Goal: Task Accomplishment & Management: Use online tool/utility

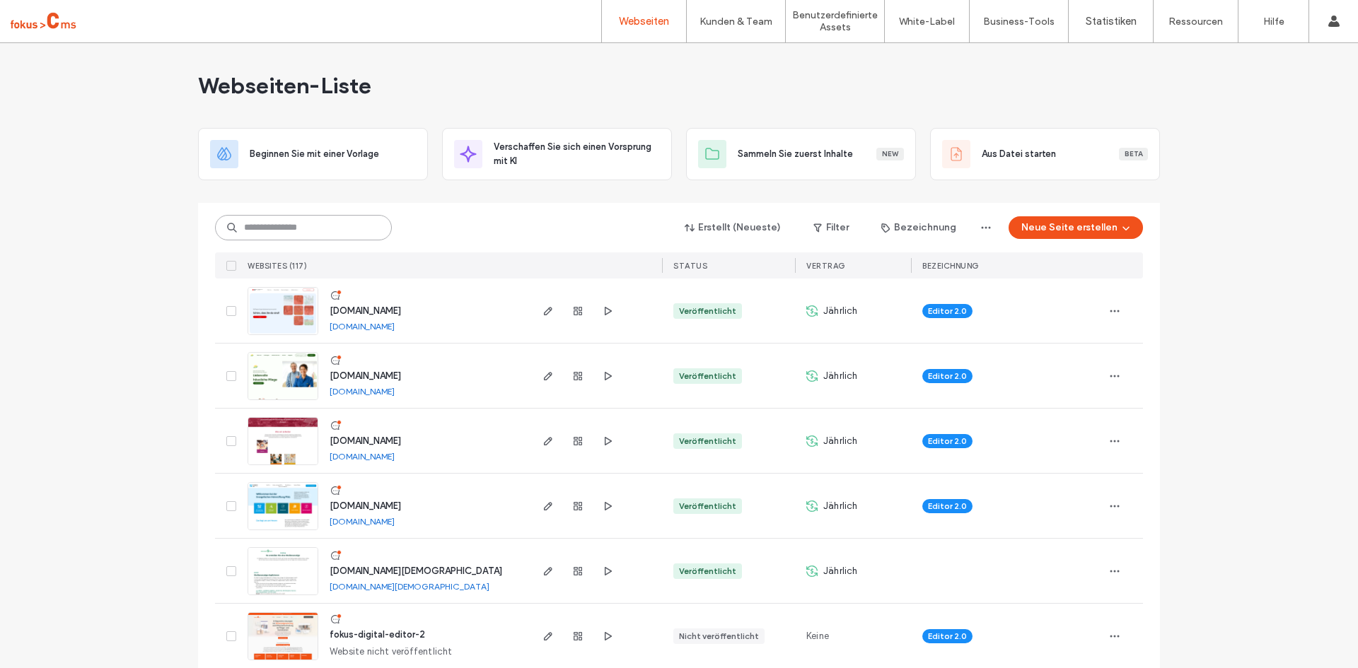
click at [294, 228] on input at bounding box center [303, 227] width 177 height 25
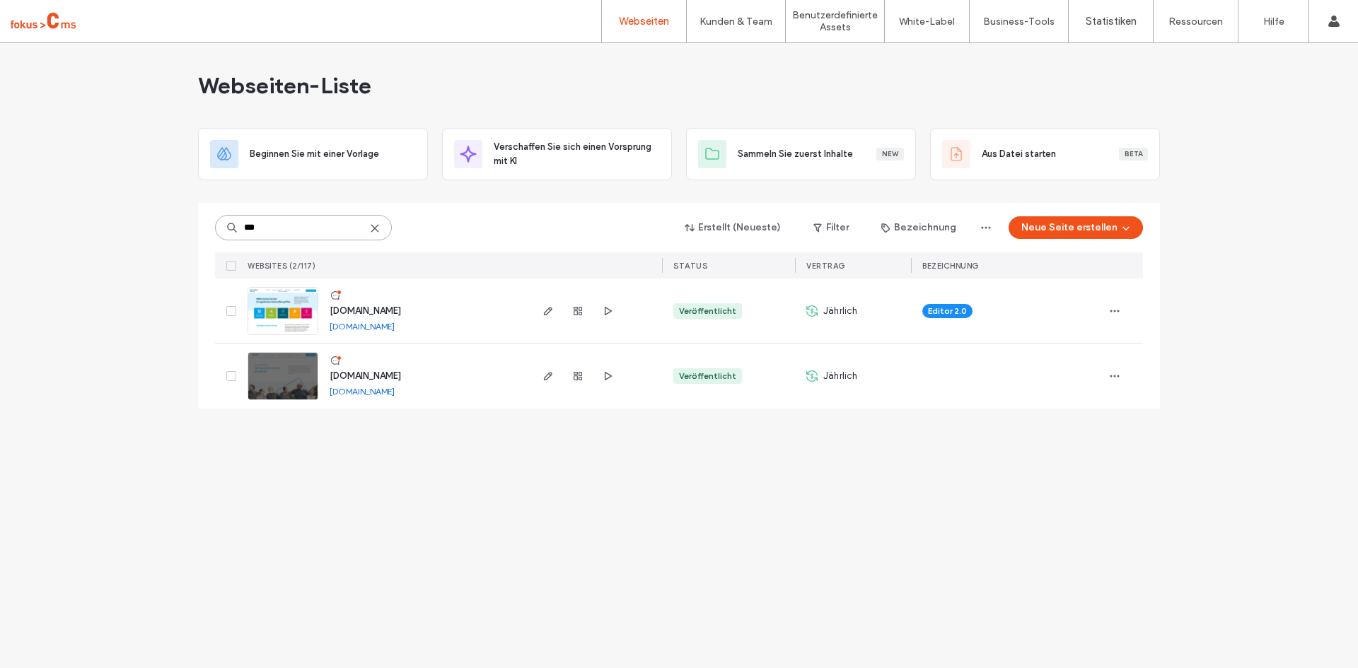
type input "***"
click at [378, 310] on span "www.evh-pfalz.de" at bounding box center [365, 311] width 71 height 11
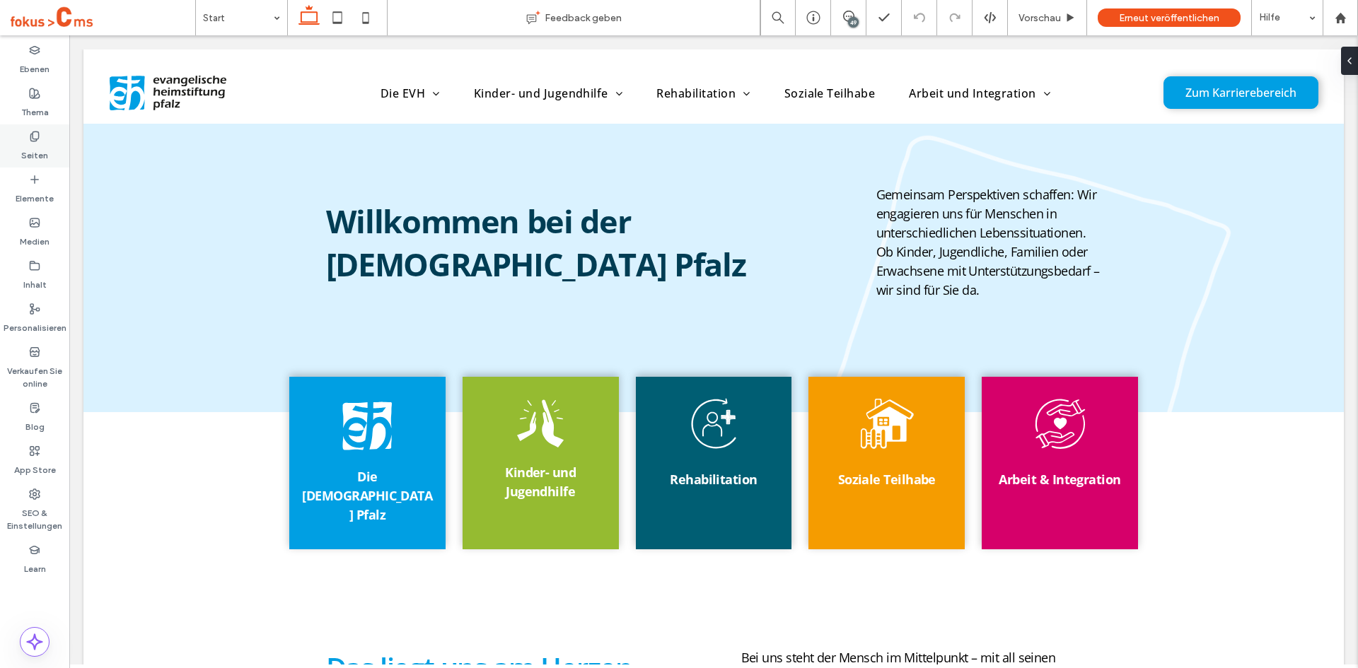
click at [34, 137] on icon at bounding box center [34, 136] width 11 height 11
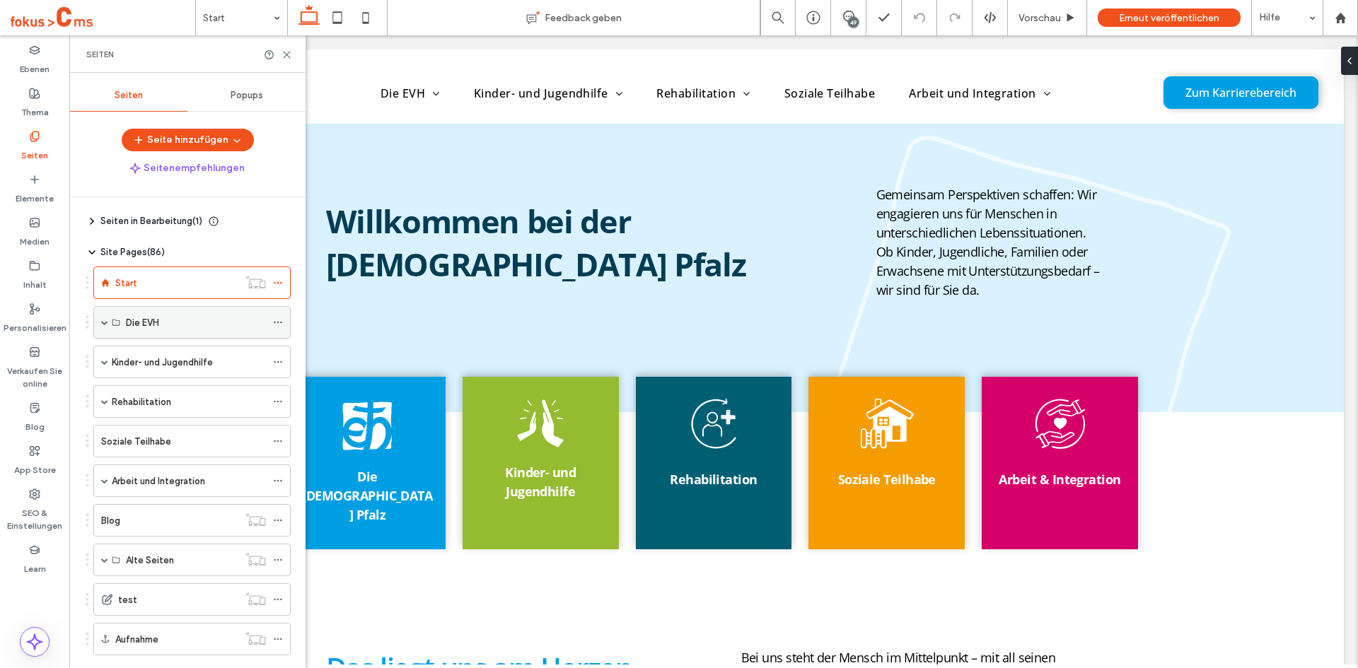
click at [102, 323] on span at bounding box center [104, 322] width 7 height 7
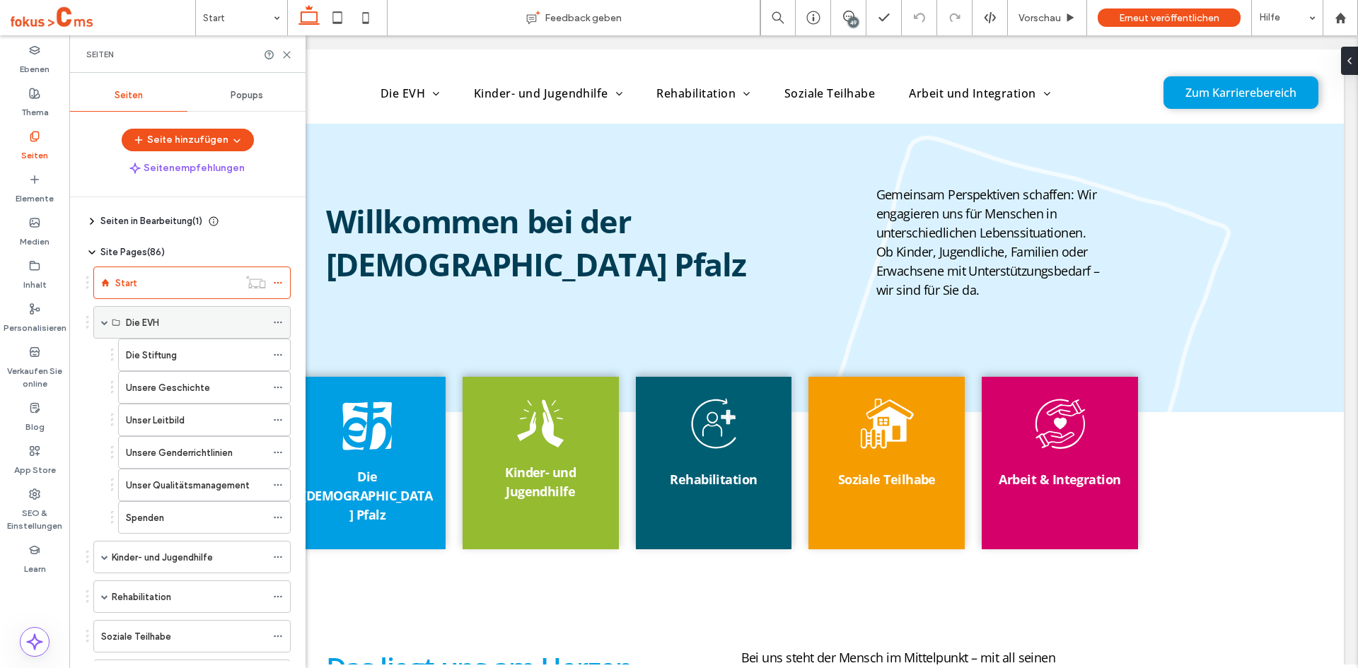
click at [102, 323] on span at bounding box center [104, 322] width 7 height 7
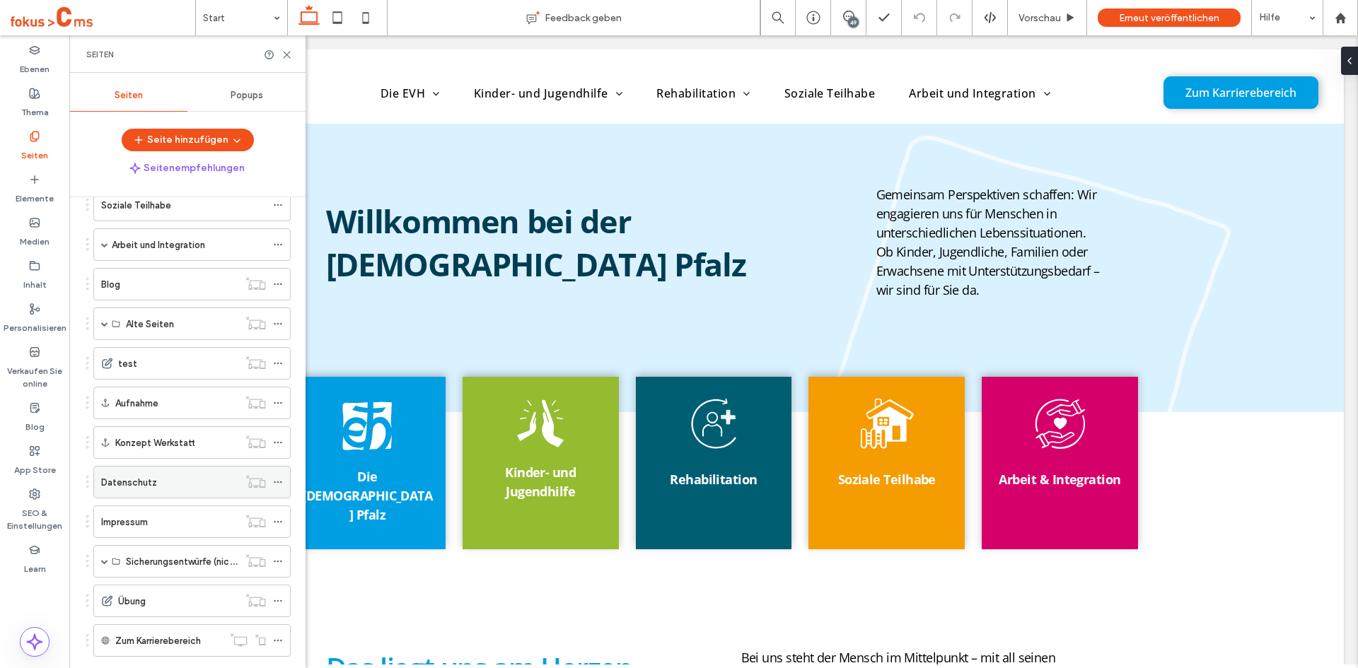
scroll to position [267, 0]
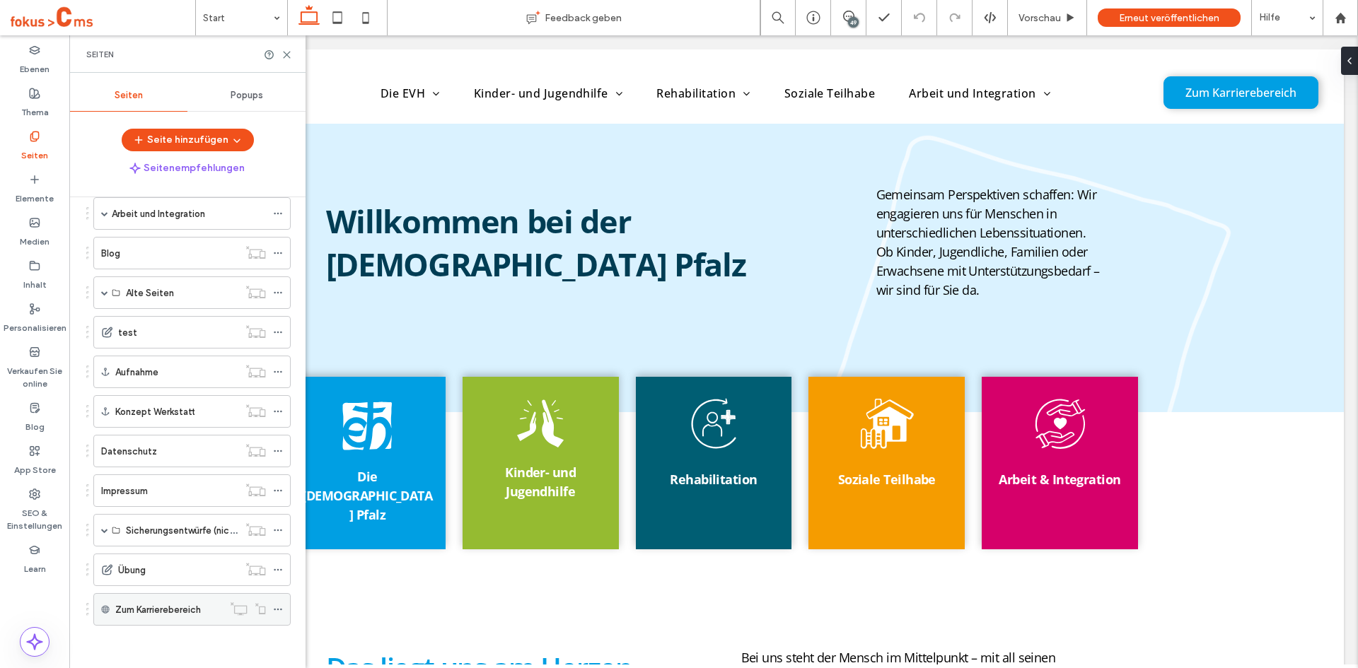
click at [140, 610] on label "Zum Karrierebereich" at bounding box center [158, 610] width 86 height 25
click at [147, 609] on div "Externe URL" at bounding box center [150, 609] width 64 height 21
click at [274, 611] on icon at bounding box center [278, 610] width 10 height 10
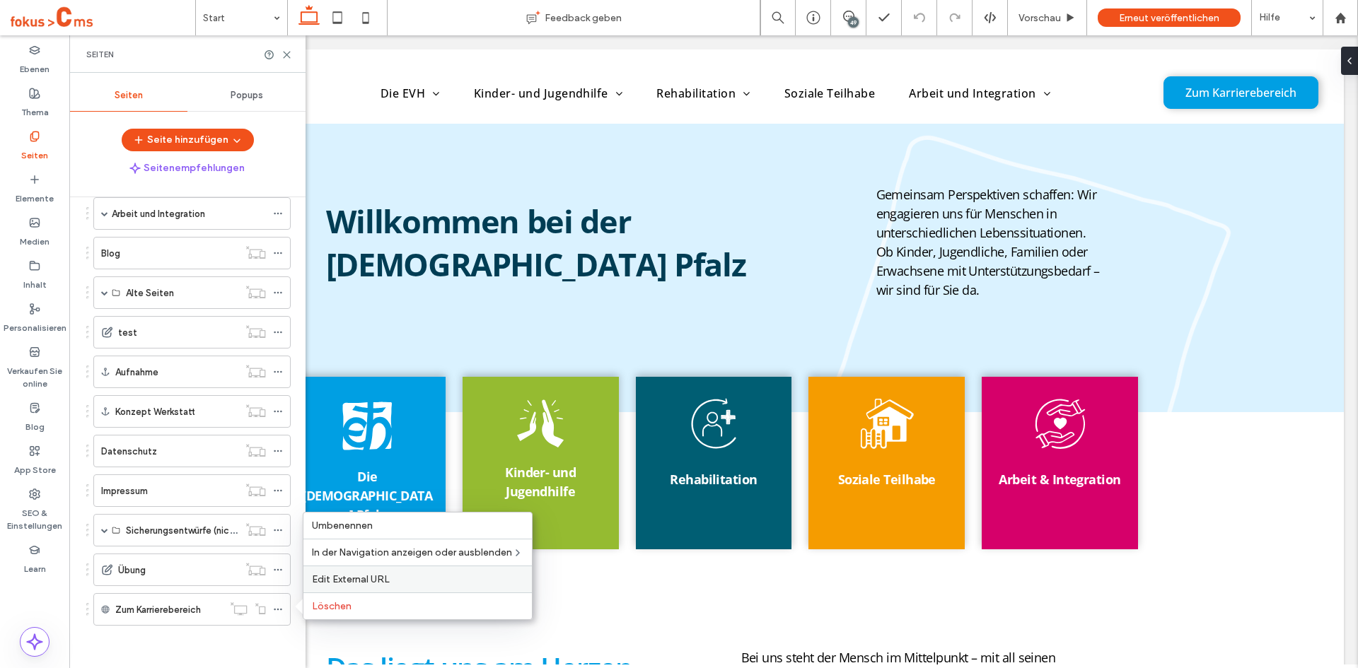
click at [362, 579] on span "Edit External URL" at bounding box center [351, 580] width 78 height 12
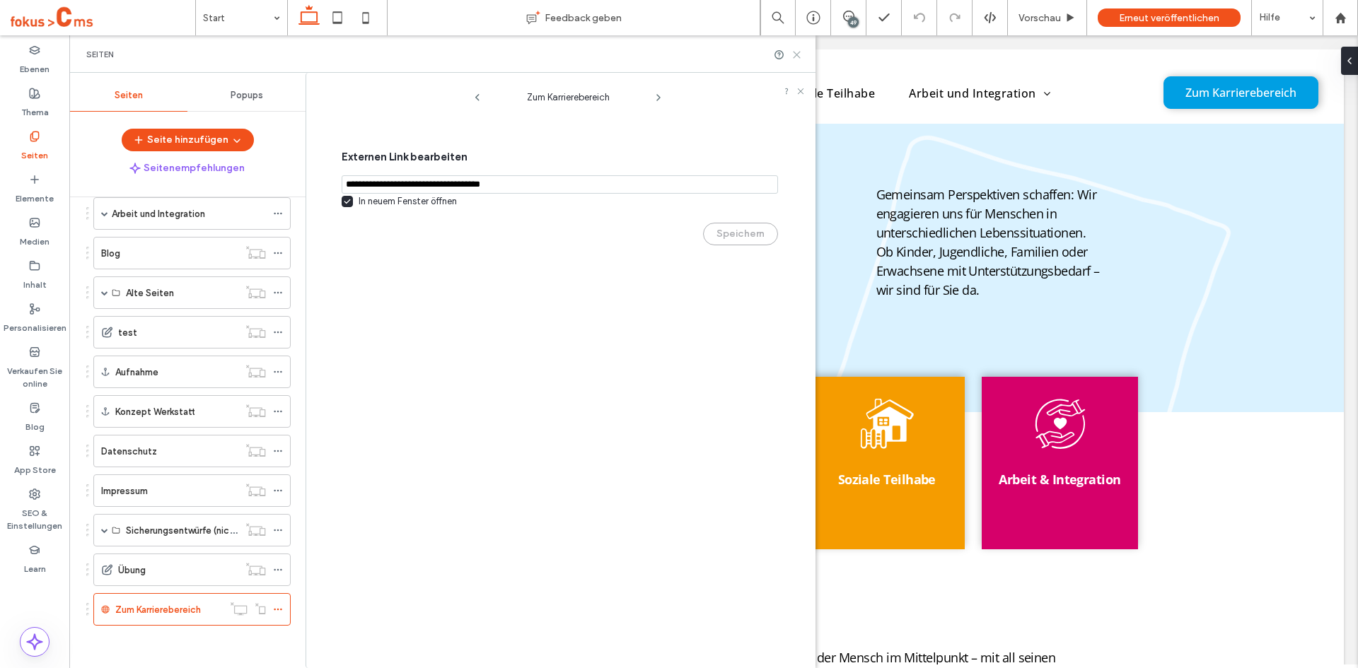
drag, startPoint x: 799, startPoint y: 54, endPoint x: 474, endPoint y: 43, distance: 325.5
click at [799, 54] on icon at bounding box center [796, 55] width 11 height 11
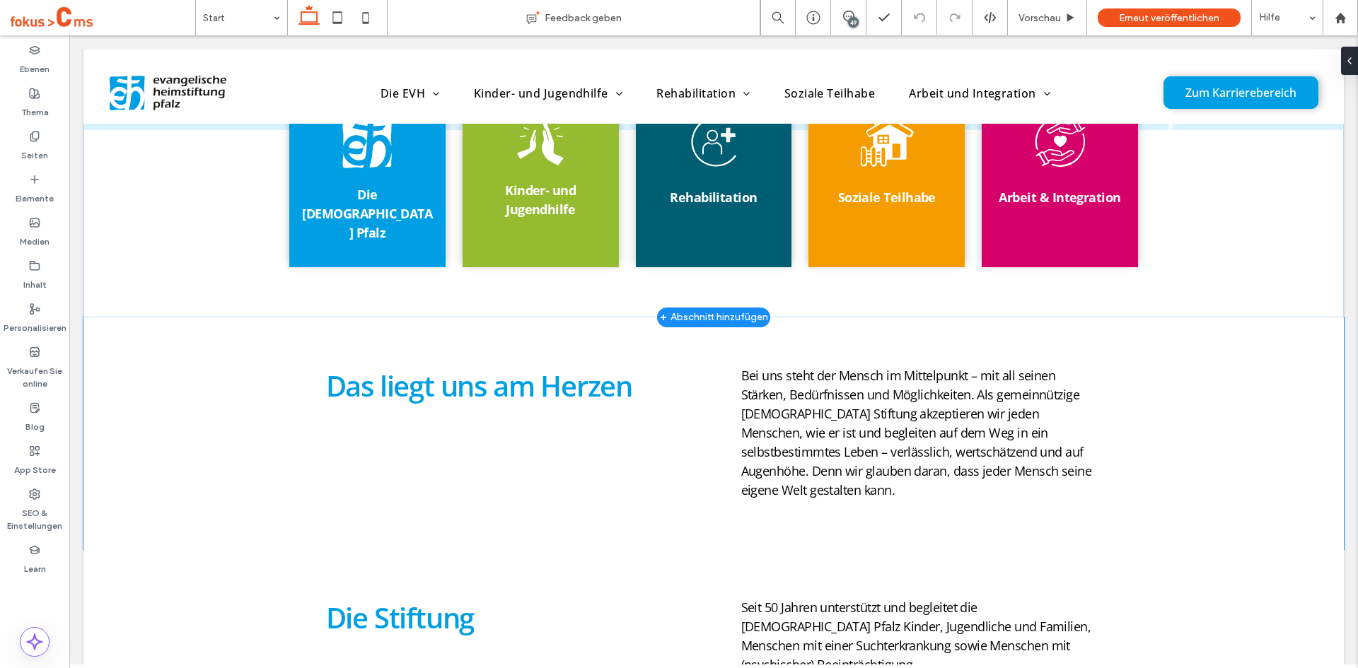
scroll to position [283, 0]
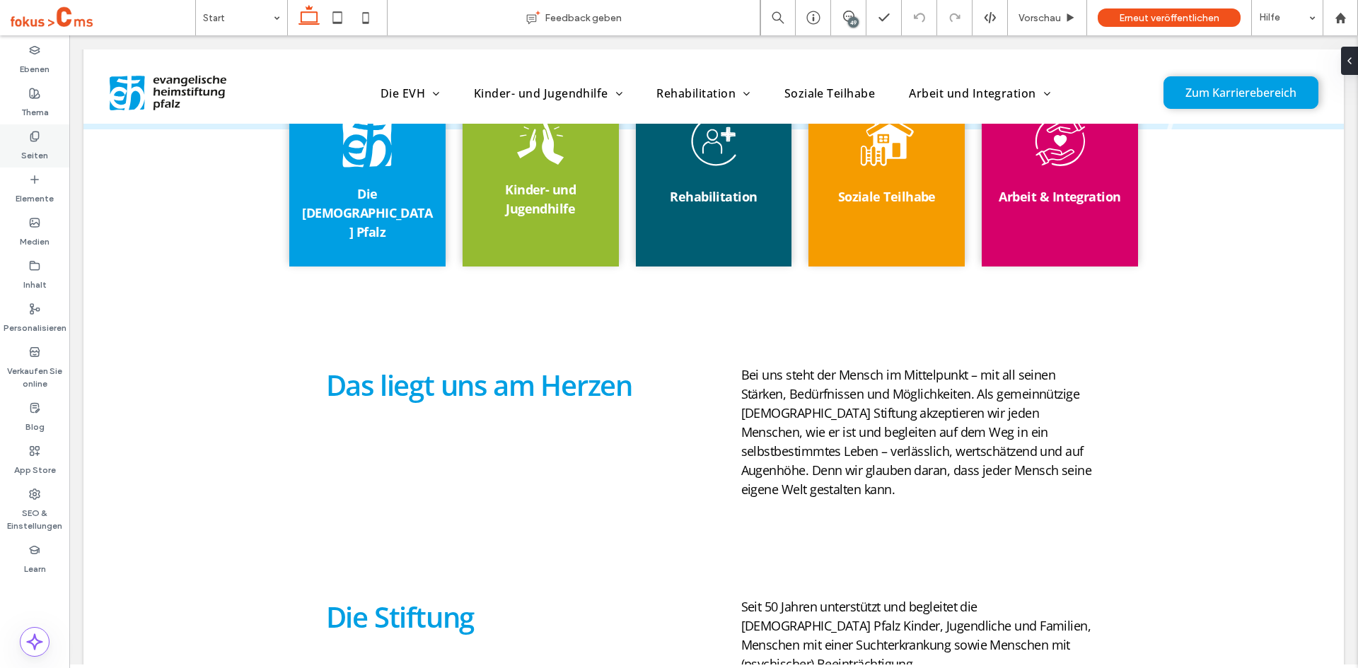
click at [34, 139] on icon at bounding box center [34, 136] width 11 height 11
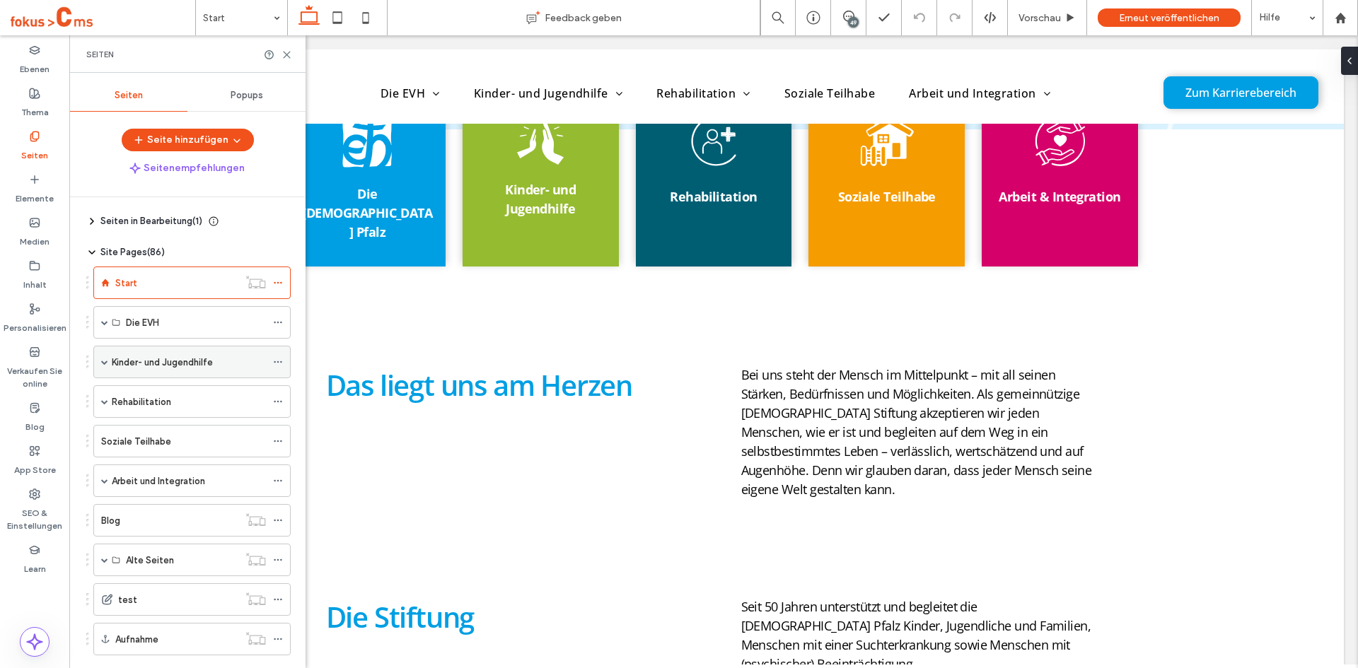
click at [108, 361] on span at bounding box center [104, 362] width 7 height 7
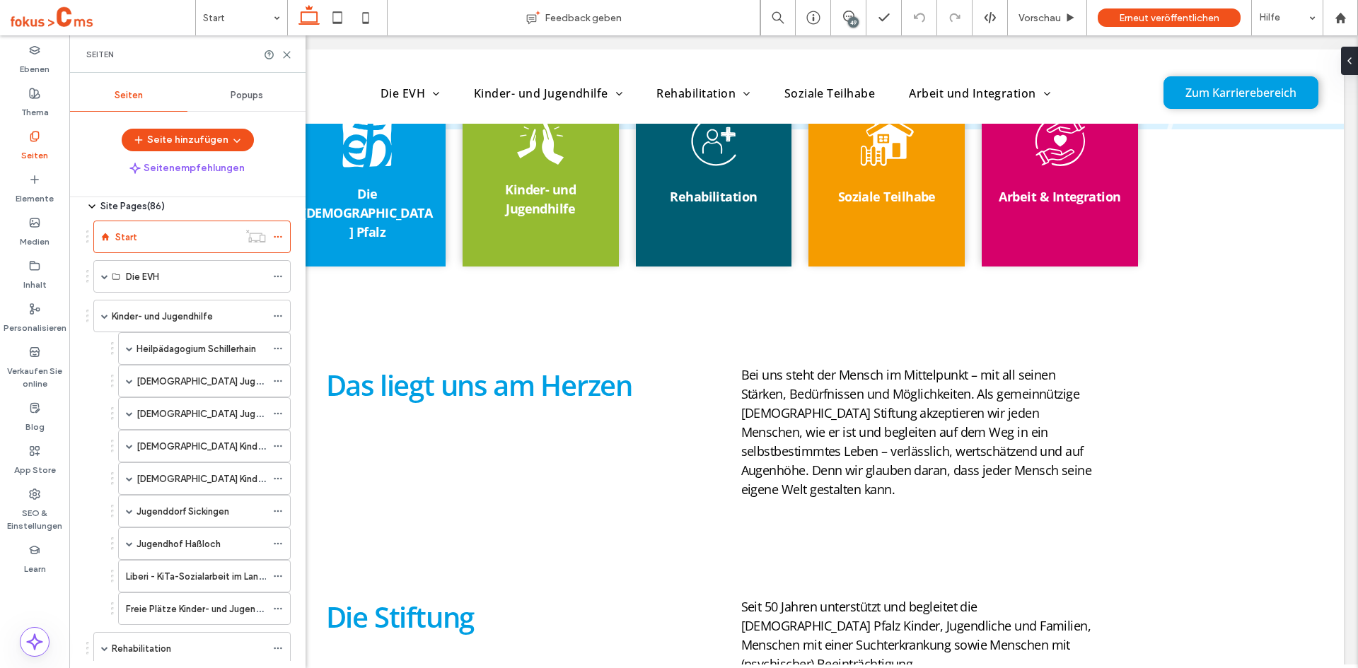
scroll to position [71, 0]
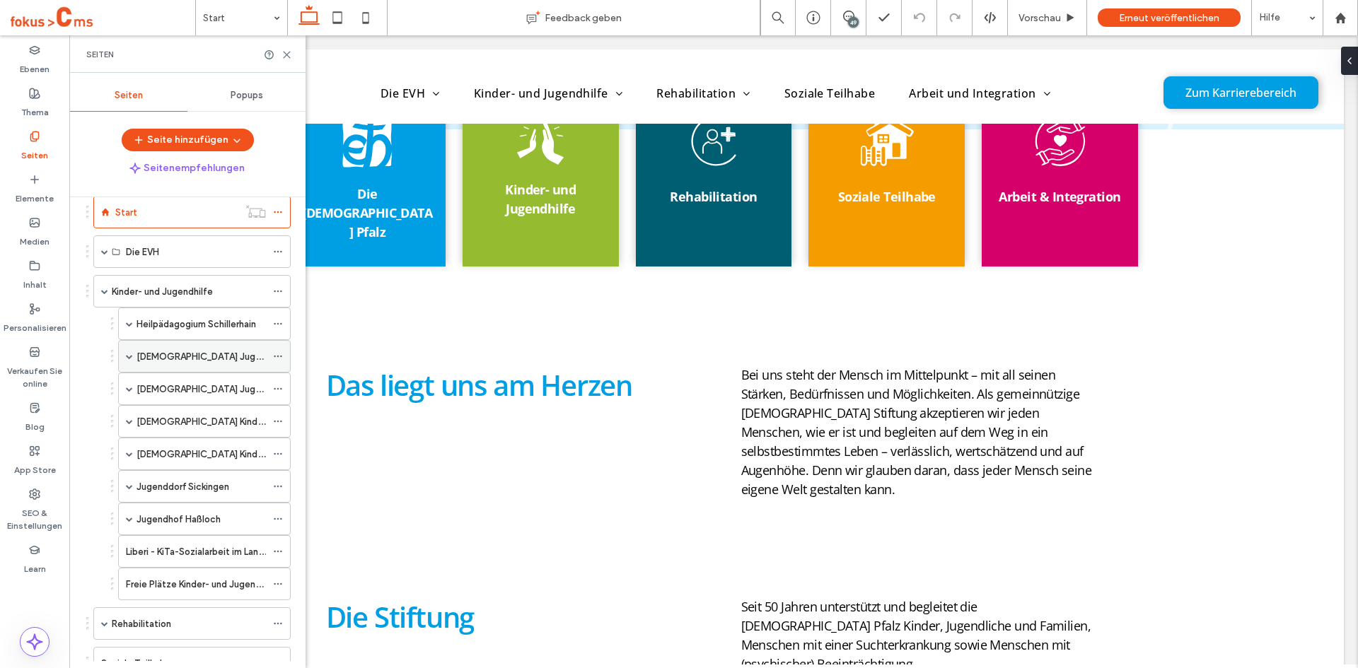
click at [128, 355] on span at bounding box center [129, 356] width 7 height 7
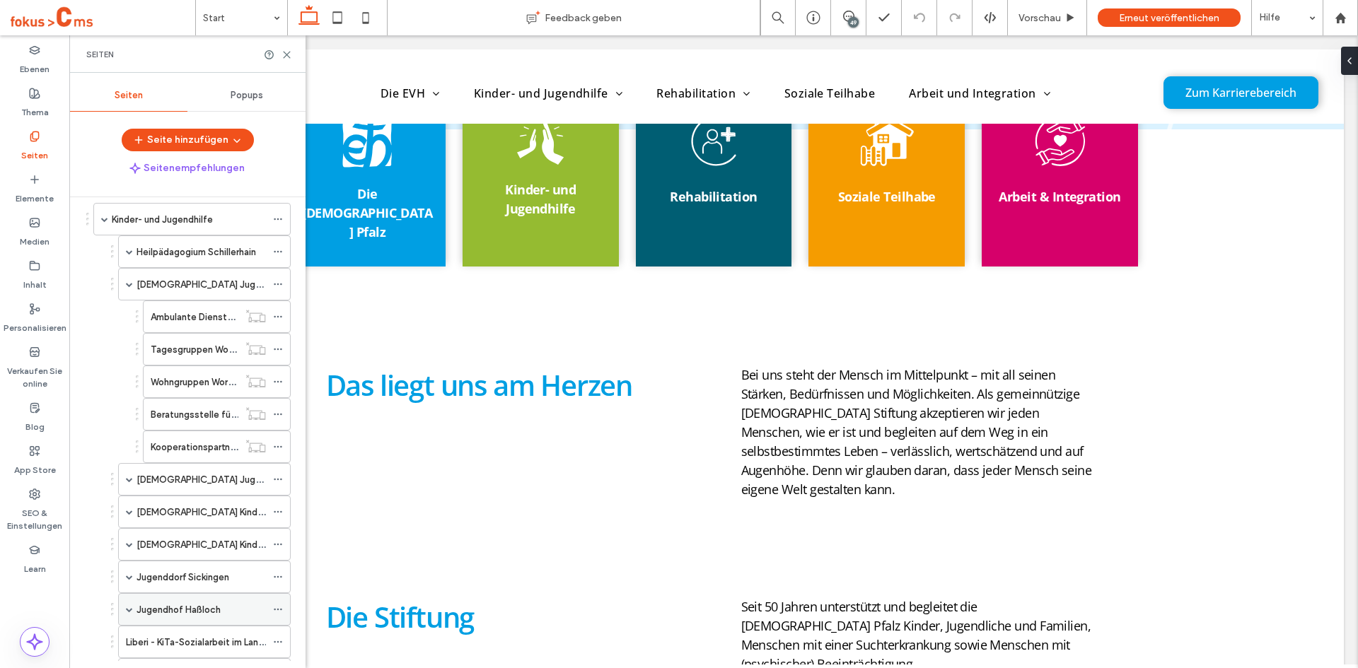
scroll to position [212, 0]
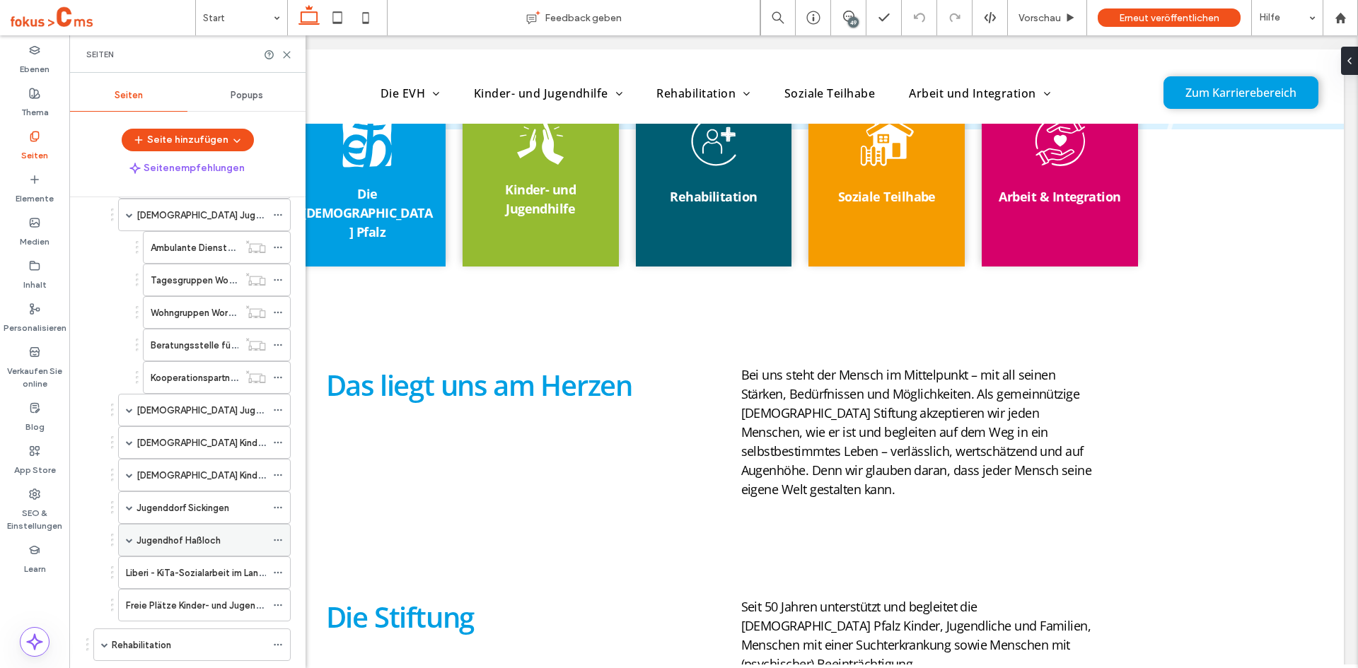
click at [165, 536] on label "Jugendhof Haßloch" at bounding box center [178, 540] width 84 height 25
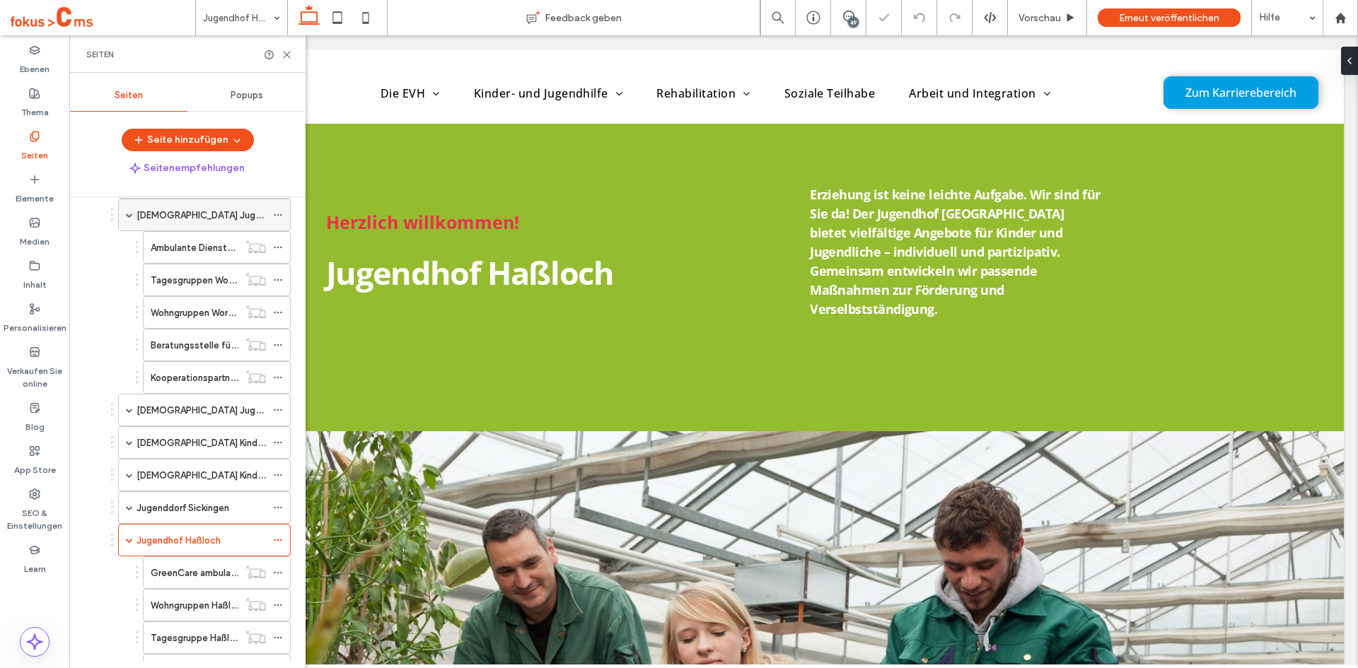
click at [132, 220] on span at bounding box center [129, 214] width 7 height 31
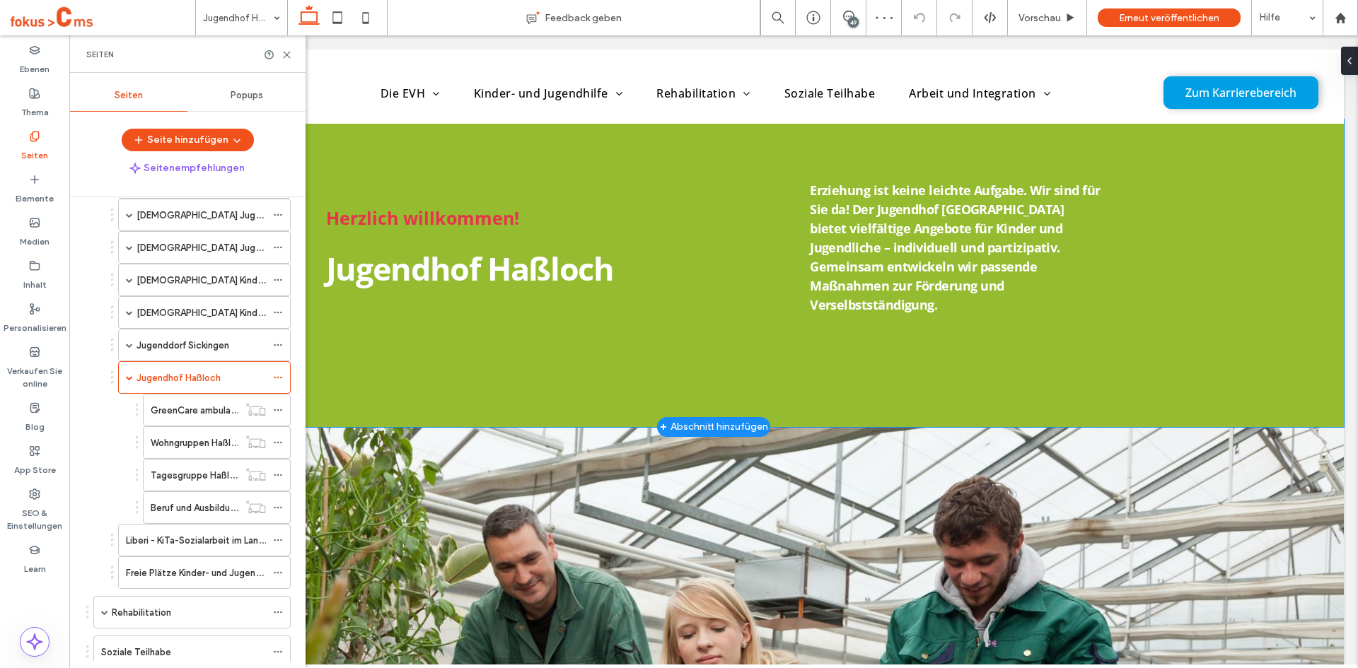
scroll to position [71, 0]
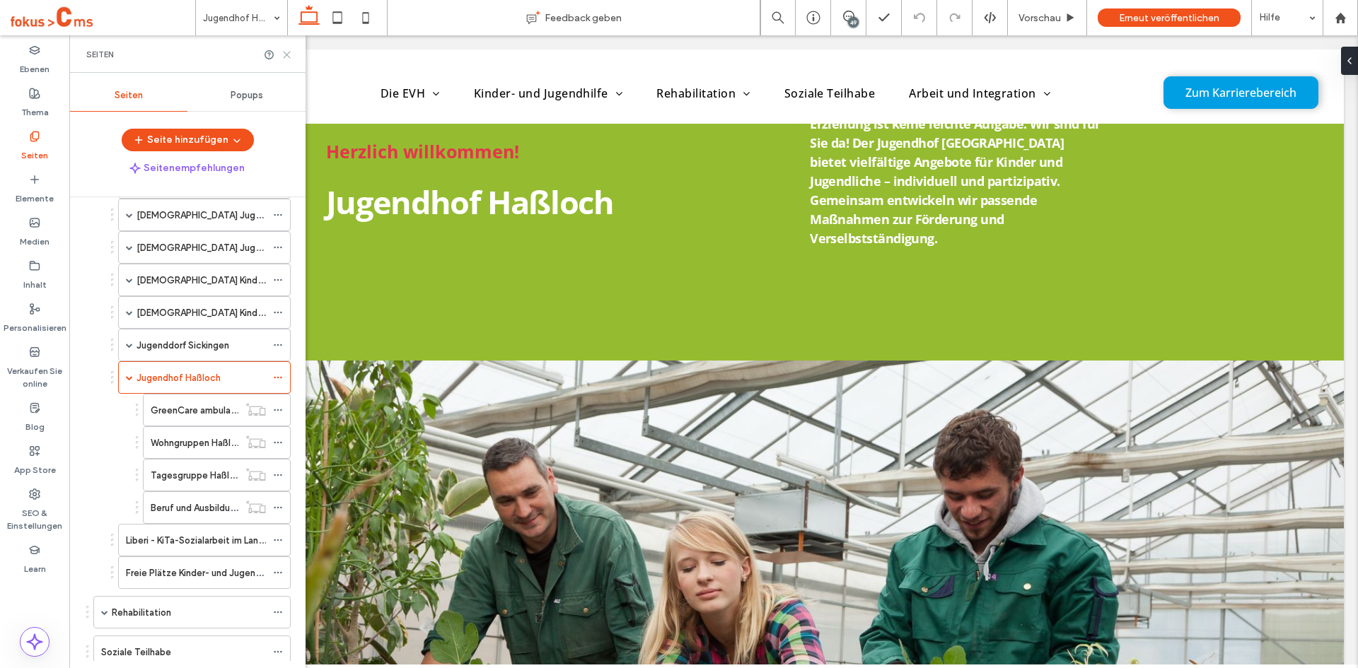
drag, startPoint x: 287, startPoint y: 56, endPoint x: 298, endPoint y: 146, distance: 91.2
click at [287, 56] on icon at bounding box center [286, 55] width 11 height 11
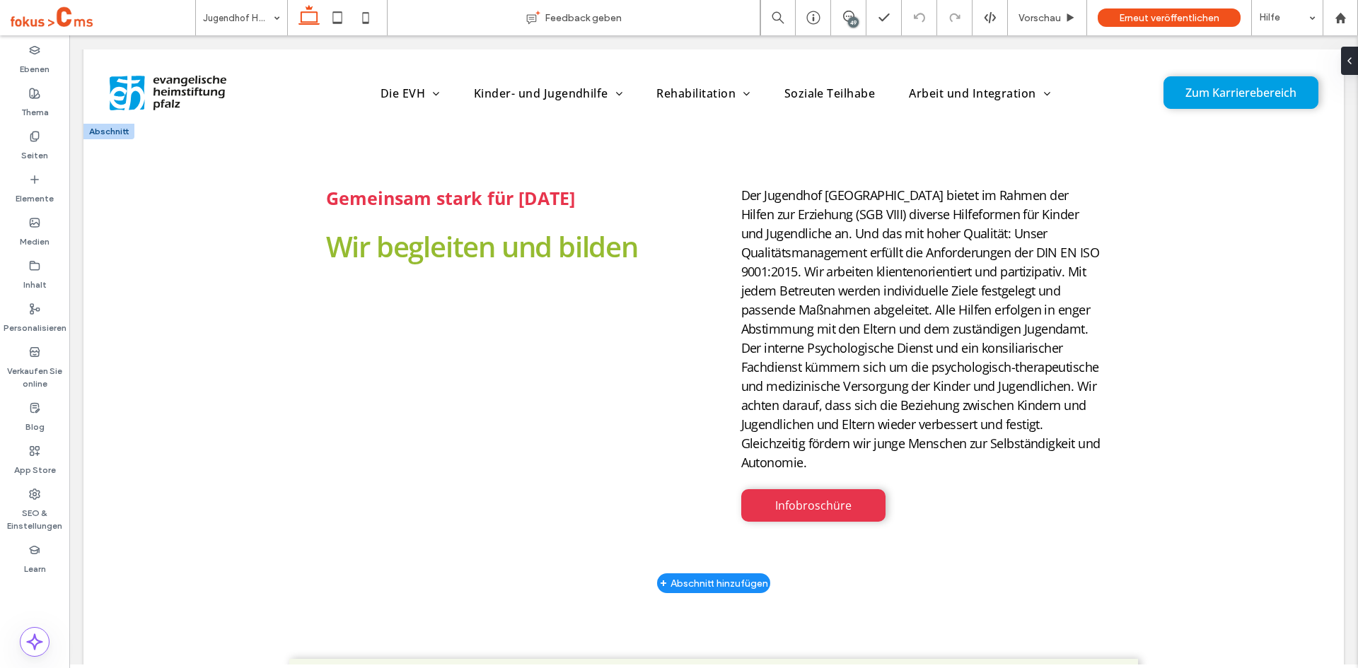
scroll to position [637, 0]
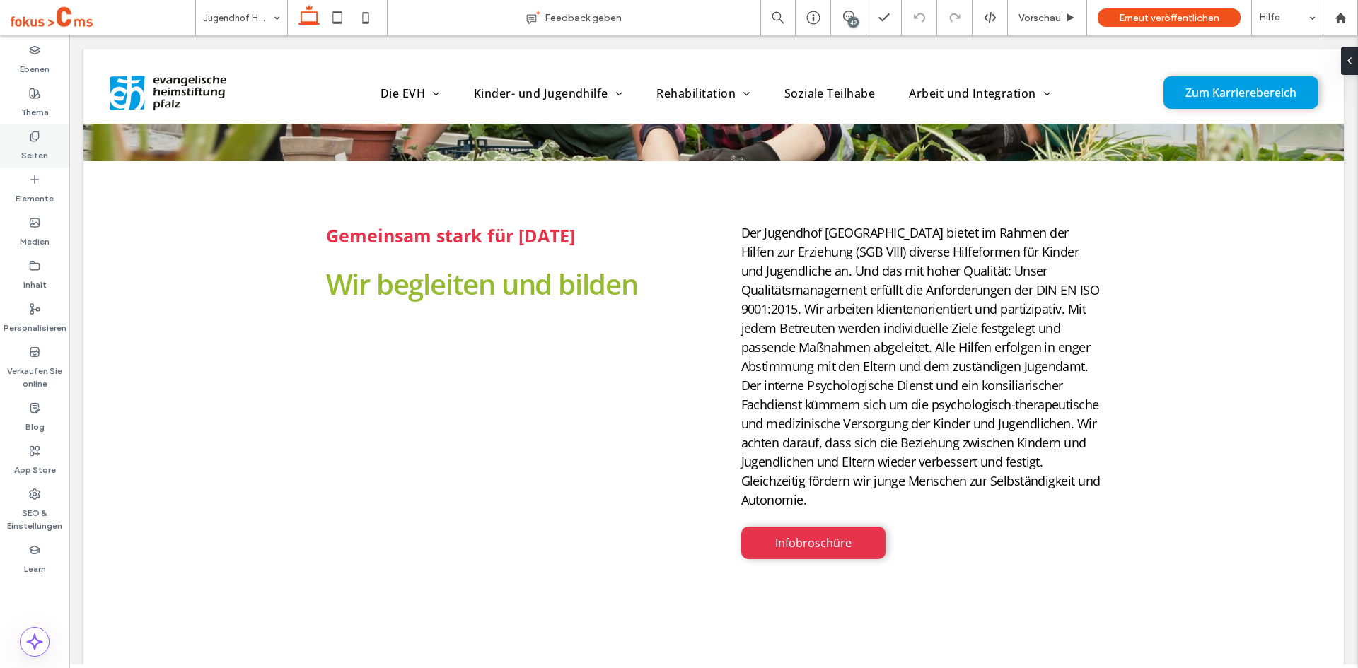
click at [32, 146] on label "Seiten" at bounding box center [34, 152] width 27 height 20
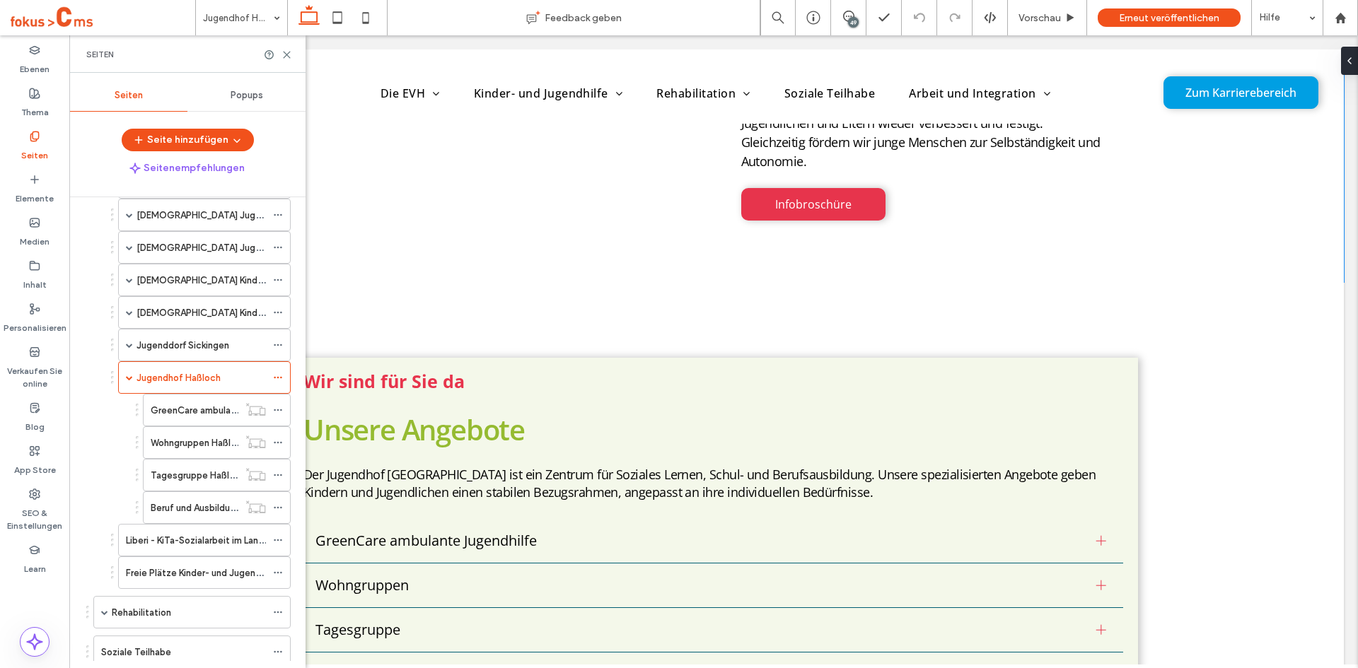
scroll to position [990, 0]
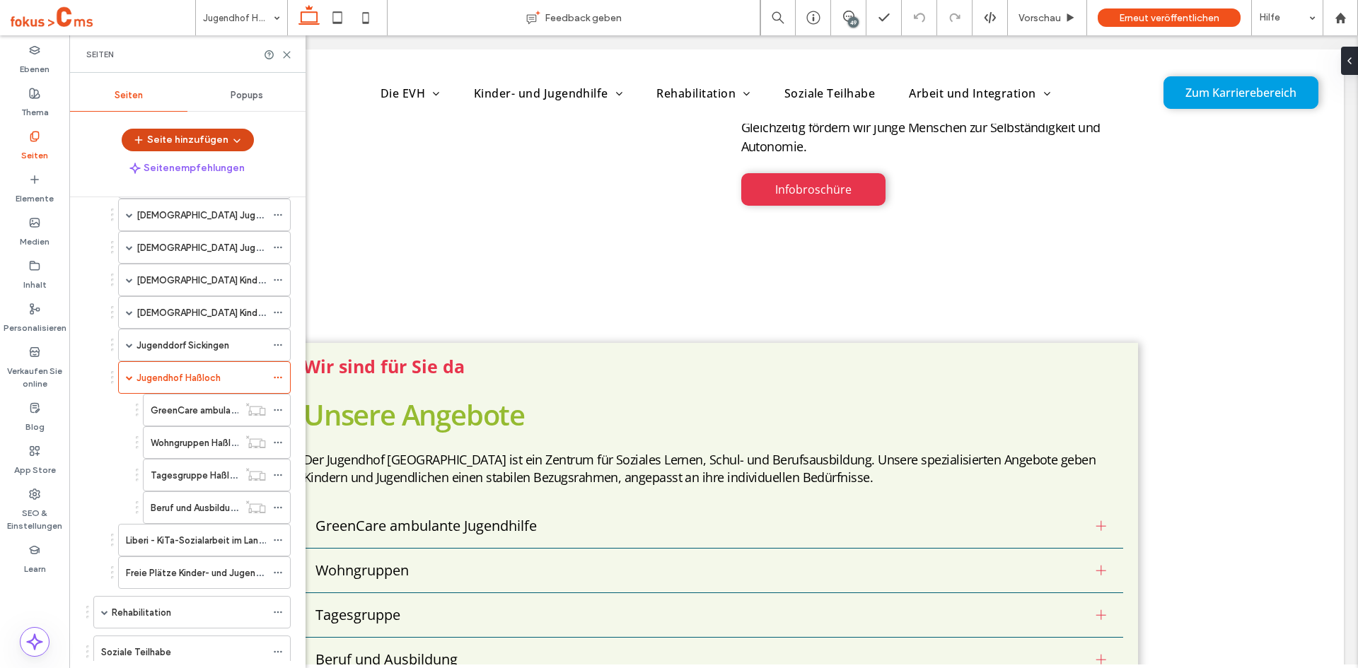
click at [174, 144] on button "Seite hinzufügen" at bounding box center [188, 140] width 132 height 23
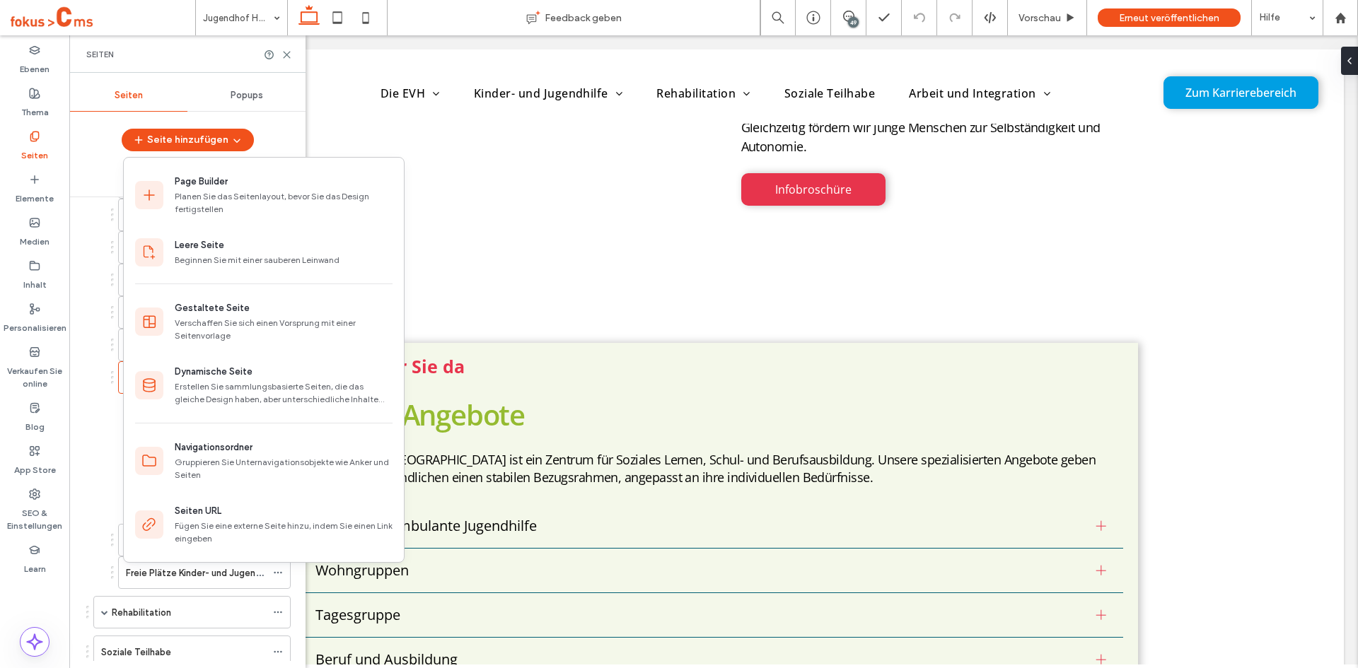
click at [291, 79] on div "Seiten Popups Seite hinzufügen Seitenempfehlungen Seiten in Bearbeitung ( 1 ) N…" at bounding box center [187, 370] width 236 height 595
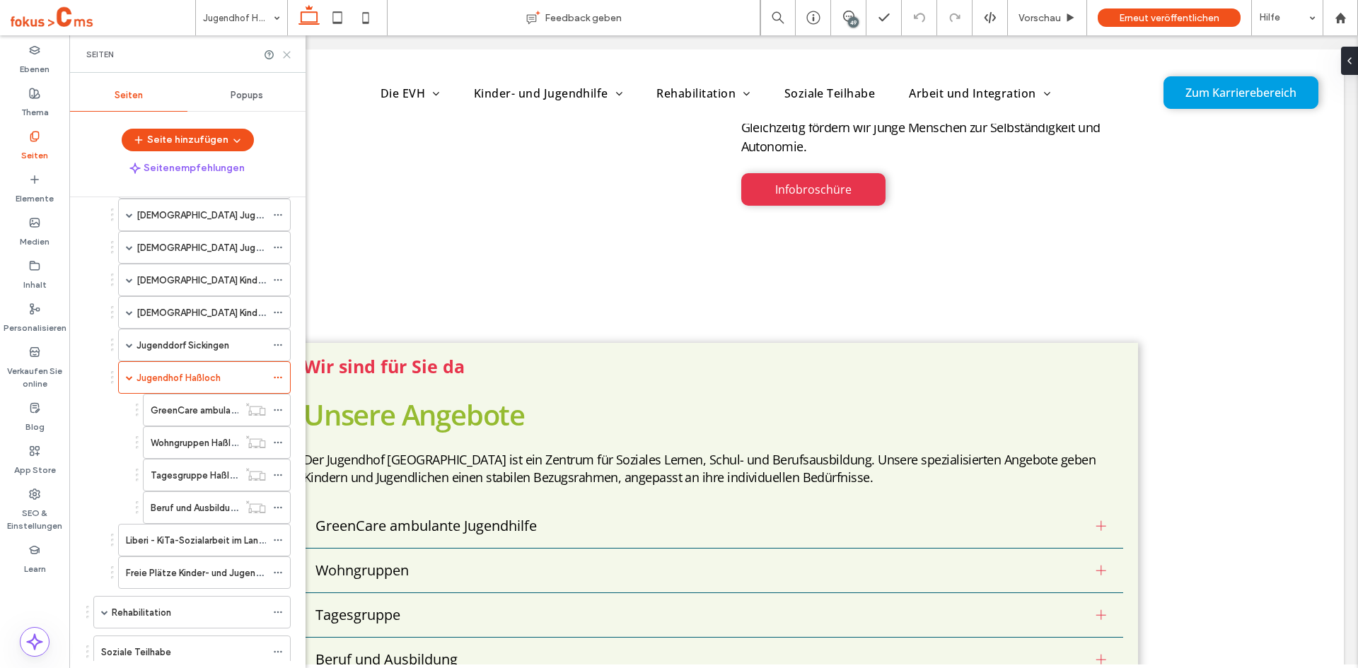
click at [287, 58] on icon at bounding box center [286, 55] width 11 height 11
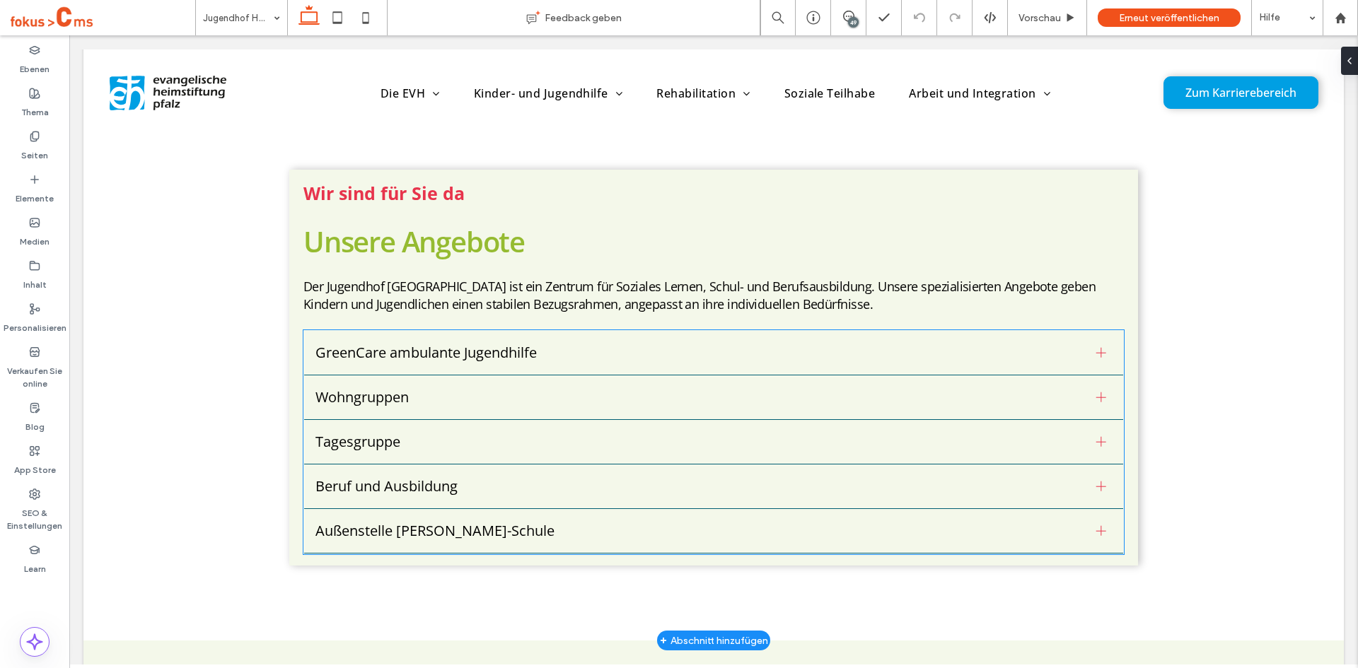
scroll to position [1132, 0]
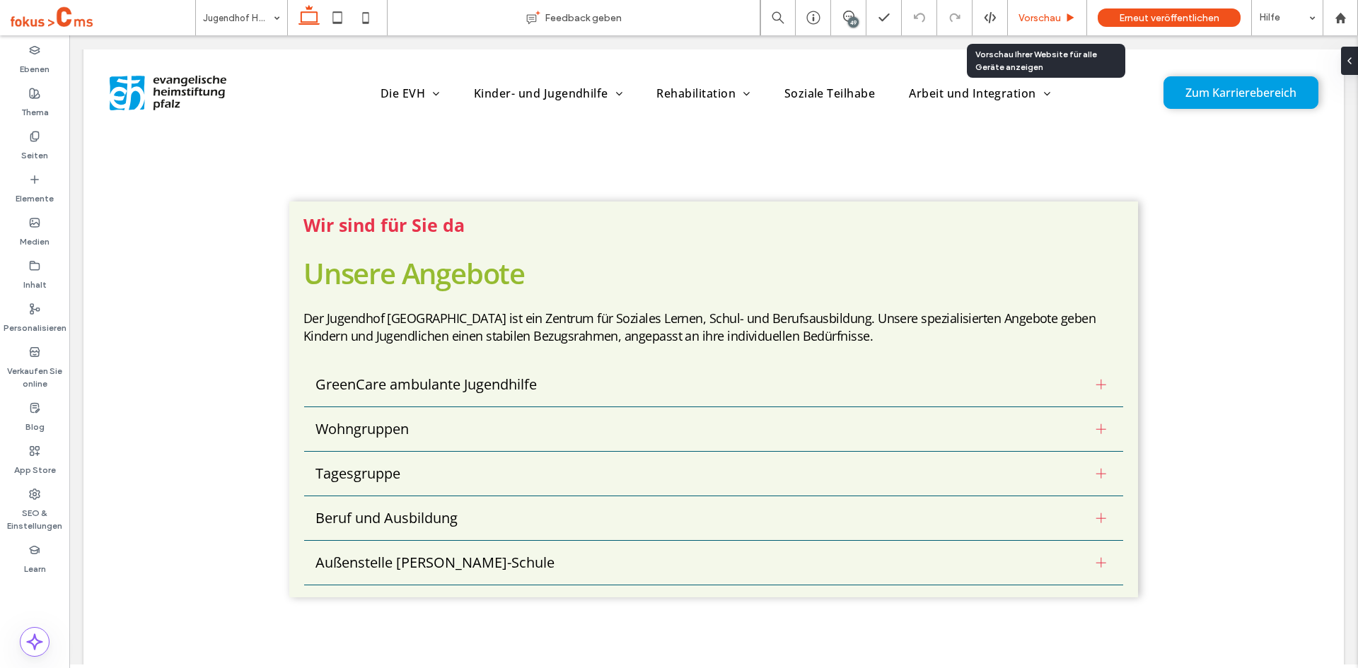
click at [1026, 18] on span "Vorschau" at bounding box center [1039, 18] width 42 height 12
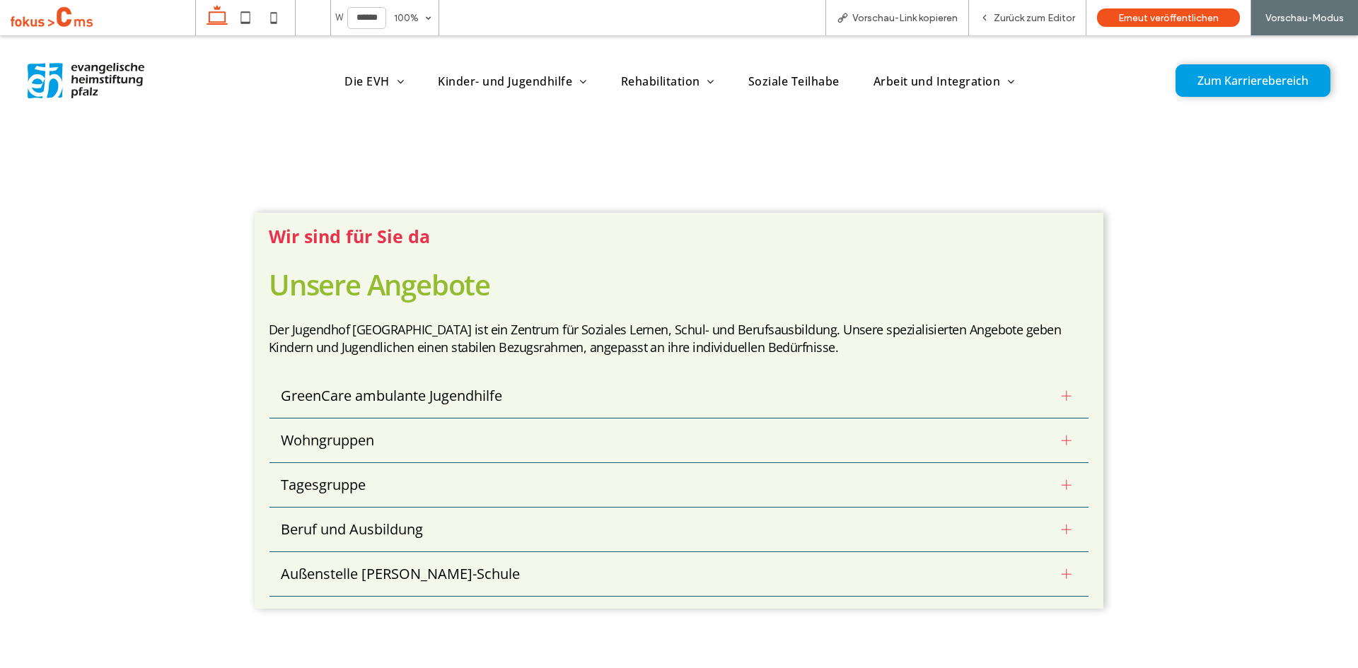
scroll to position [1144, 0]
click at [1056, 384] on div at bounding box center [1066, 394] width 21 height 21
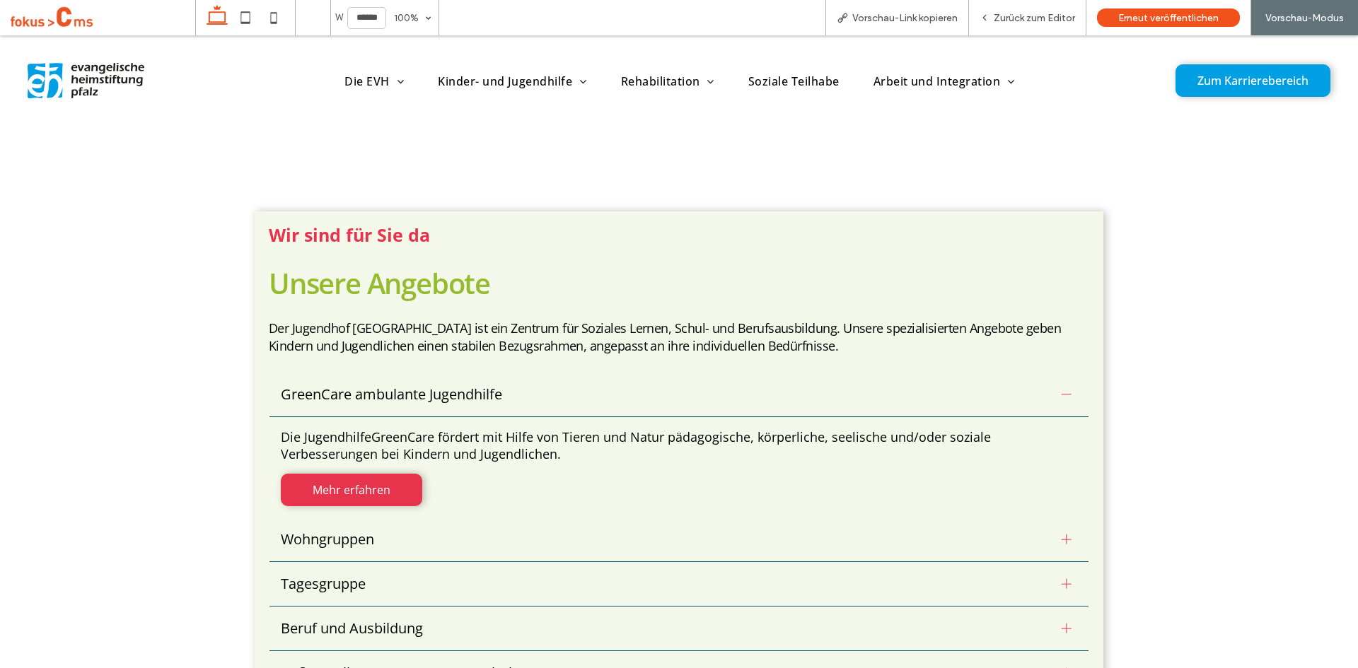
click at [1062, 390] on div at bounding box center [1067, 395] width 10 height 10
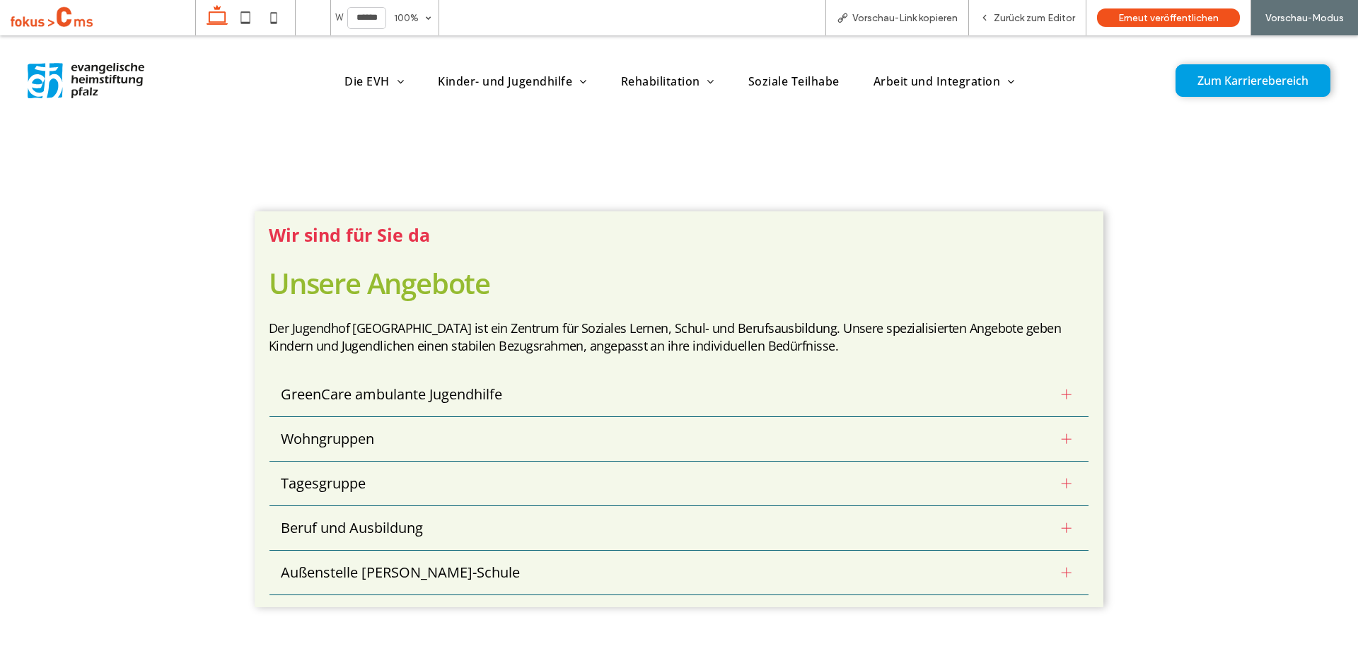
click at [1062, 434] on div at bounding box center [1067, 439] width 10 height 10
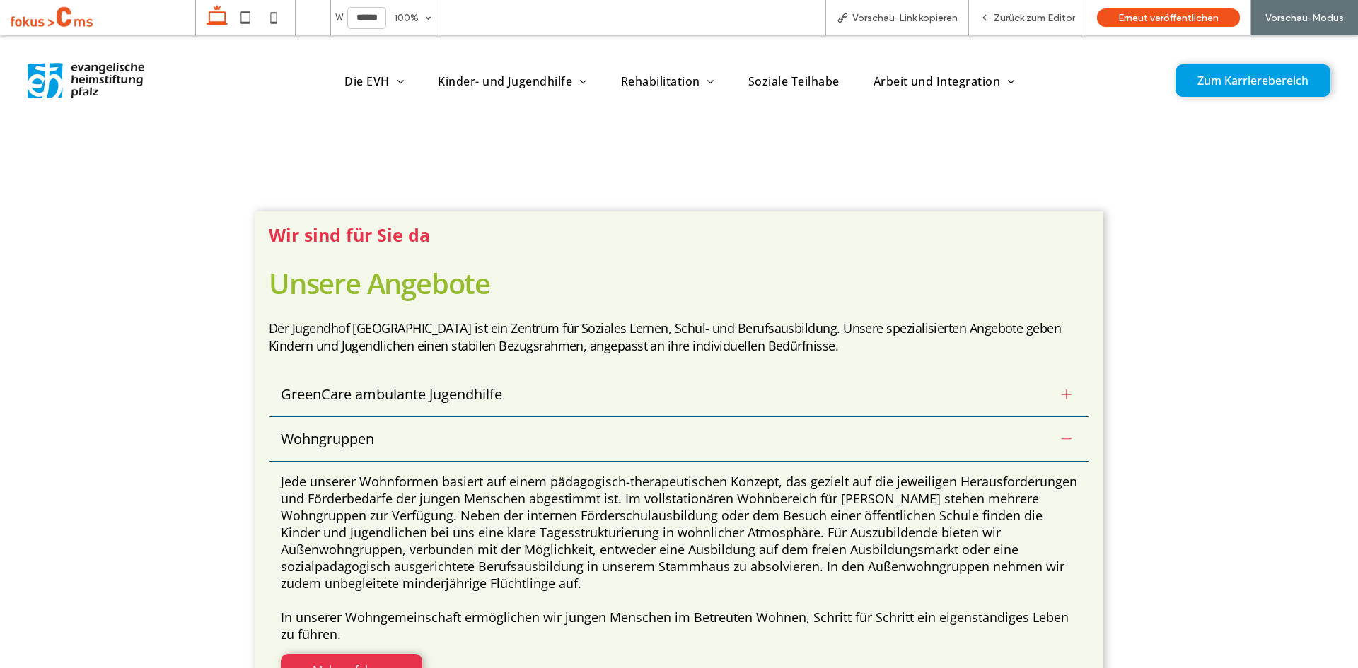
click at [1056, 429] on div at bounding box center [1066, 439] width 21 height 21
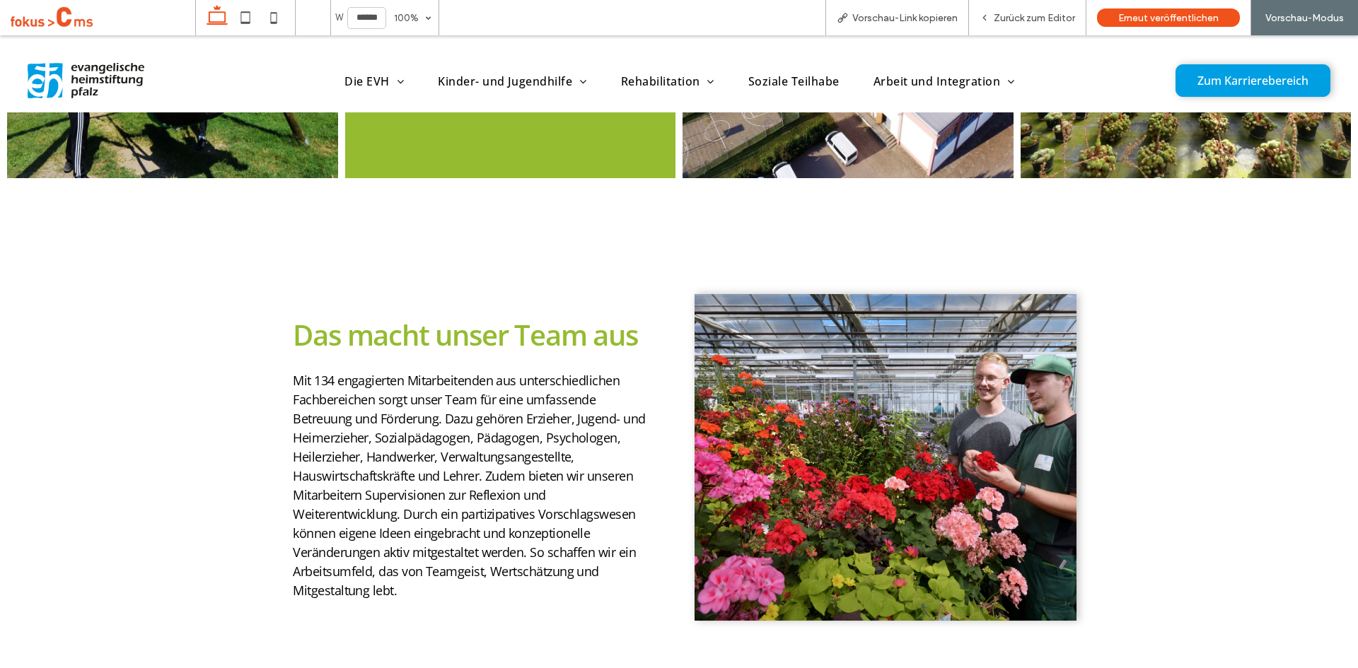
scroll to position [2558, 0]
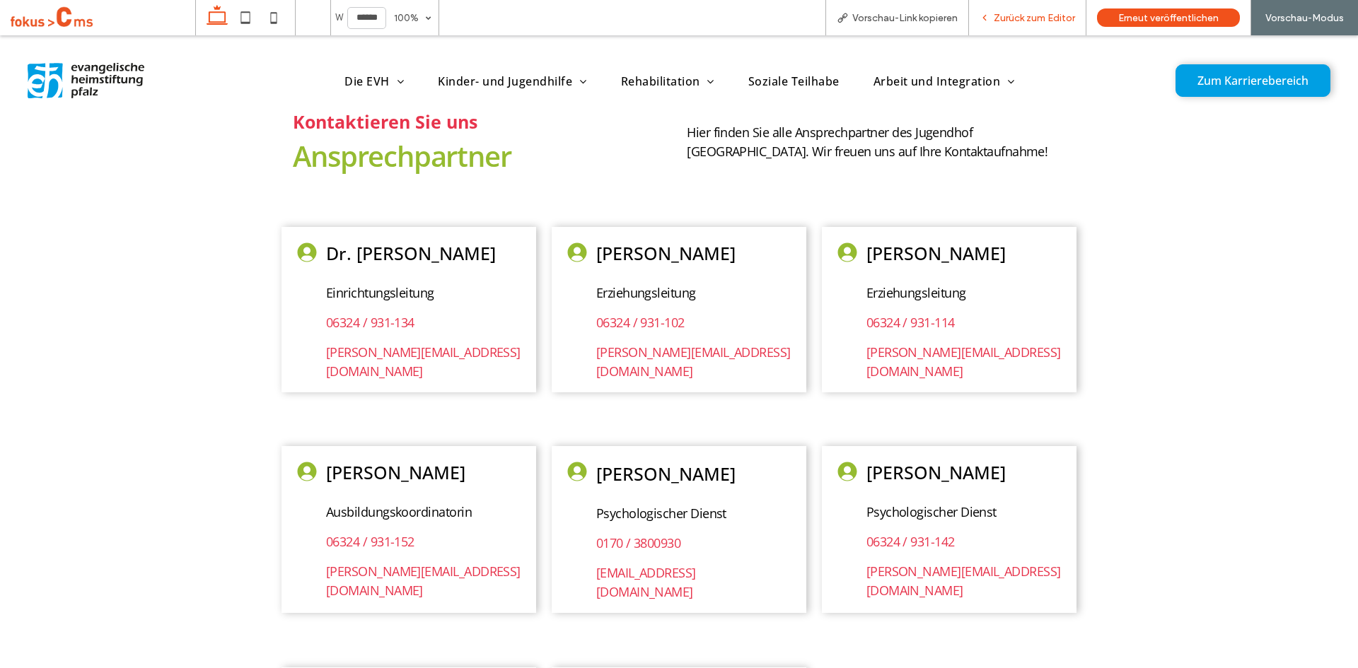
click at [1026, 16] on span "Zurück zum Editor" at bounding box center [1034, 18] width 81 height 12
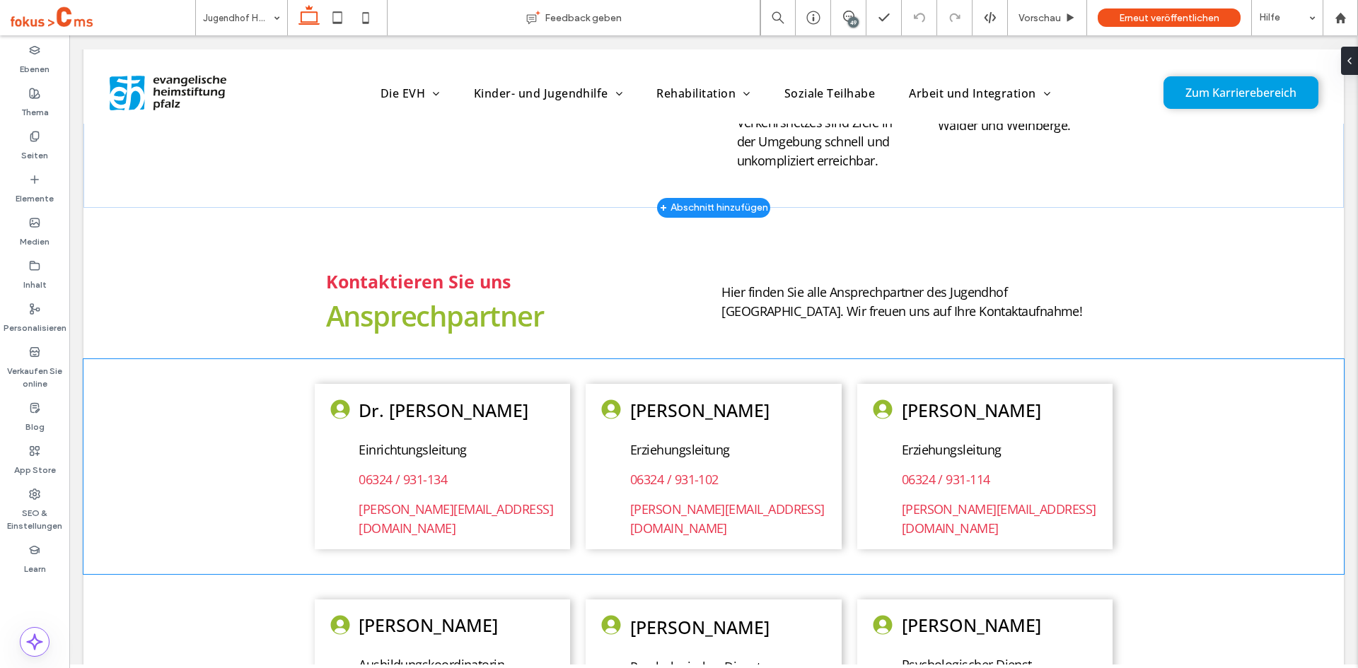
scroll to position [3207, 0]
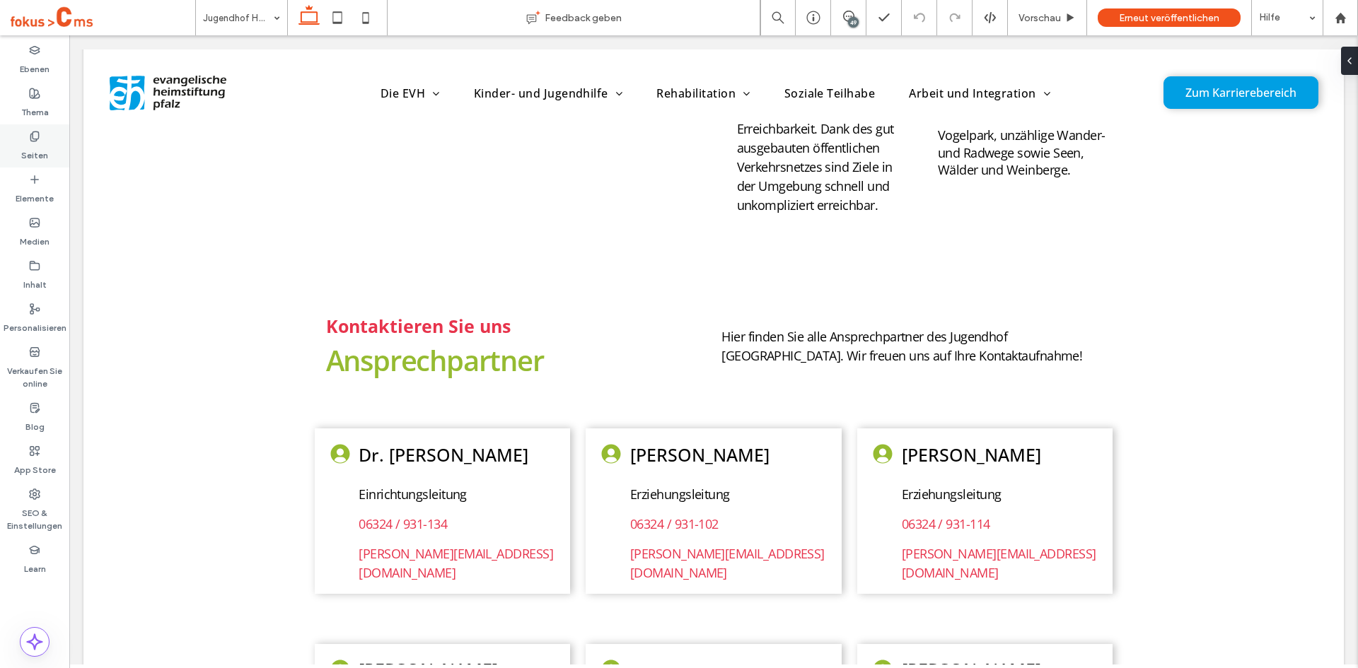
click at [43, 140] on div "Seiten" at bounding box center [34, 145] width 69 height 43
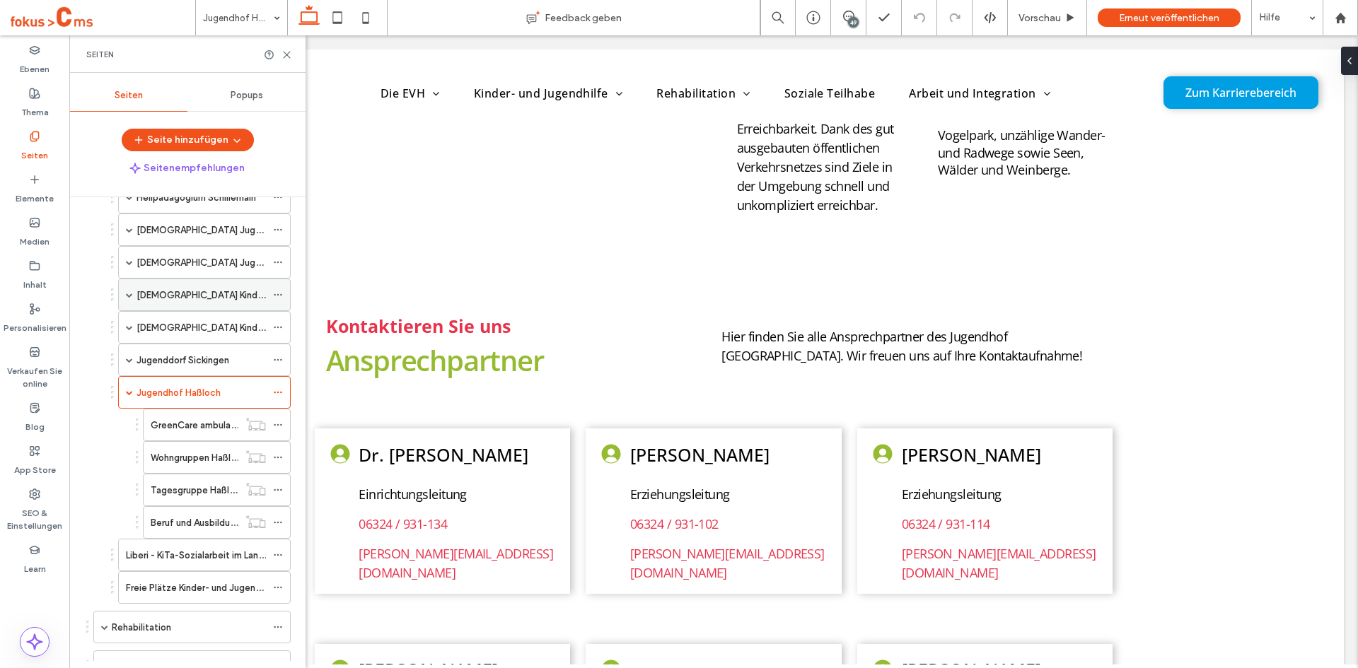
scroll to position [124, 0]
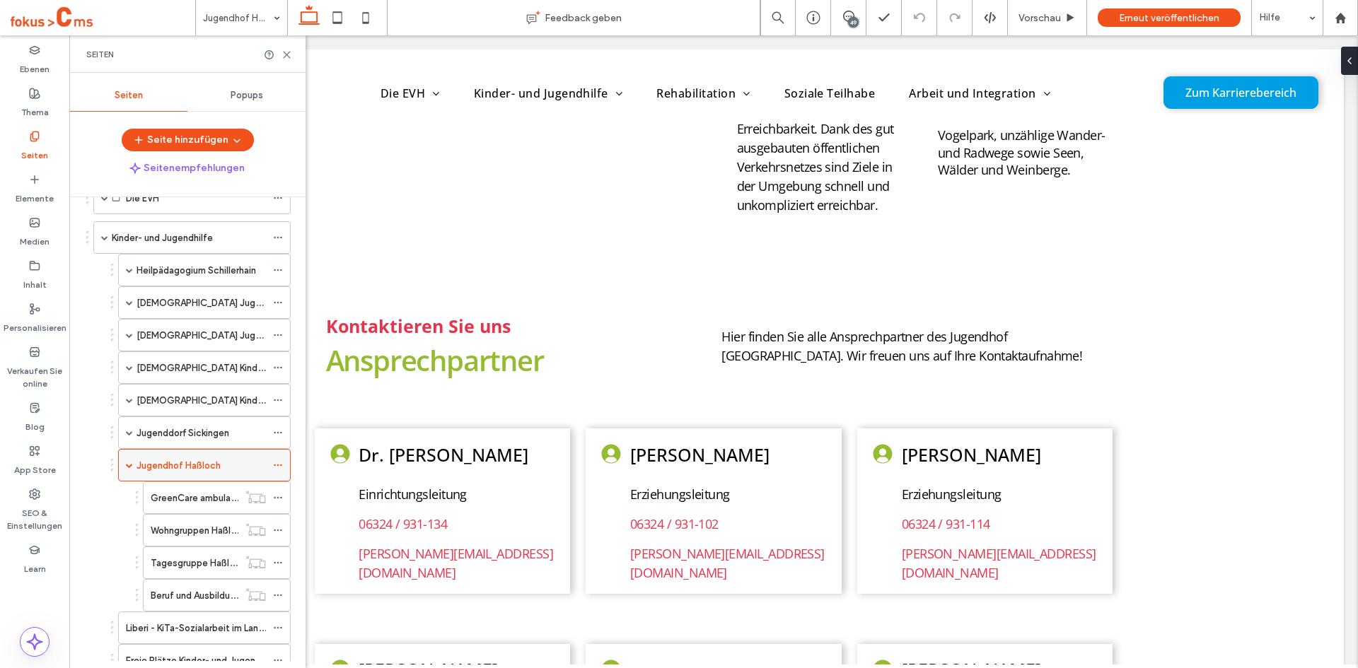
click at [280, 465] on icon at bounding box center [278, 465] width 10 height 10
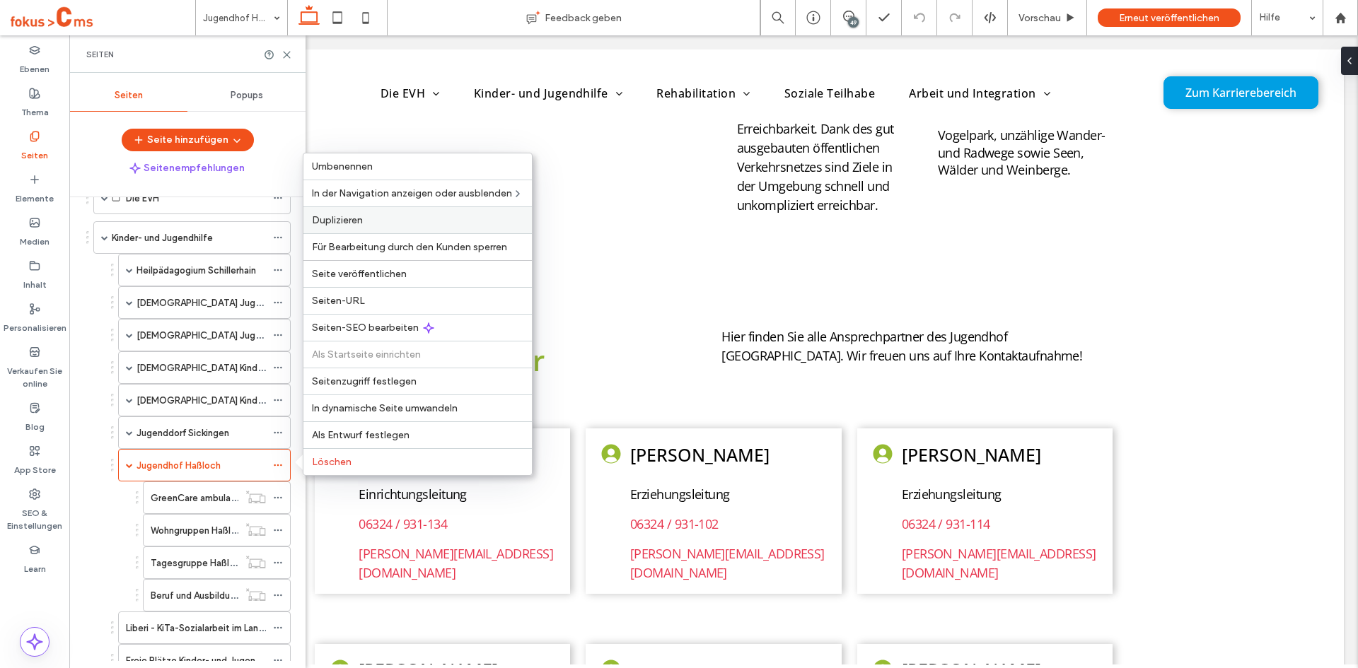
click at [340, 222] on span "Duplizieren" at bounding box center [337, 220] width 51 height 12
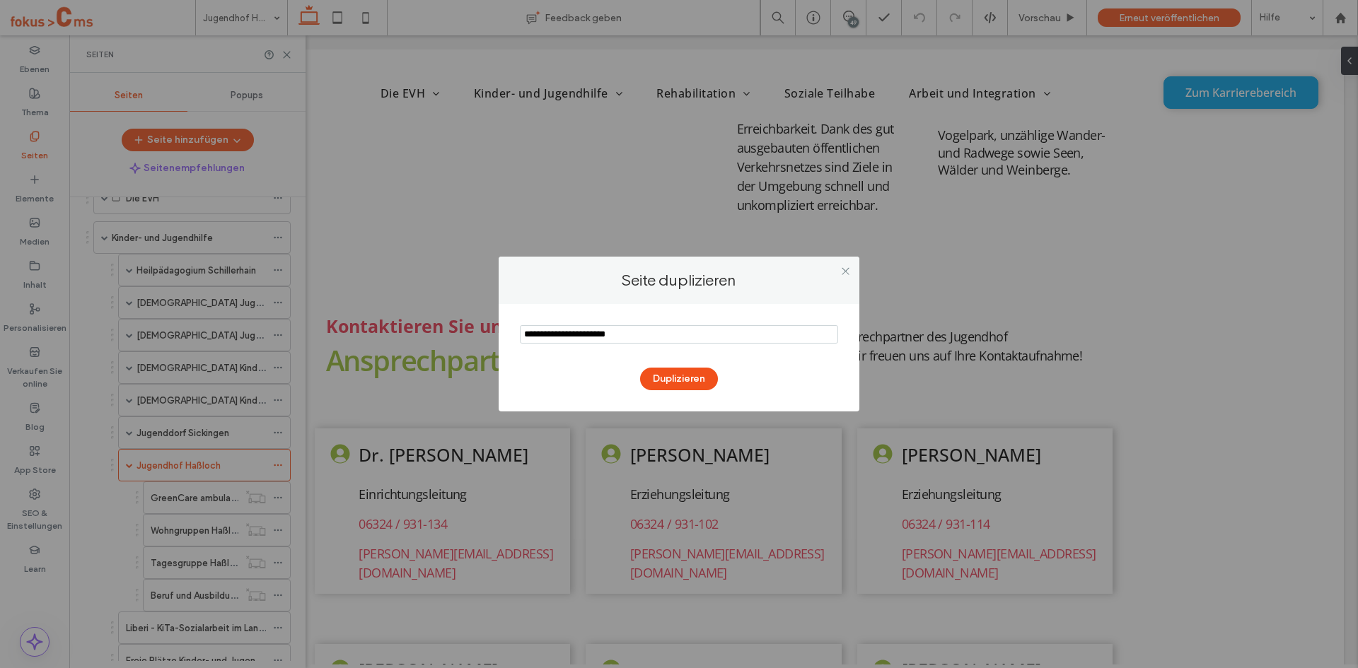
drag, startPoint x: 653, startPoint y: 335, endPoint x: 407, endPoint y: 348, distance: 246.4
click at [407, 348] on div "Seite duplizieren Duplizieren" at bounding box center [679, 334] width 1358 height 668
type input "**********"
click at [685, 382] on button "Duplizieren" at bounding box center [679, 379] width 78 height 23
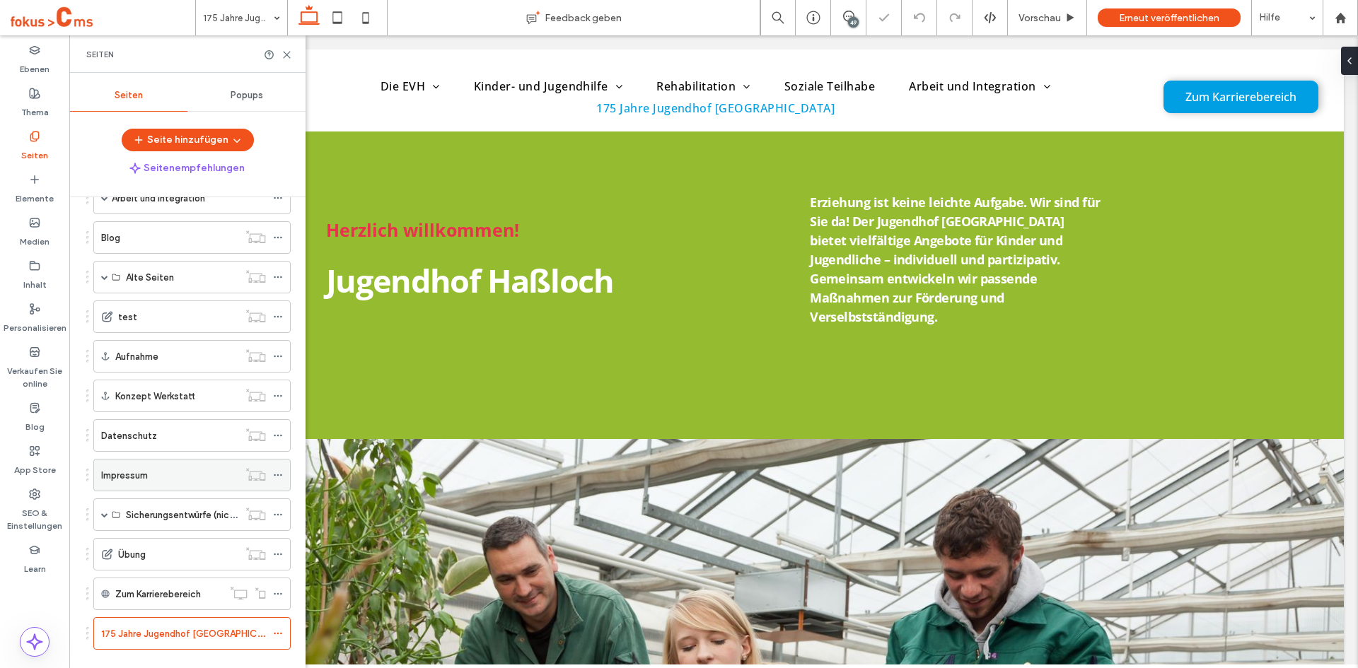
scroll to position [730, 0]
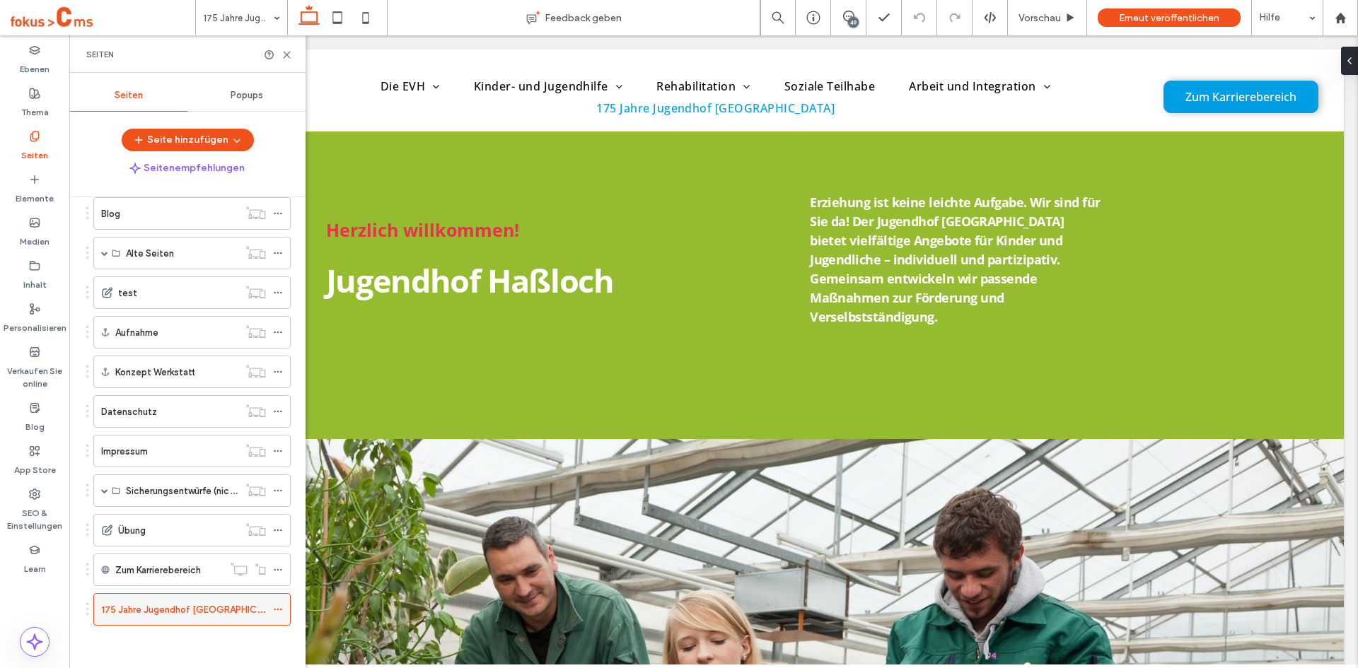
click at [276, 612] on icon at bounding box center [278, 610] width 10 height 10
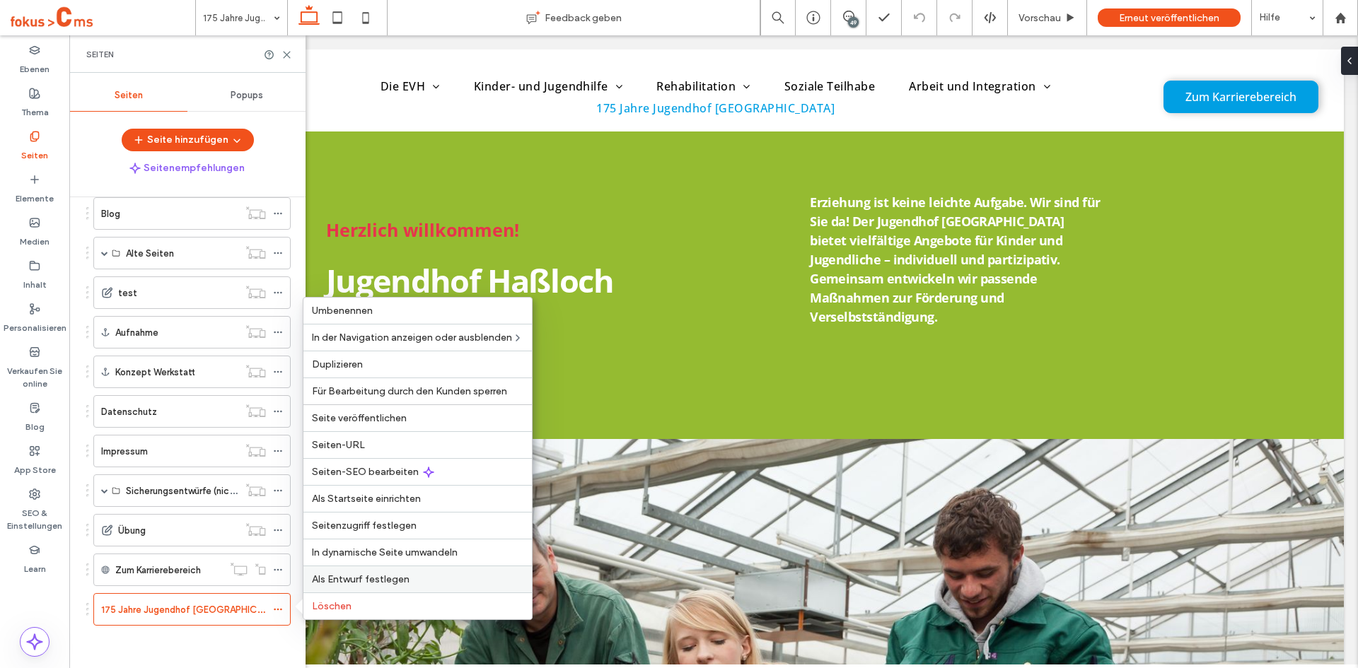
drag, startPoint x: 339, startPoint y: 576, endPoint x: 269, endPoint y: 540, distance: 79.1
click at [339, 576] on span "Als Entwurf festlegen" at bounding box center [361, 580] width 98 height 12
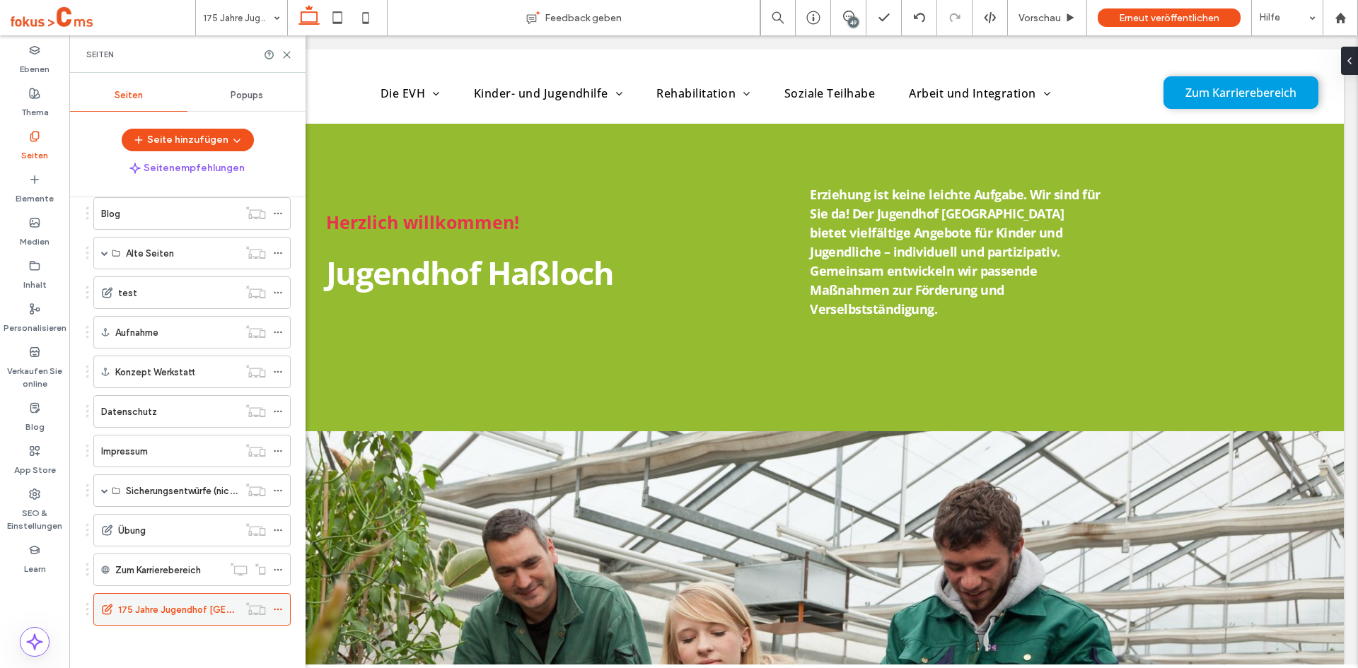
click at [280, 610] on icon at bounding box center [278, 610] width 10 height 10
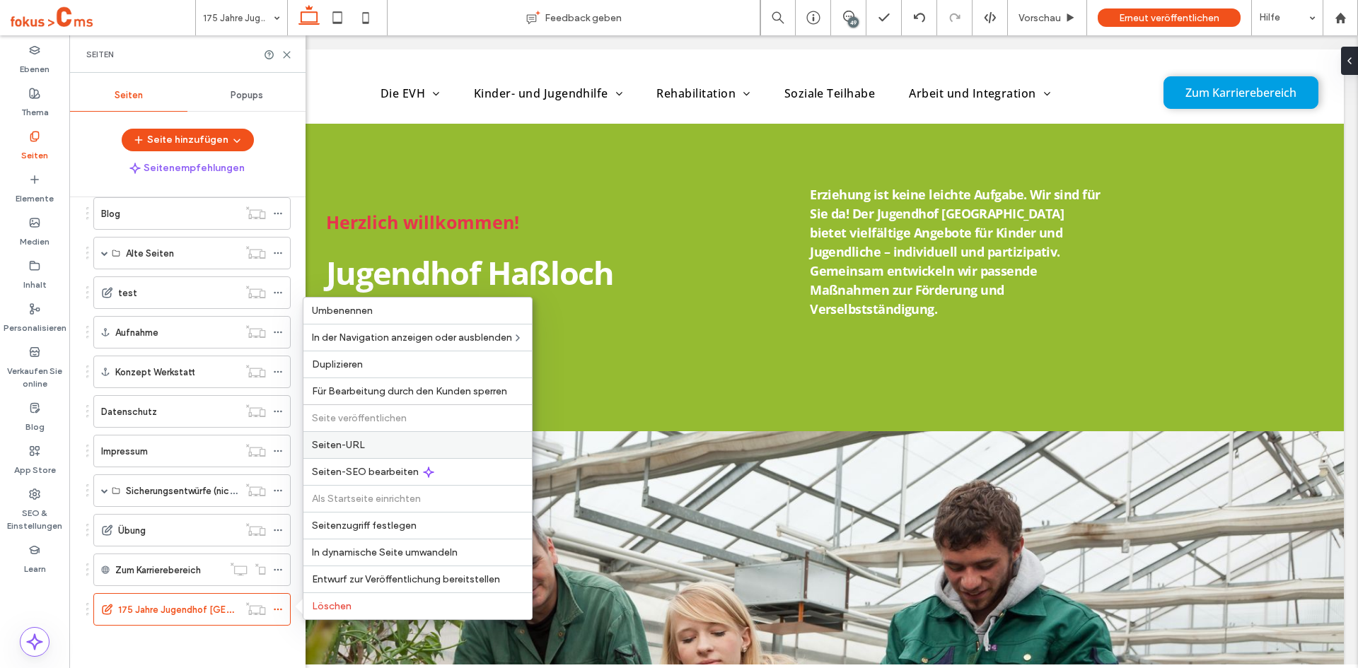
click at [338, 446] on span "Seiten-URL" at bounding box center [338, 445] width 53 height 12
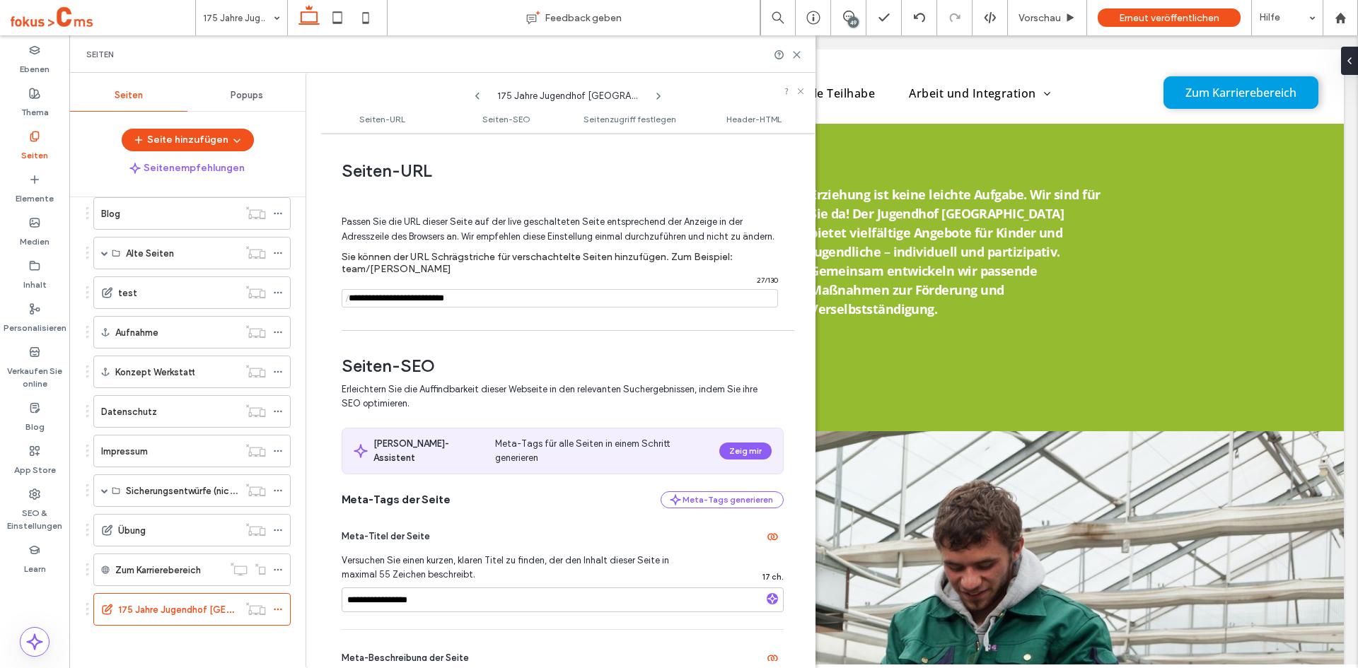
click at [453, 301] on input "notEmpty" at bounding box center [560, 298] width 436 height 18
type input "**********"
click at [474, 330] on div "**********" at bounding box center [567, 400] width 495 height 521
click at [458, 301] on input "notEmpty" at bounding box center [560, 298] width 436 height 18
click at [459, 305] on input "notEmpty" at bounding box center [560, 298] width 436 height 18
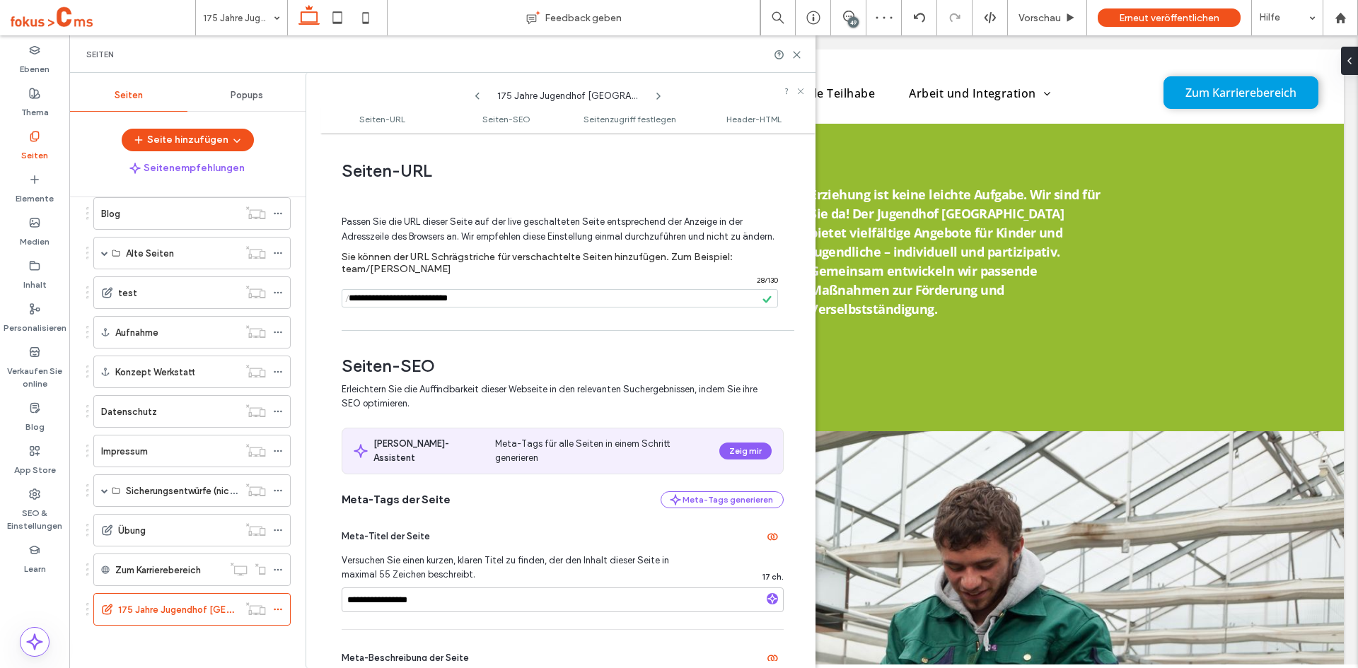
drag, startPoint x: 451, startPoint y: 303, endPoint x: 458, endPoint y: 302, distance: 7.1
click at [458, 302] on input "notEmpty" at bounding box center [560, 298] width 436 height 18
click at [462, 308] on input "notEmpty" at bounding box center [560, 298] width 436 height 18
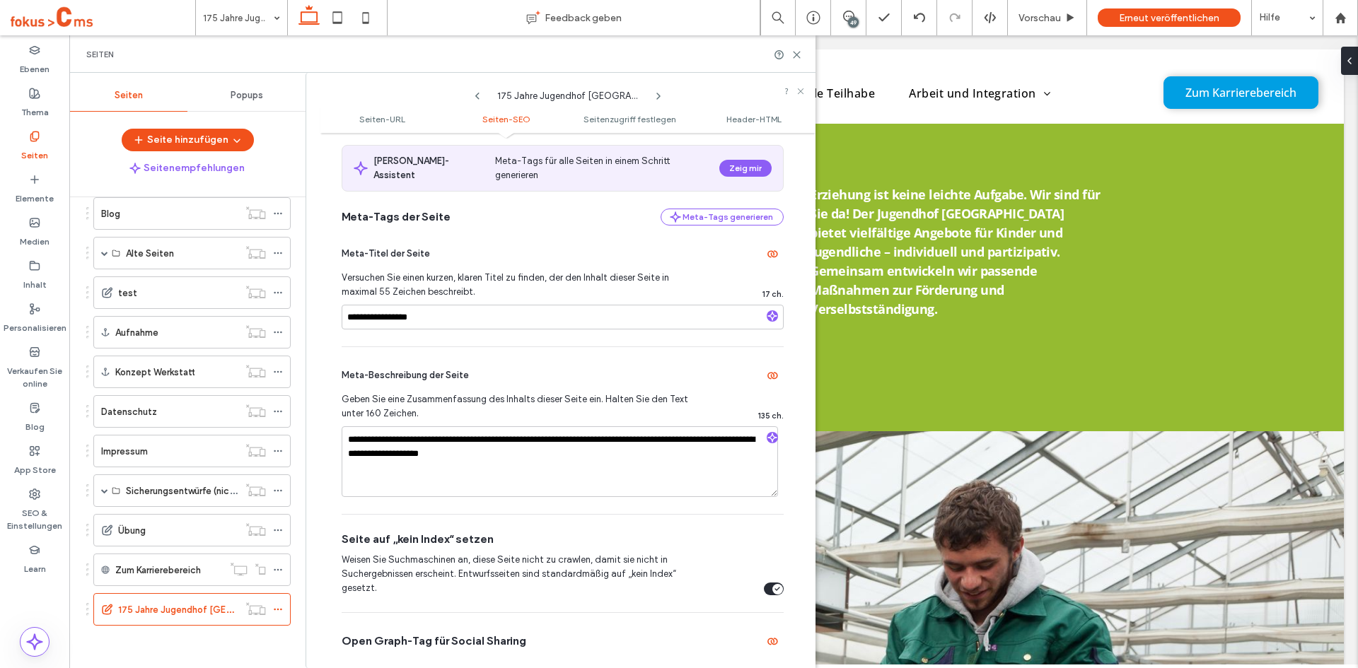
click at [203, 634] on div "Start Die EVH Die Stiftung Unsere Geschichte Unser Leitbild Unsere Genderrichtl…" at bounding box center [183, 298] width 215 height 690
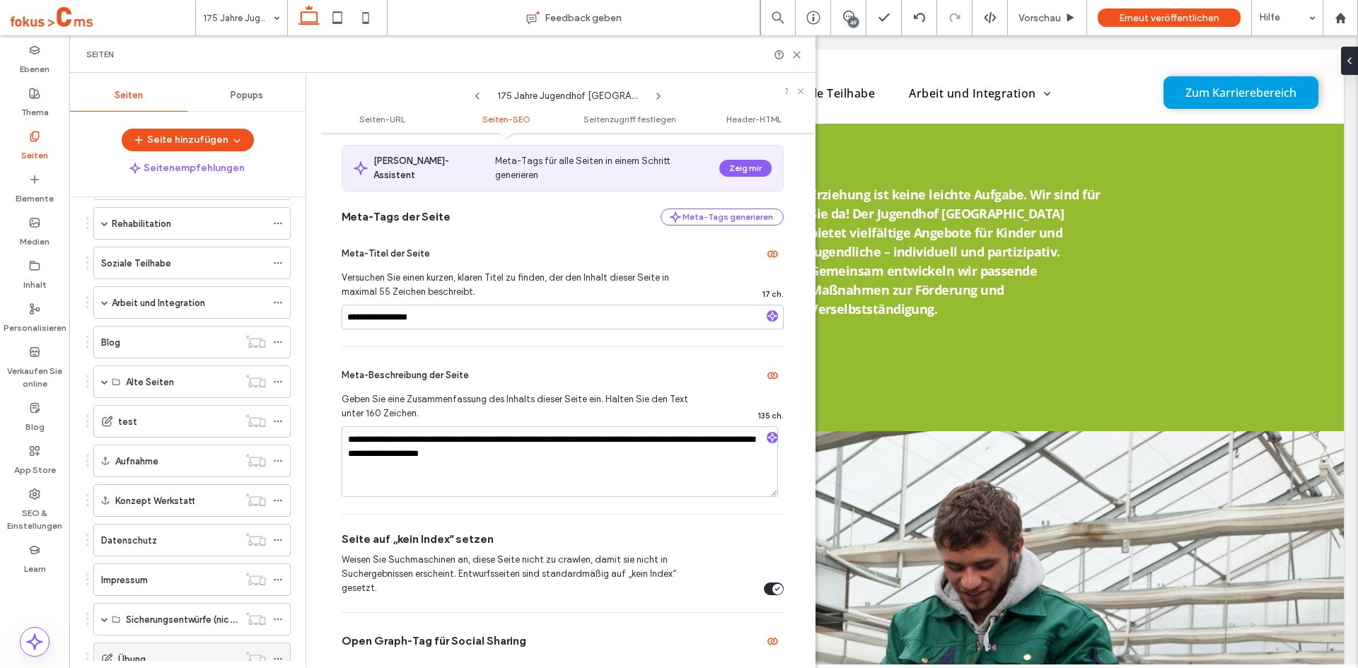
scroll to position [307, 0]
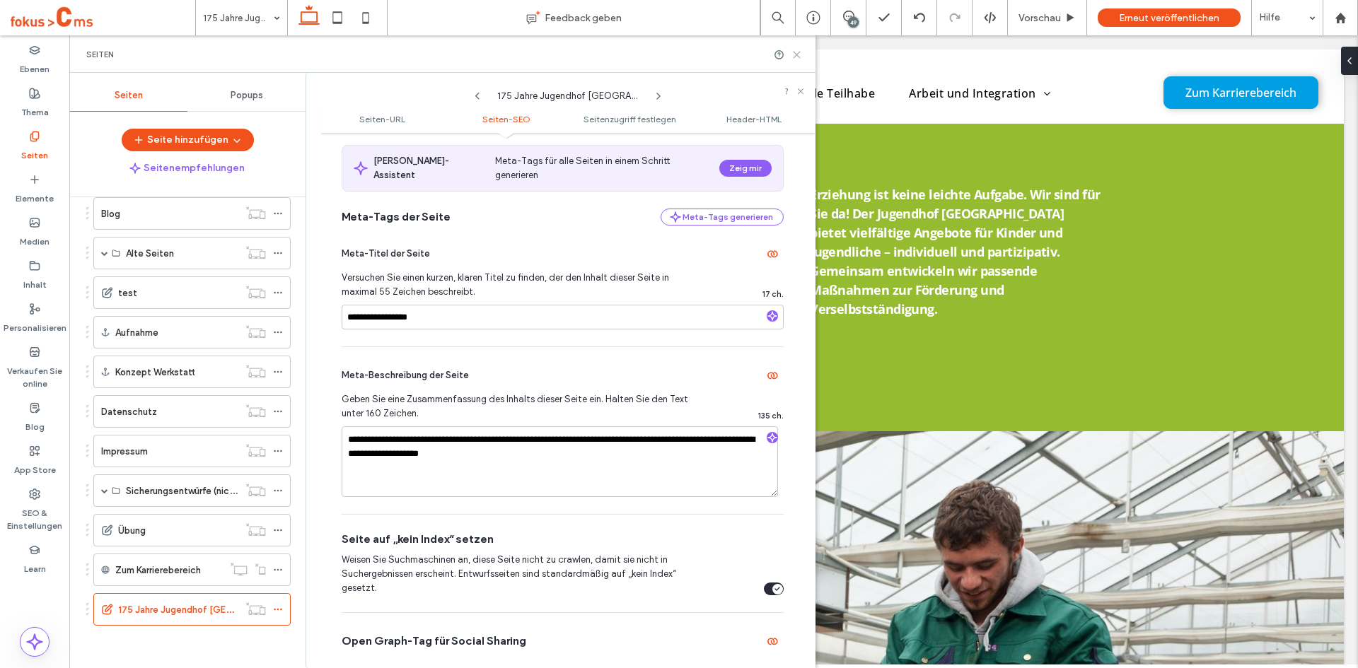
drag, startPoint x: 796, startPoint y: 57, endPoint x: 725, endPoint y: 52, distance: 71.7
click at [796, 57] on icon at bounding box center [796, 55] width 11 height 11
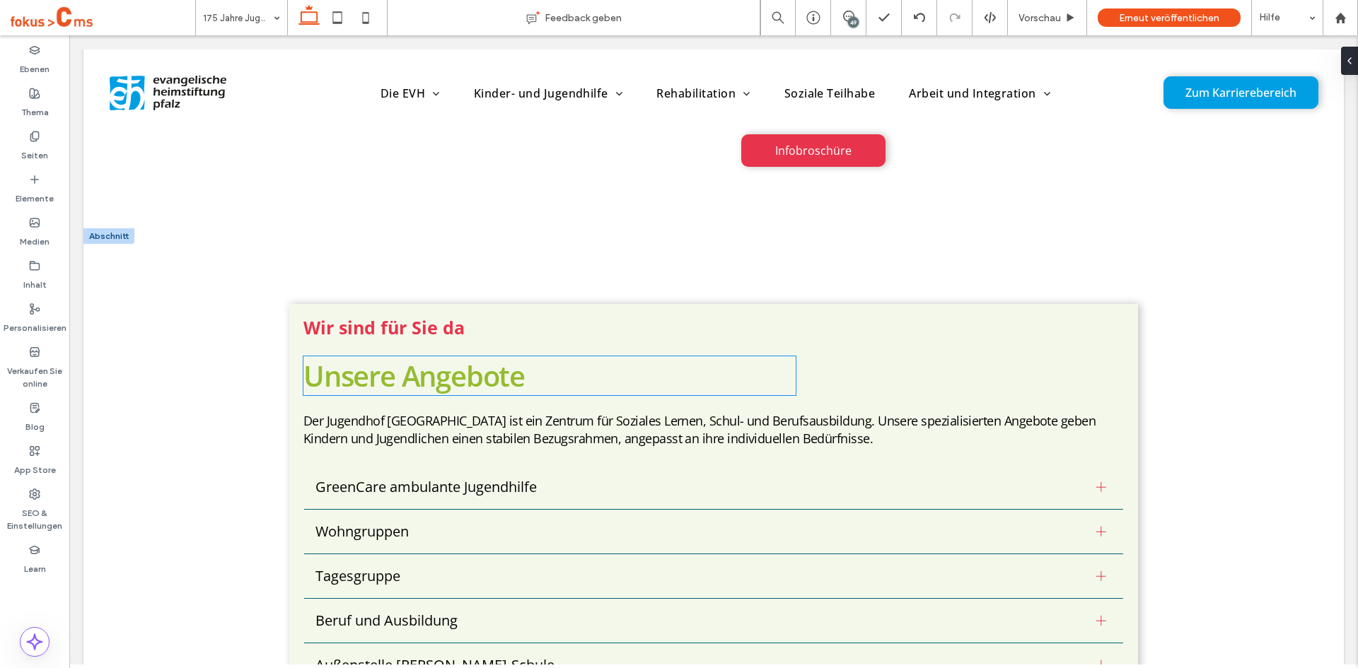
scroll to position [1061, 0]
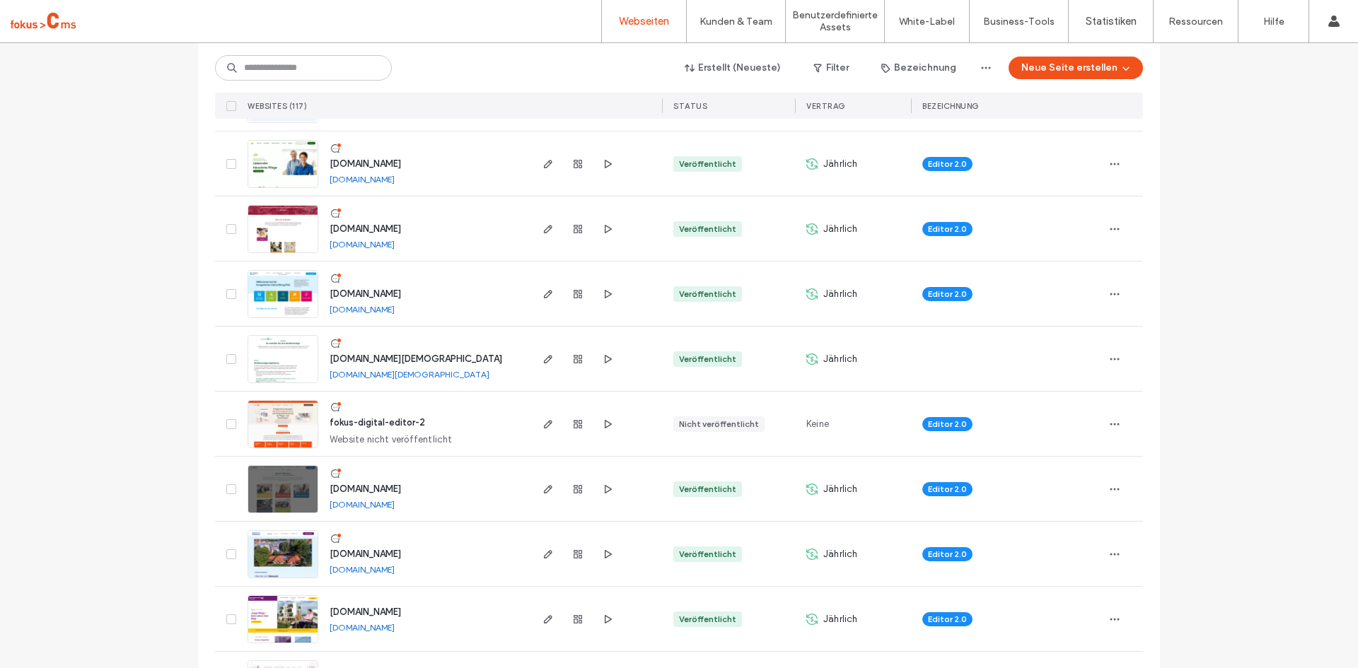
scroll to position [283, 0]
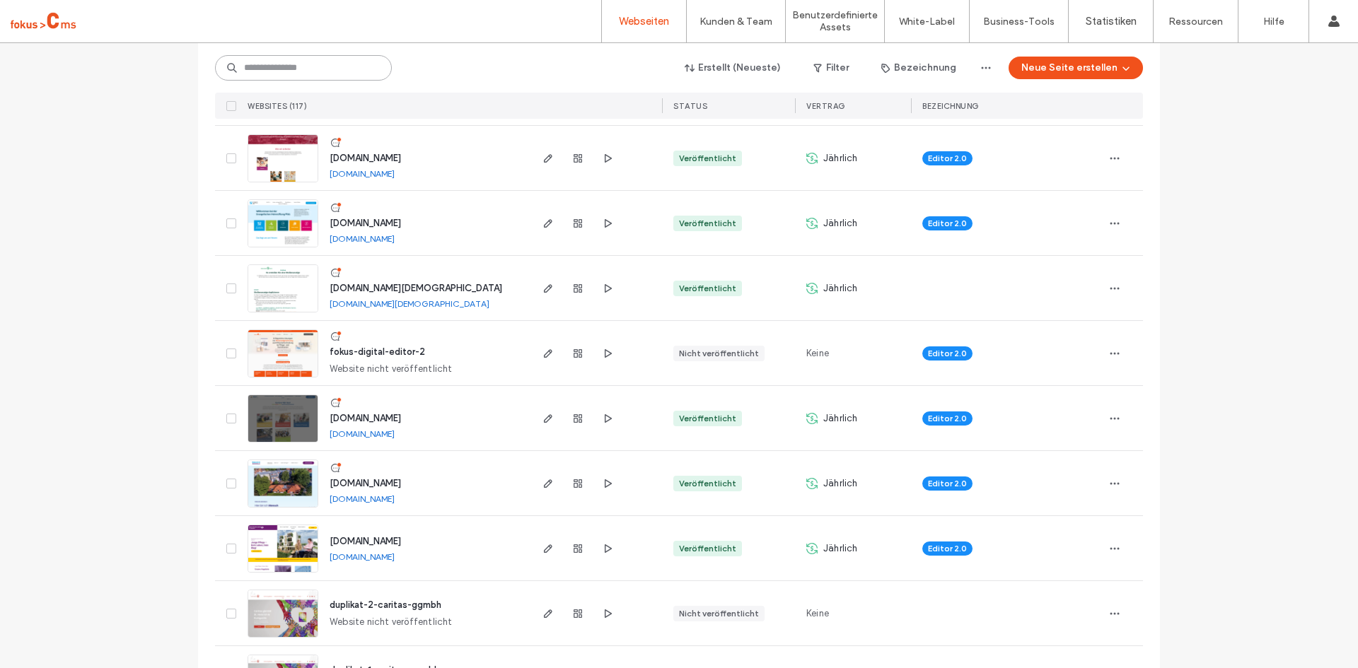
click at [257, 65] on input at bounding box center [303, 67] width 177 height 25
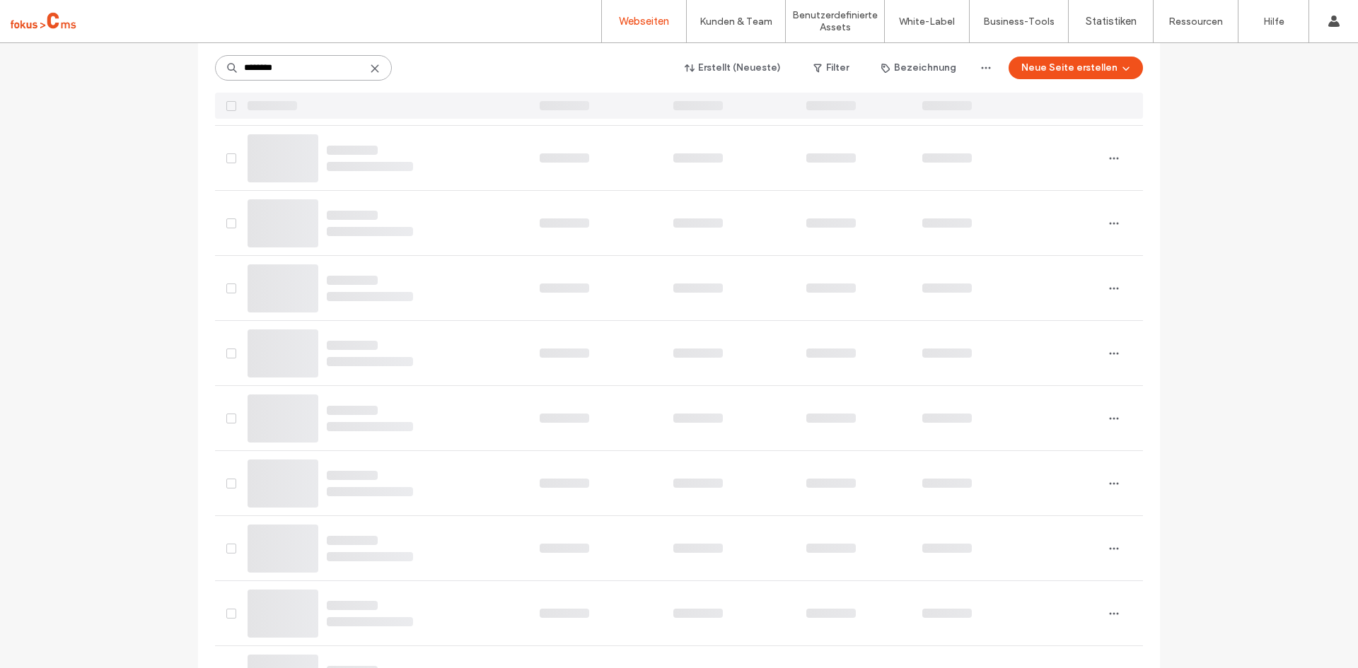
scroll to position [0, 0]
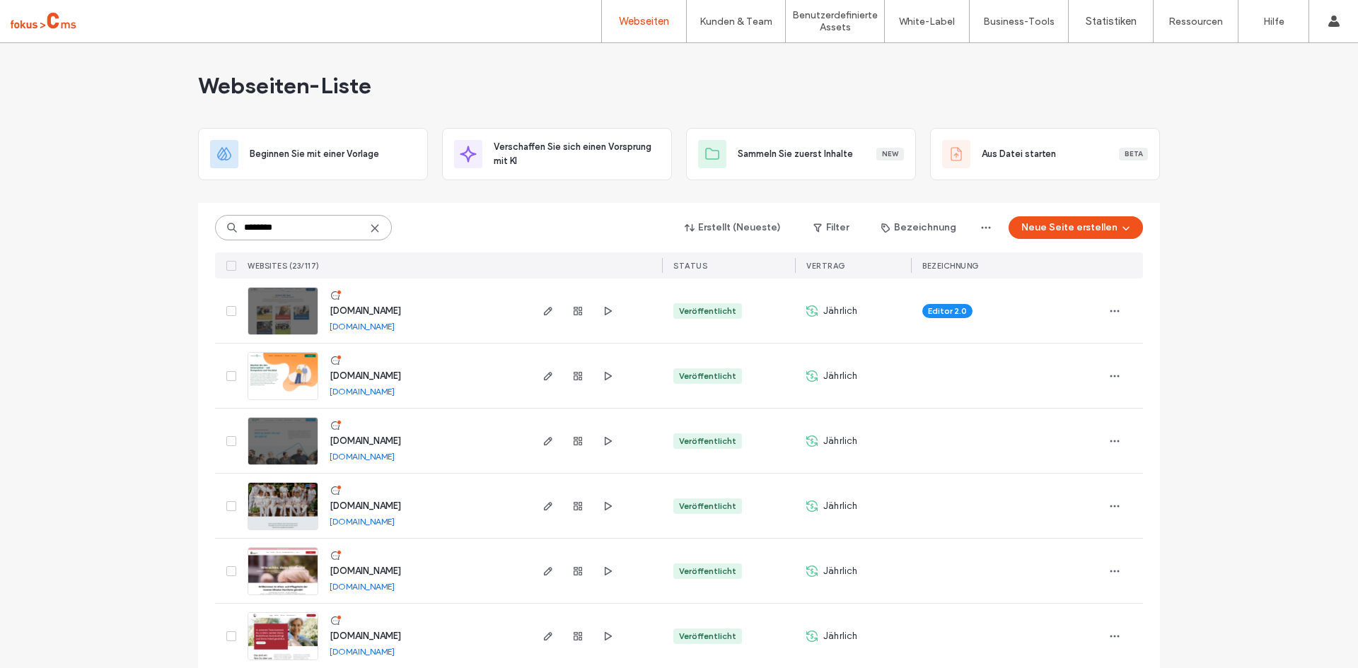
type input "********"
click at [391, 443] on span "www.karriere.evh-pfalz.de" at bounding box center [365, 441] width 71 height 11
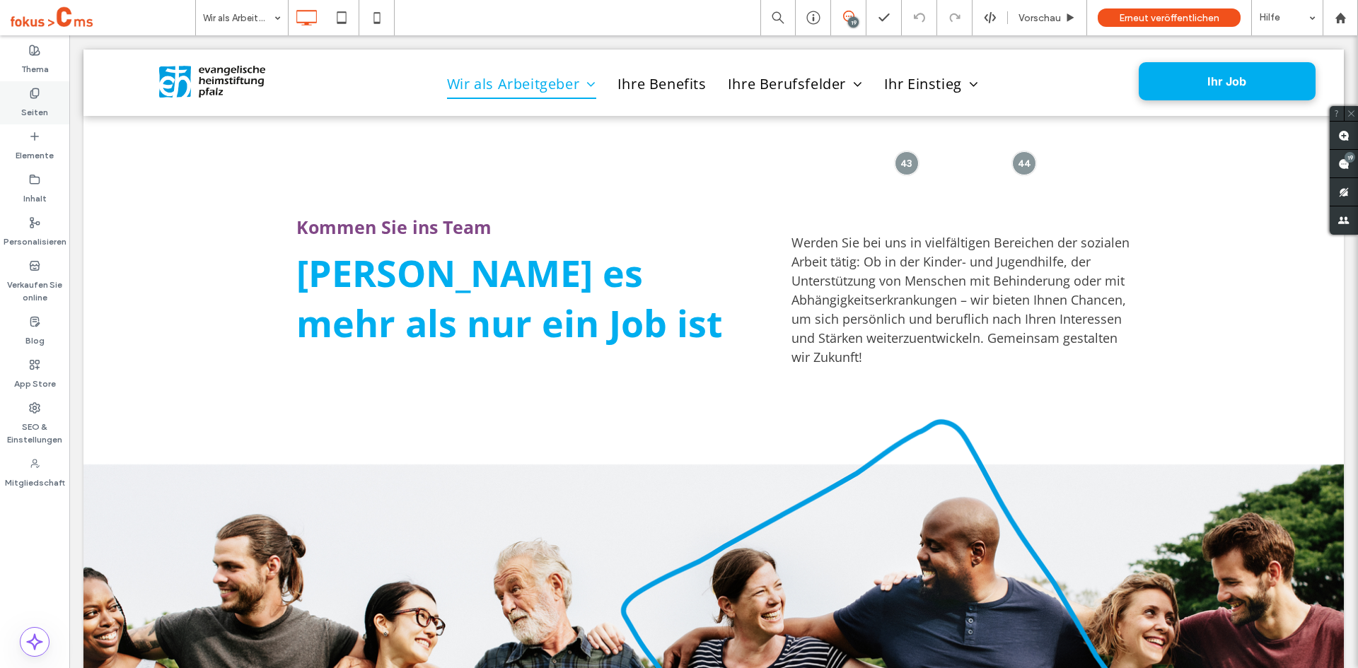
click at [39, 98] on icon at bounding box center [34, 93] width 11 height 11
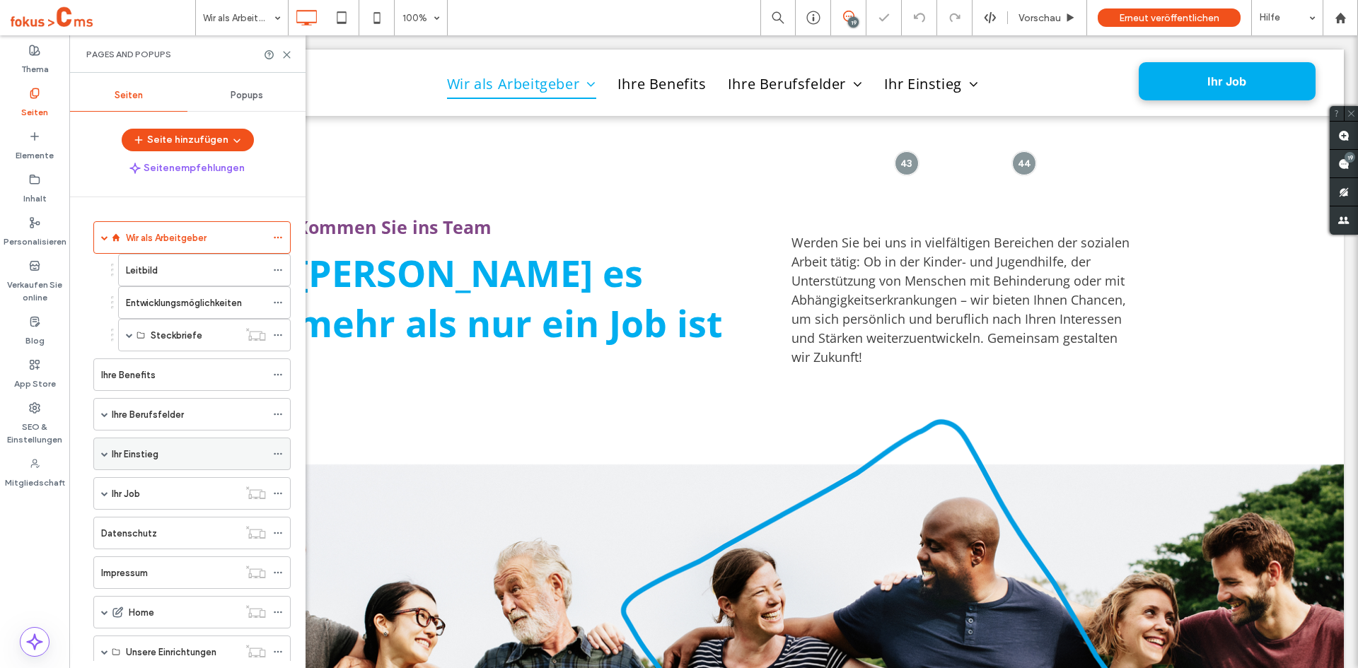
scroll to position [141, 0]
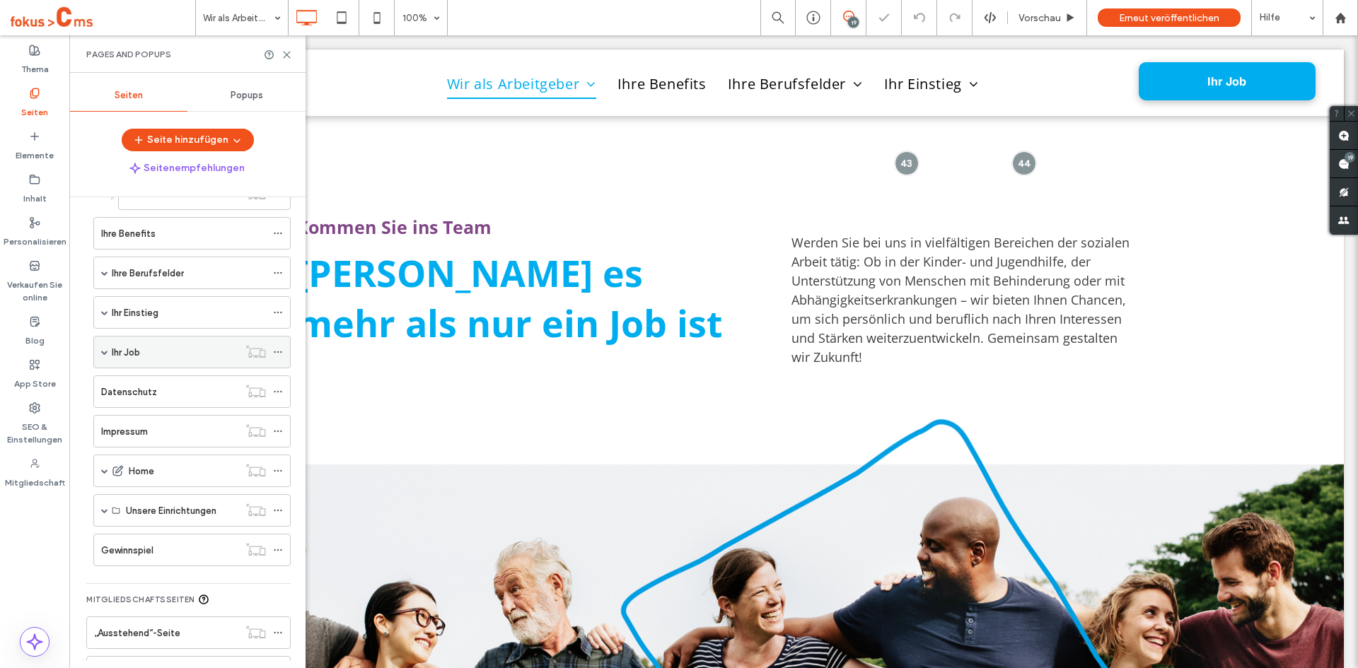
click at [107, 353] on span at bounding box center [104, 352] width 7 height 7
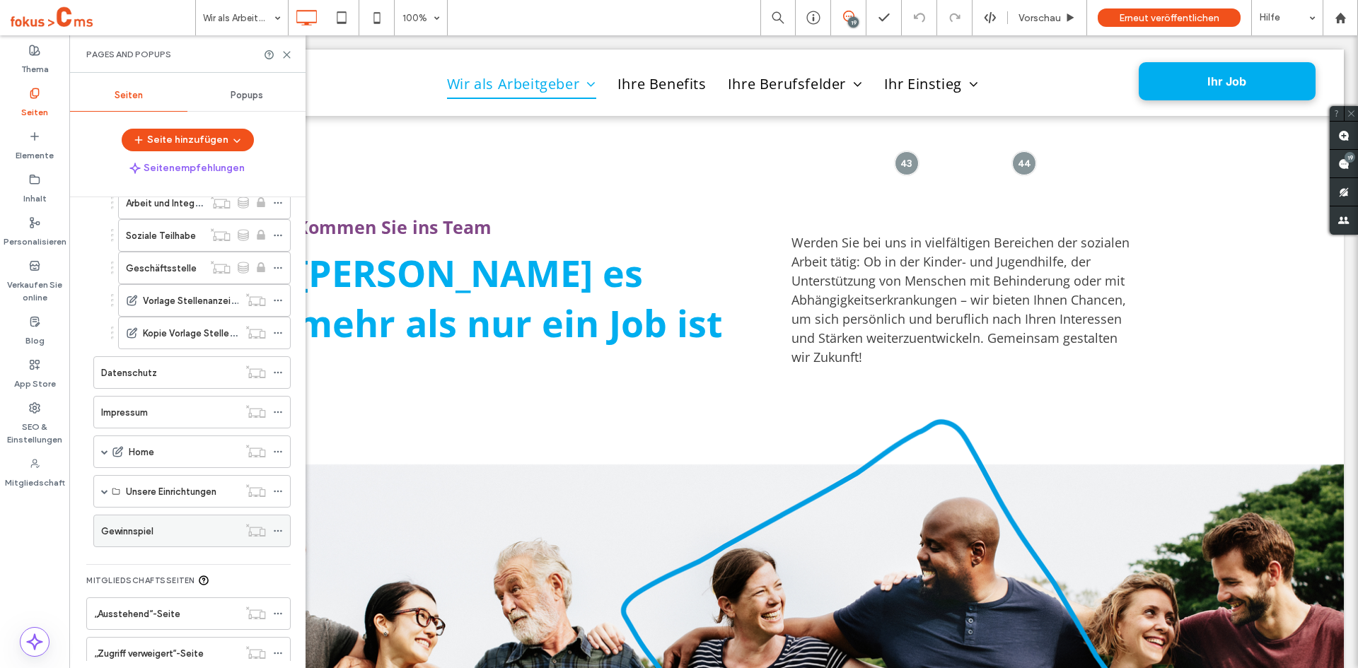
scroll to position [495, 0]
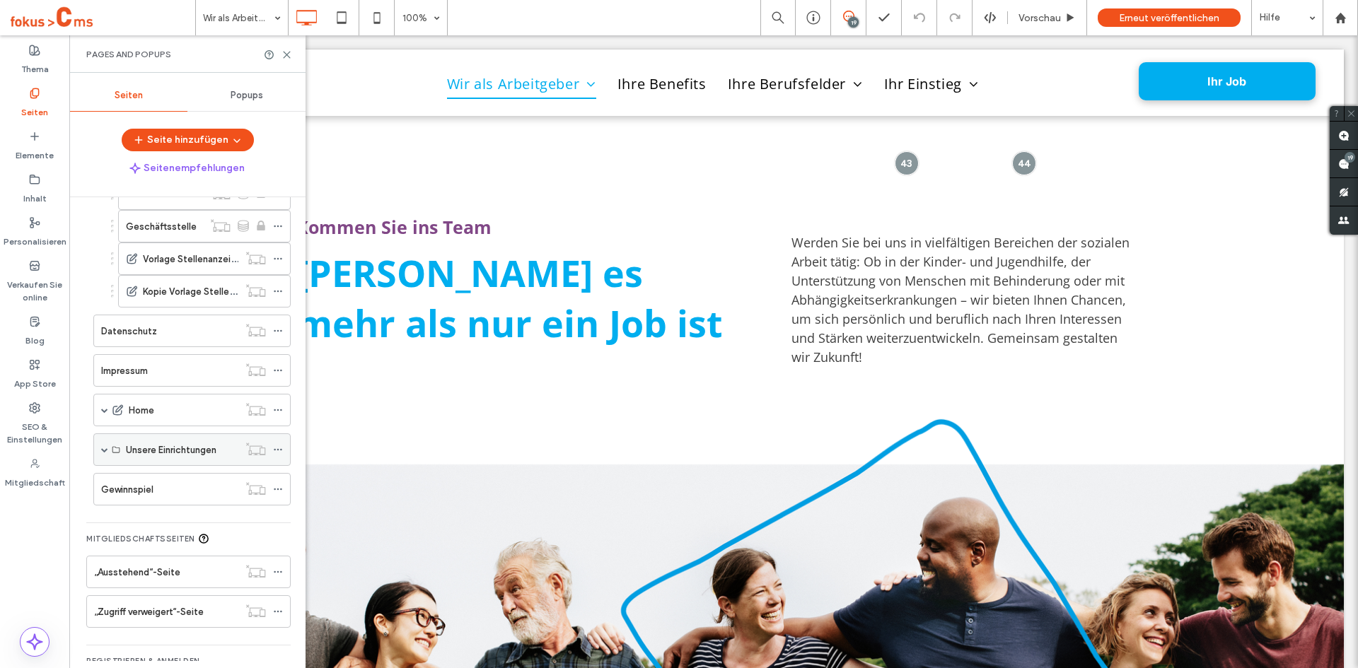
click at [103, 447] on span at bounding box center [104, 449] width 7 height 7
click at [103, 448] on span at bounding box center [104, 449] width 7 height 7
click at [110, 454] on div "Unsere Einrichtungen" at bounding box center [191, 450] width 197 height 33
click at [108, 451] on span at bounding box center [104, 449] width 7 height 7
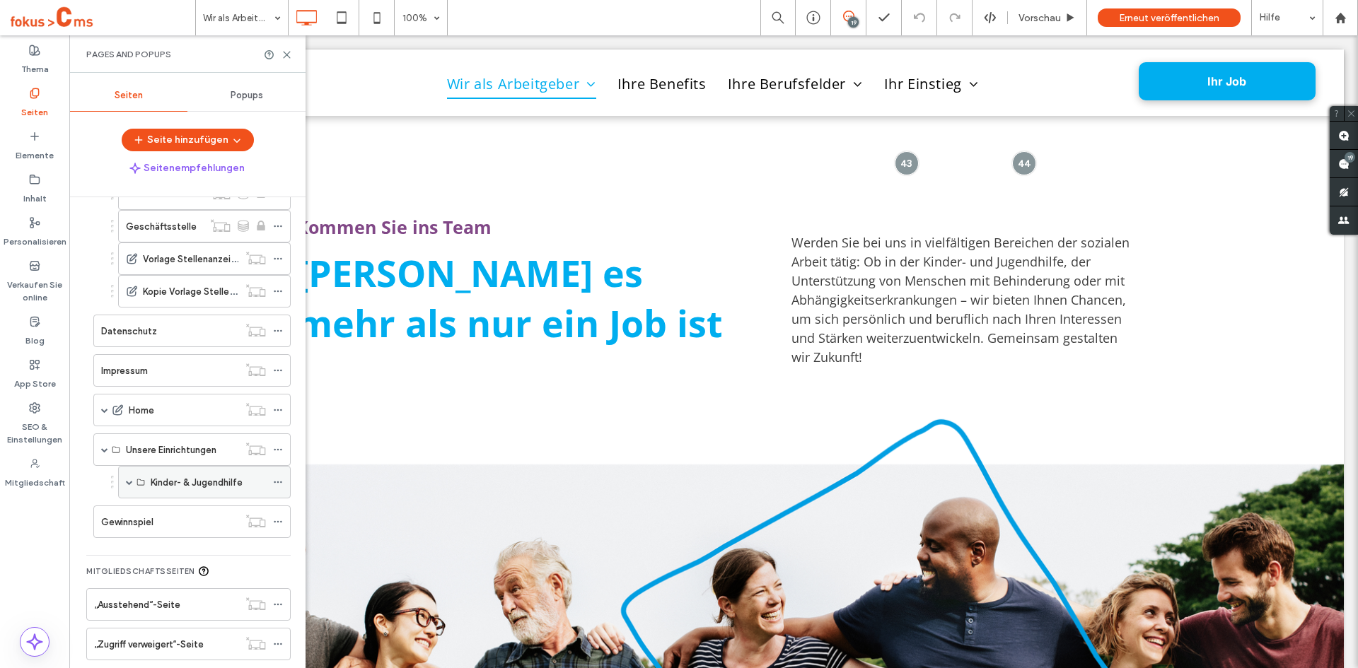
click at [126, 485] on span at bounding box center [129, 482] width 7 height 31
click at [127, 485] on span at bounding box center [129, 482] width 7 height 7
click at [103, 451] on span at bounding box center [104, 449] width 7 height 7
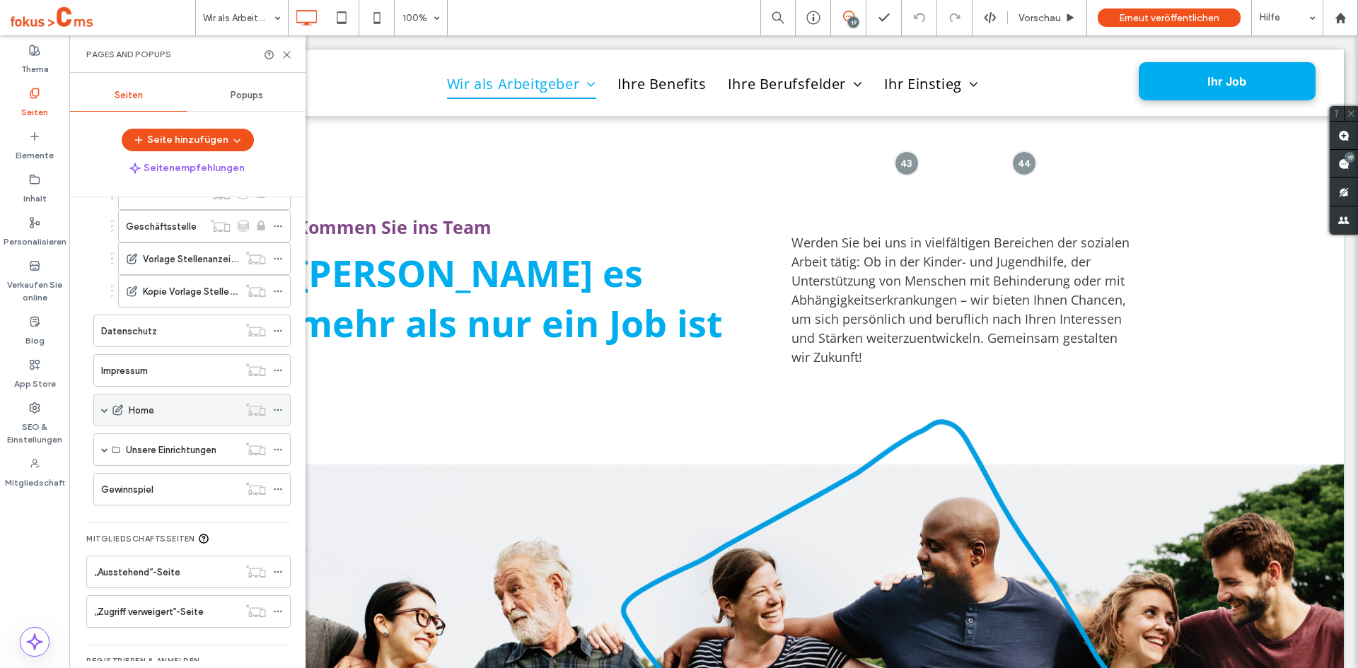
click at [105, 406] on span at bounding box center [104, 410] width 7 height 31
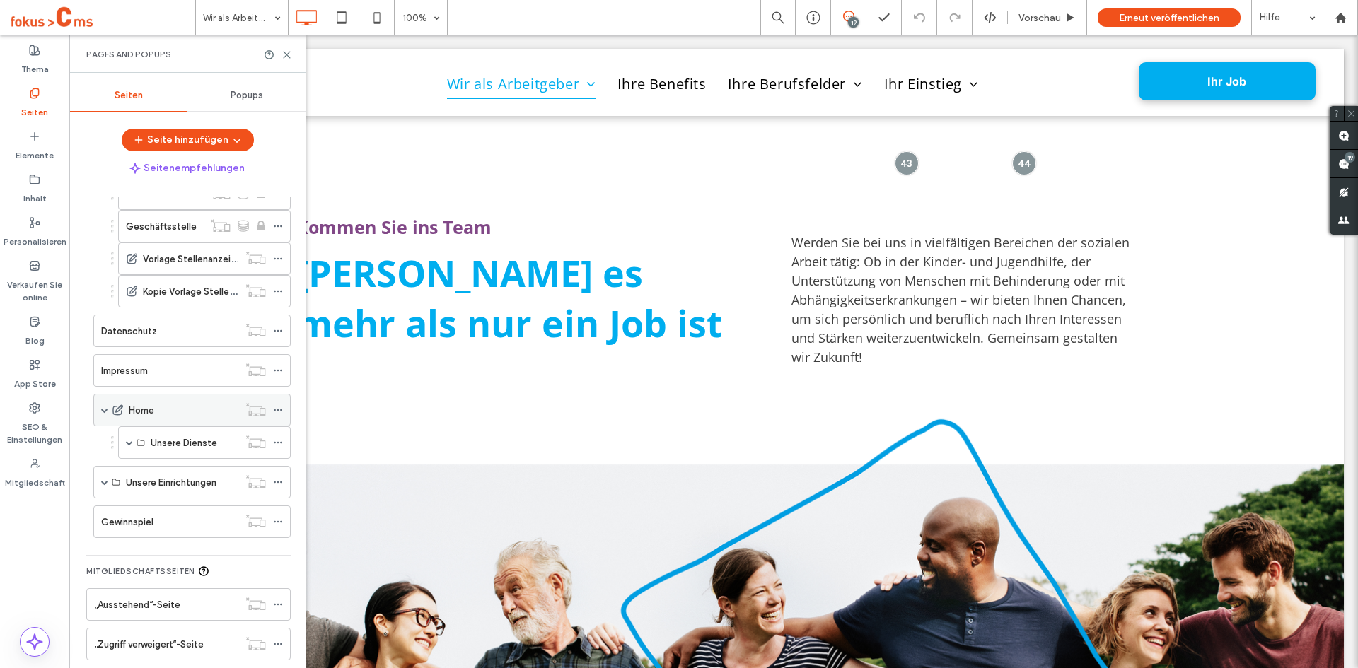
click at [105, 414] on span at bounding box center [104, 410] width 7 height 31
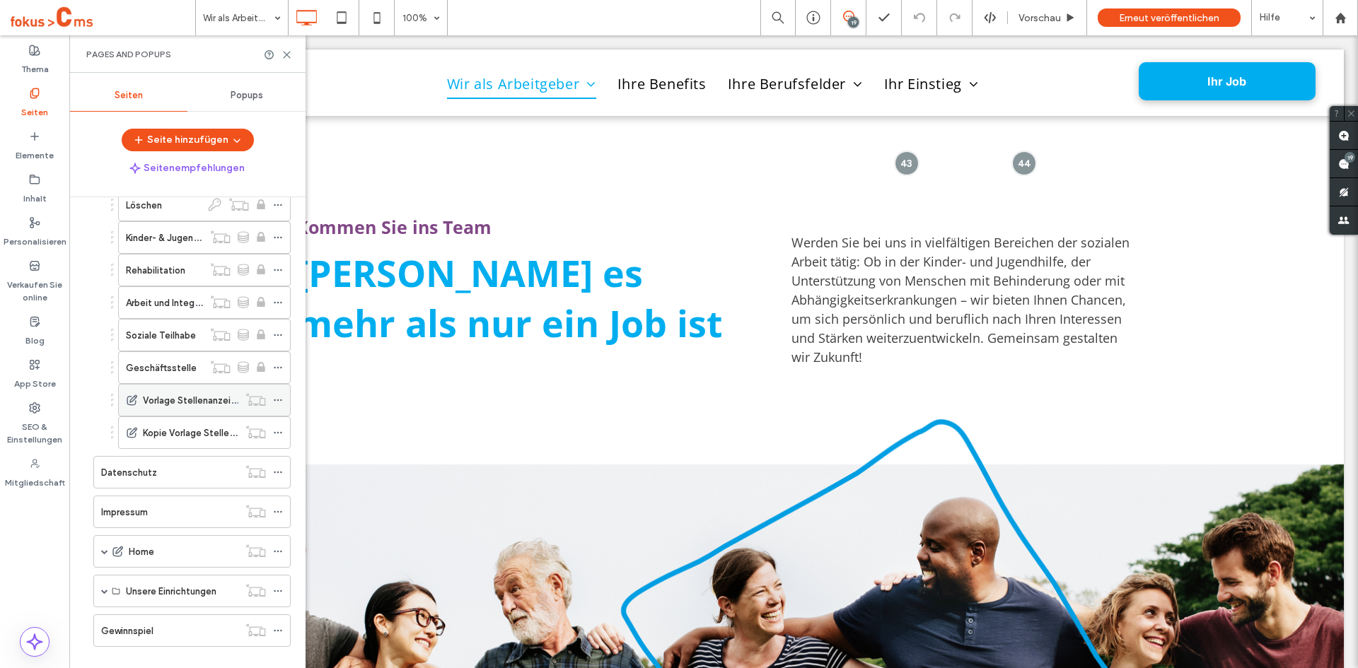
scroll to position [283, 0]
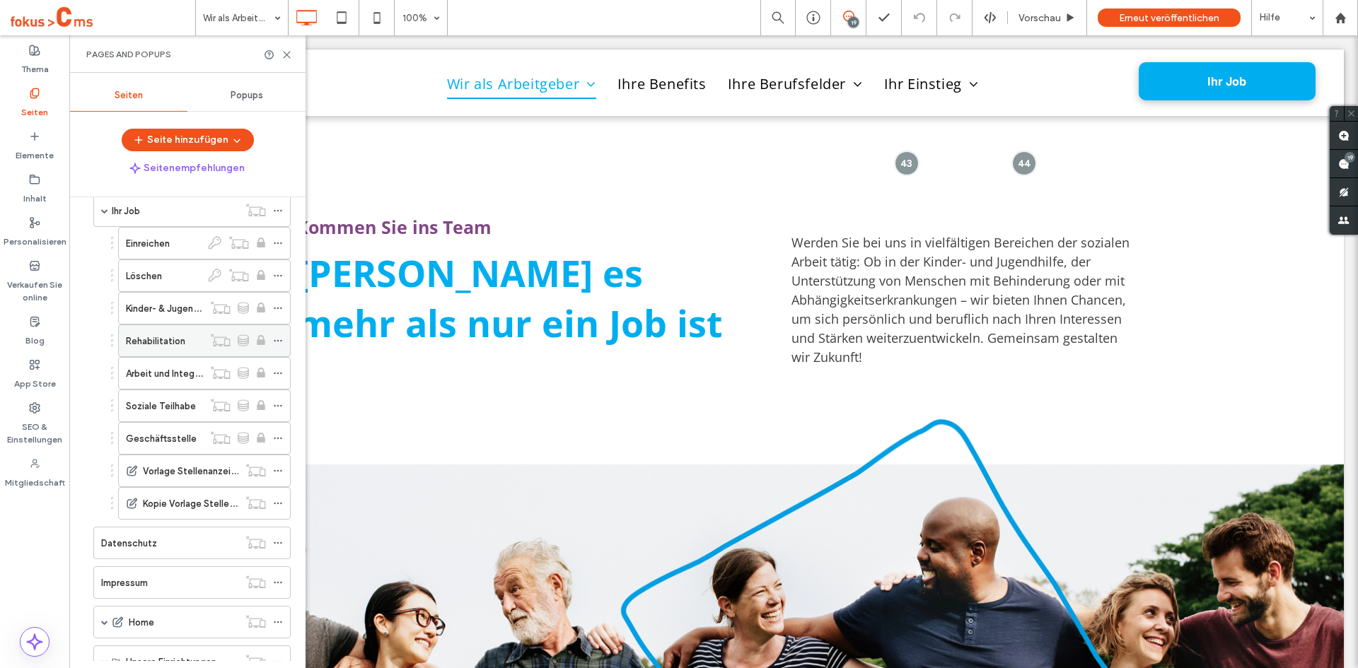
click at [161, 337] on label "Rehabilitation" at bounding box center [155, 341] width 59 height 25
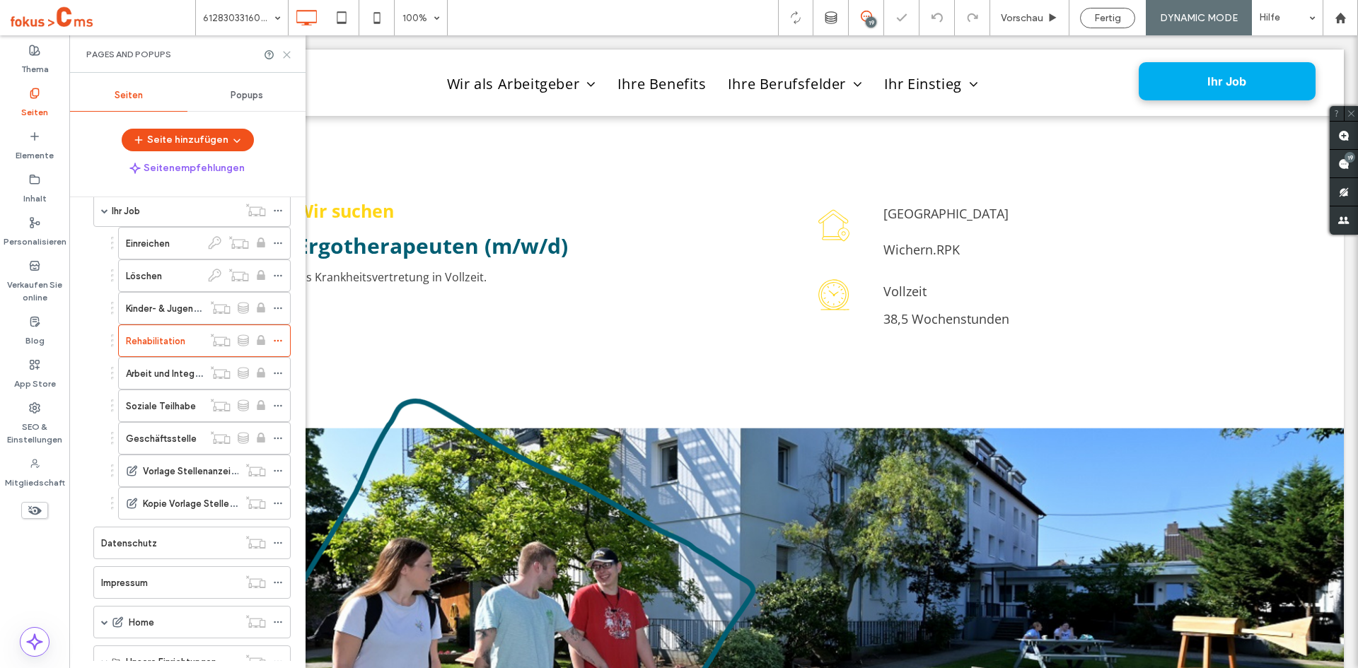
click at [288, 52] on icon at bounding box center [286, 55] width 11 height 11
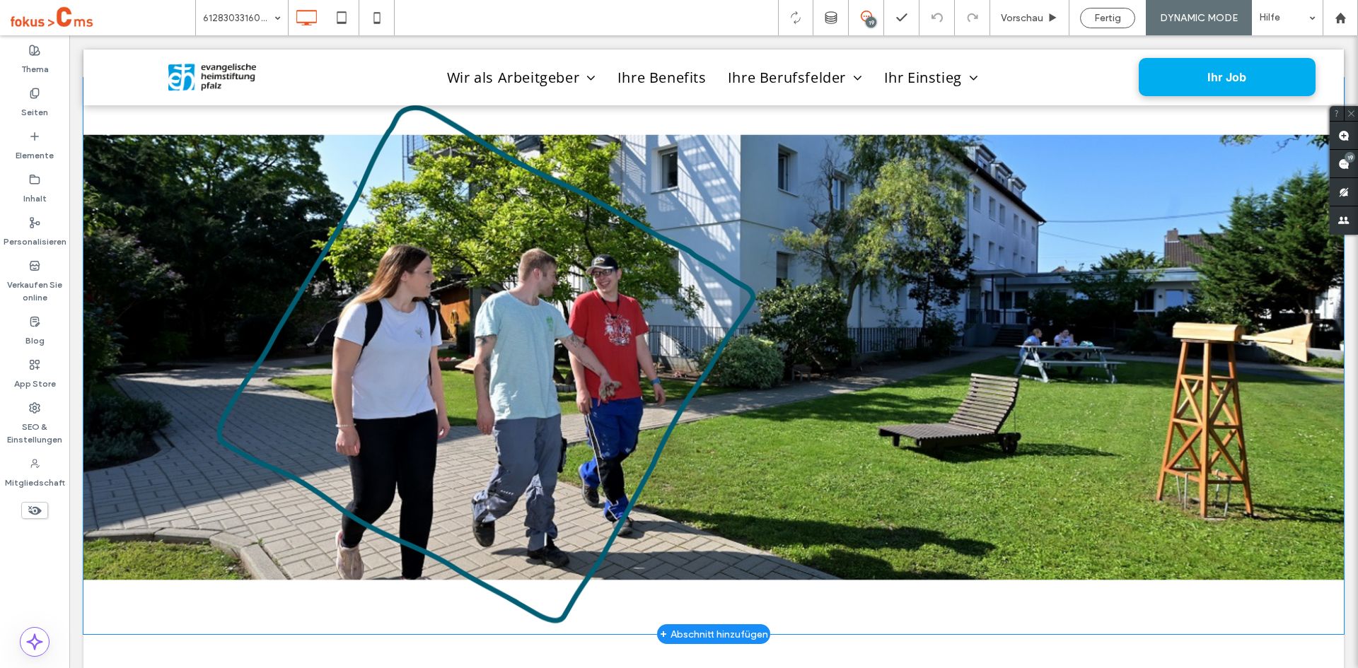
scroll to position [283, 0]
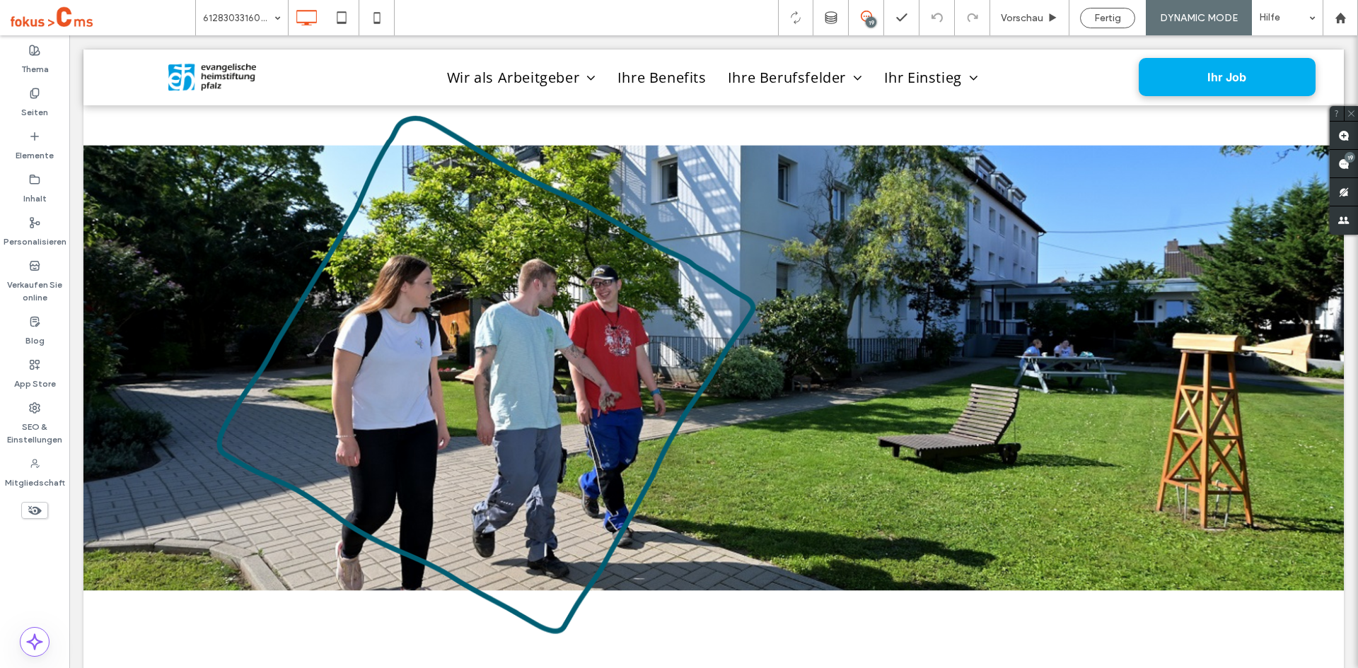
drag, startPoint x: 31, startPoint y: 93, endPoint x: 69, endPoint y: 132, distance: 54.5
click at [31, 93] on icon at bounding box center [34, 93] width 11 height 11
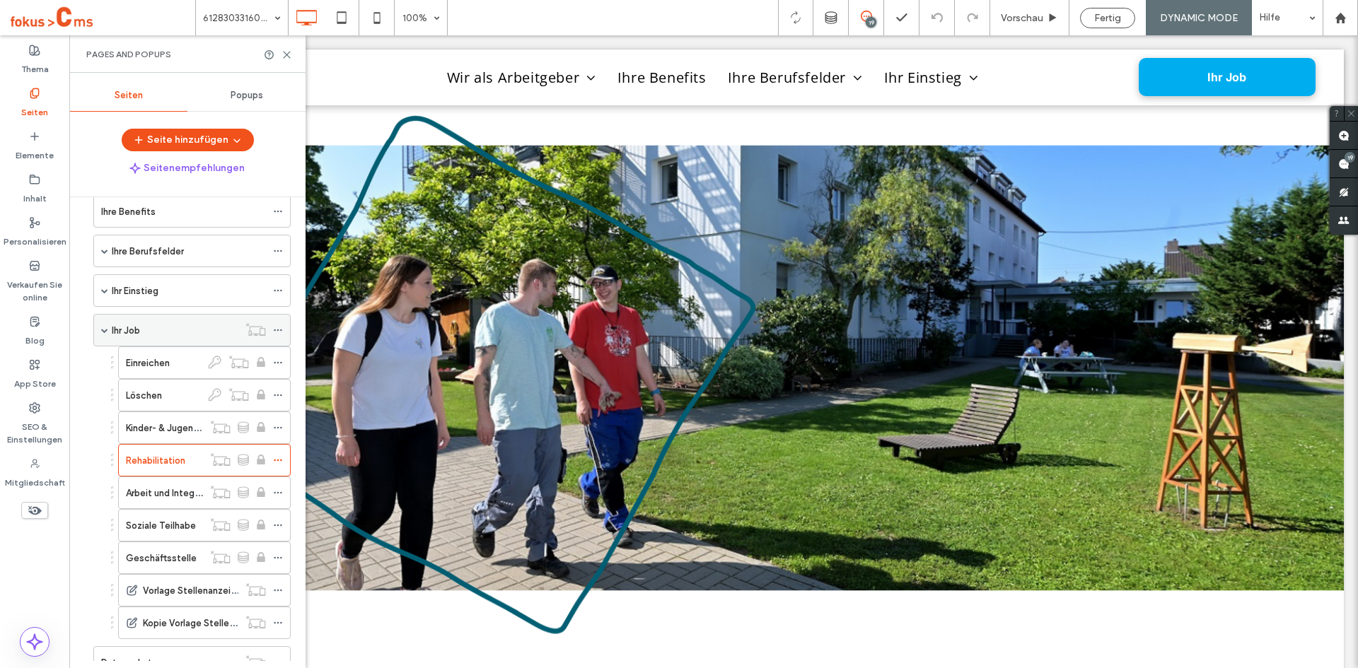
scroll to position [212, 0]
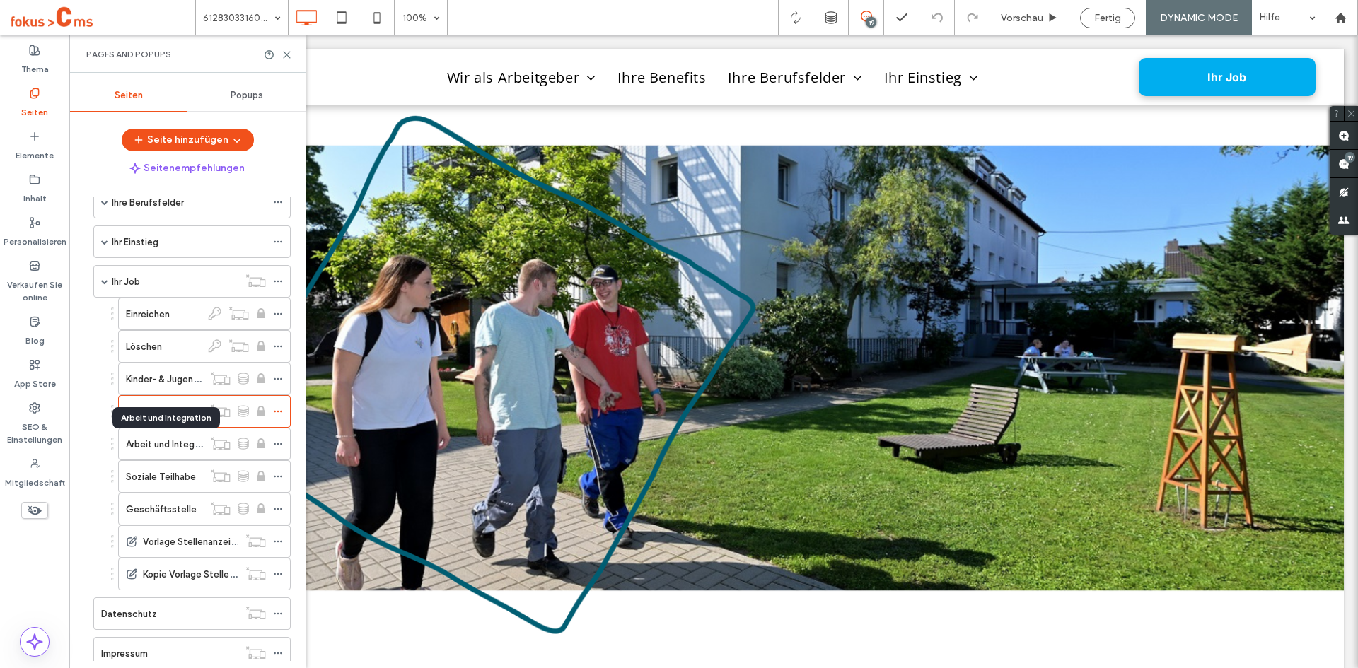
click at [163, 439] on label "Arbeit und Integration" at bounding box center [172, 444] width 93 height 25
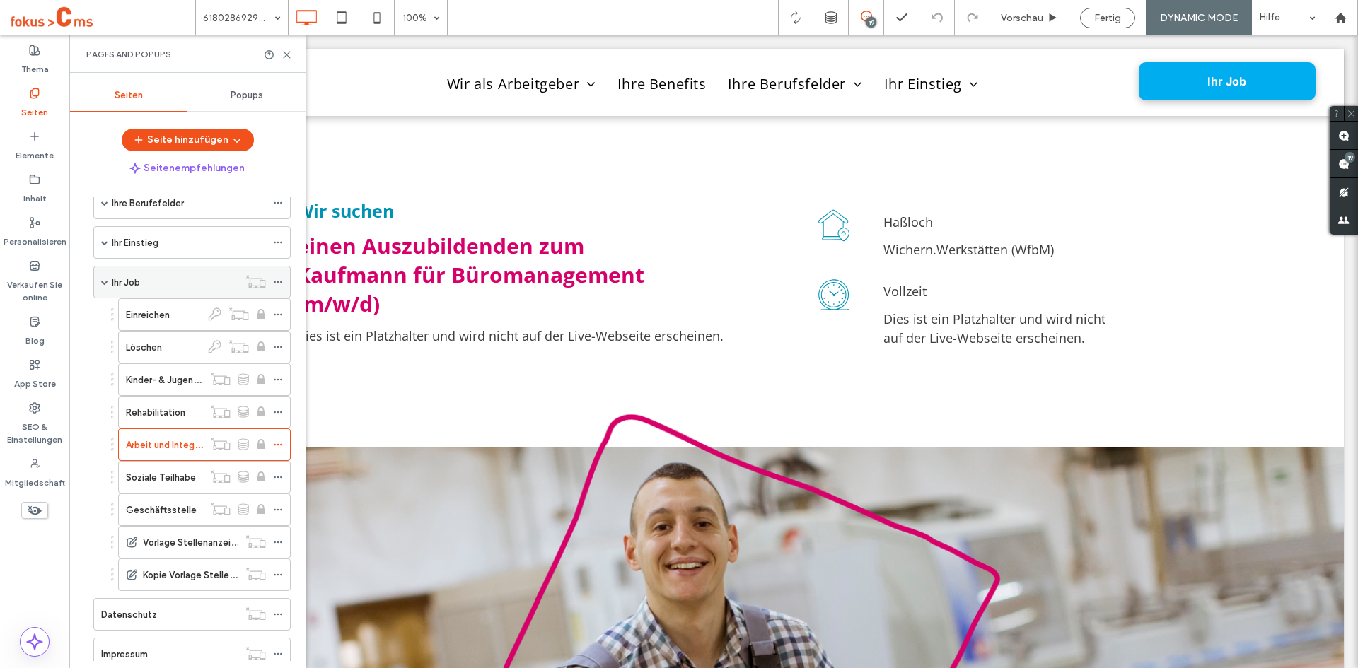
scroll to position [212, 0]
click at [178, 414] on label "Rehabilitation" at bounding box center [155, 412] width 59 height 25
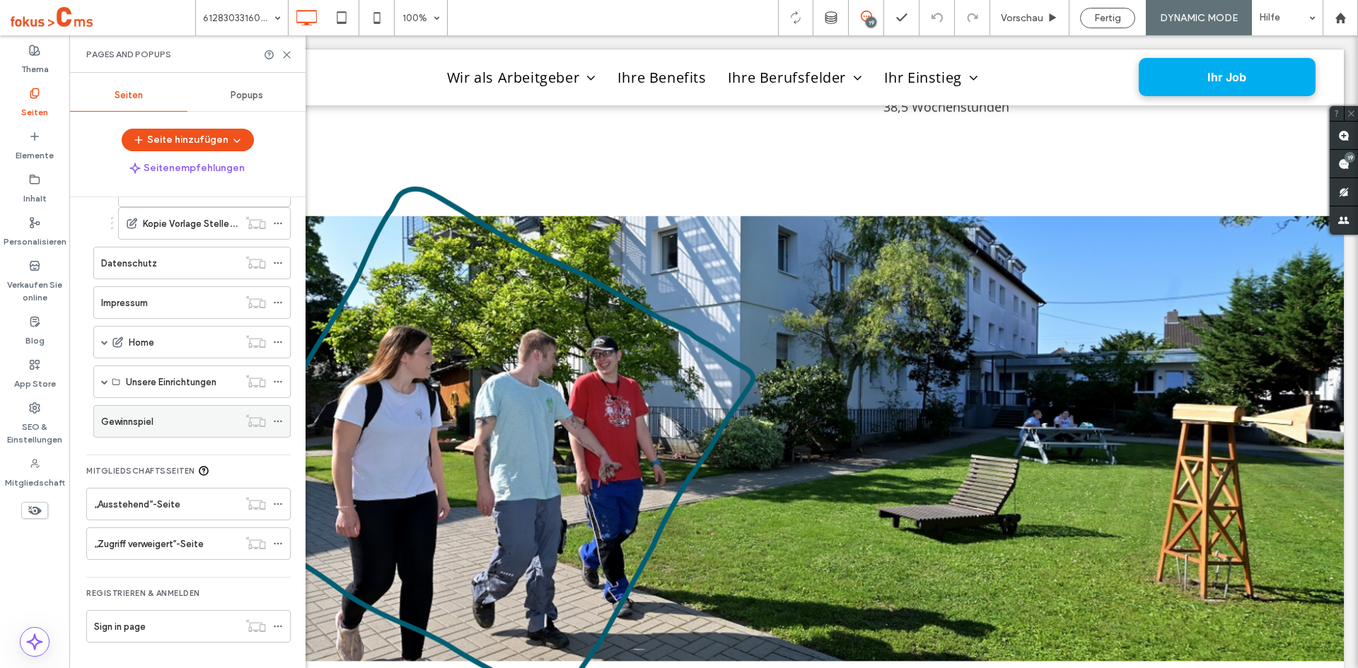
scroll to position [422, 0]
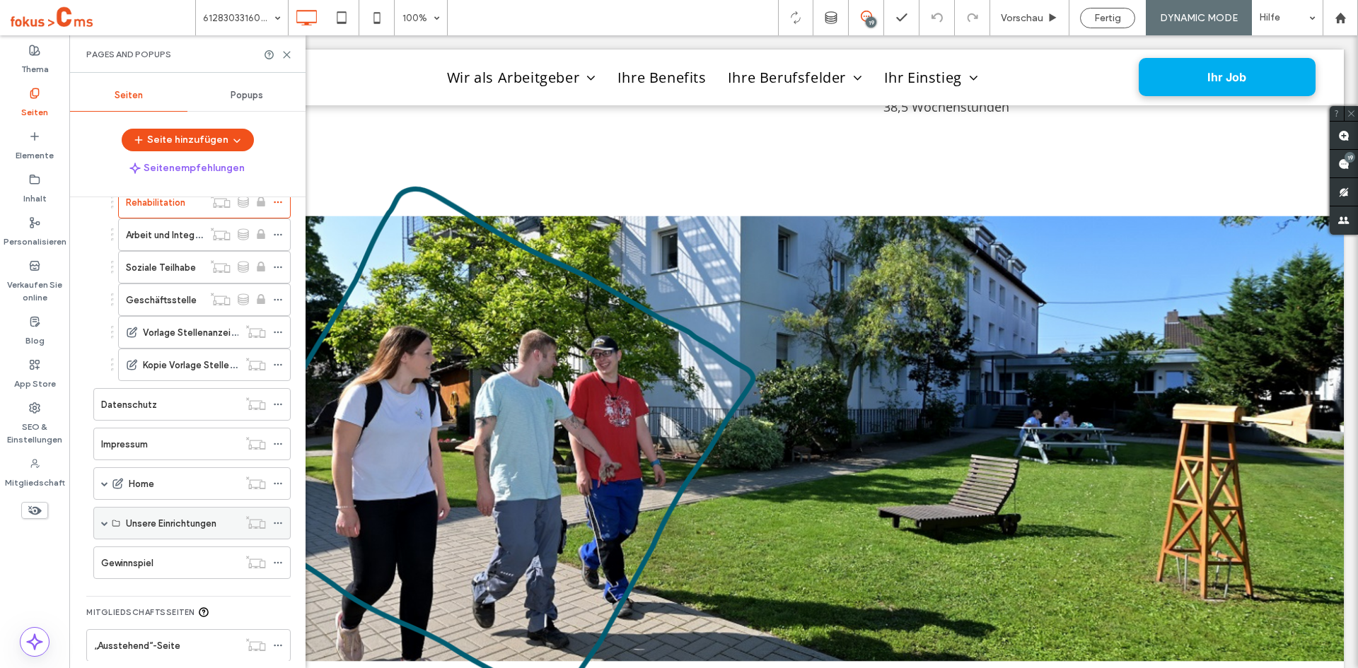
click at [102, 523] on span at bounding box center [104, 523] width 7 height 7
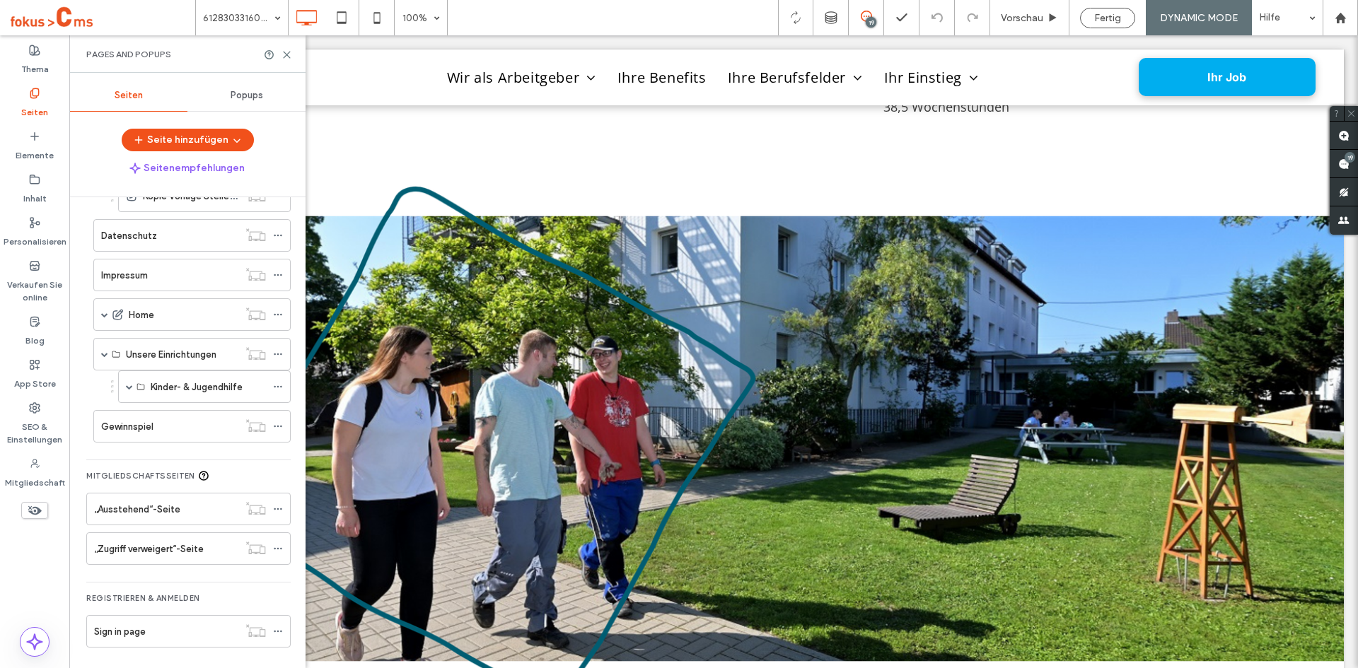
scroll to position [595, 0]
click at [129, 384] on span at bounding box center [129, 381] width 7 height 7
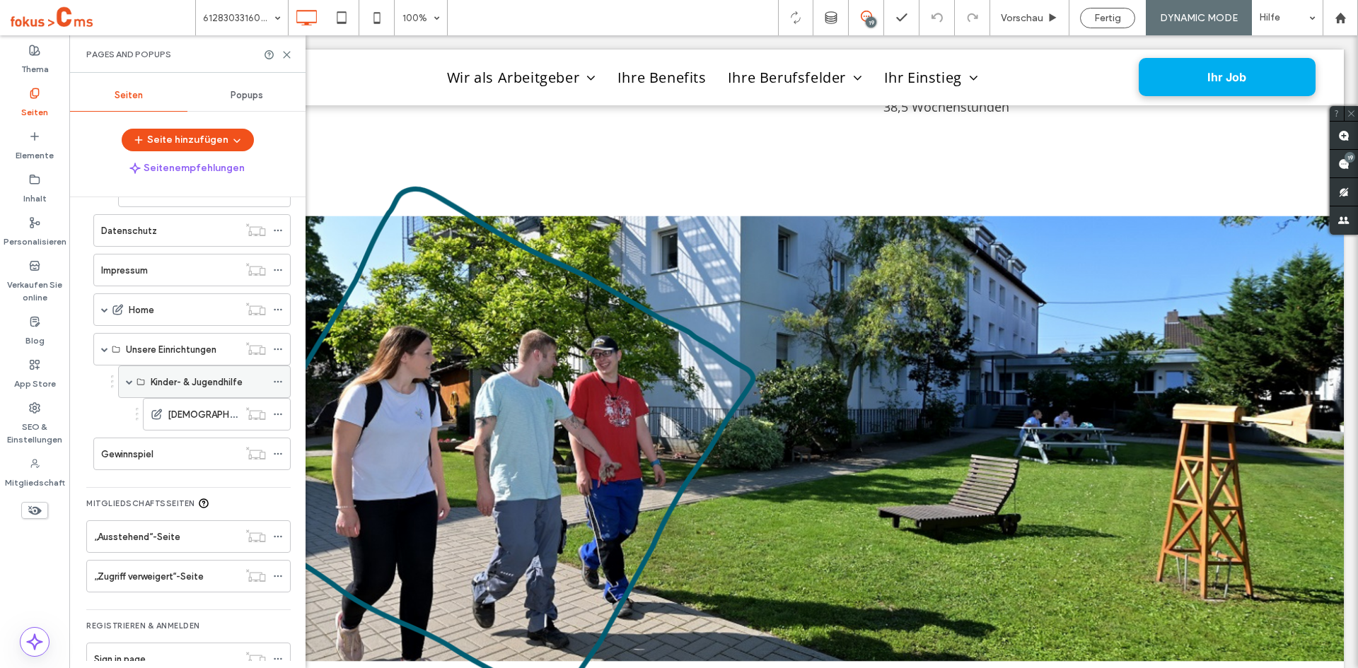
click at [129, 384] on span at bounding box center [129, 381] width 7 height 7
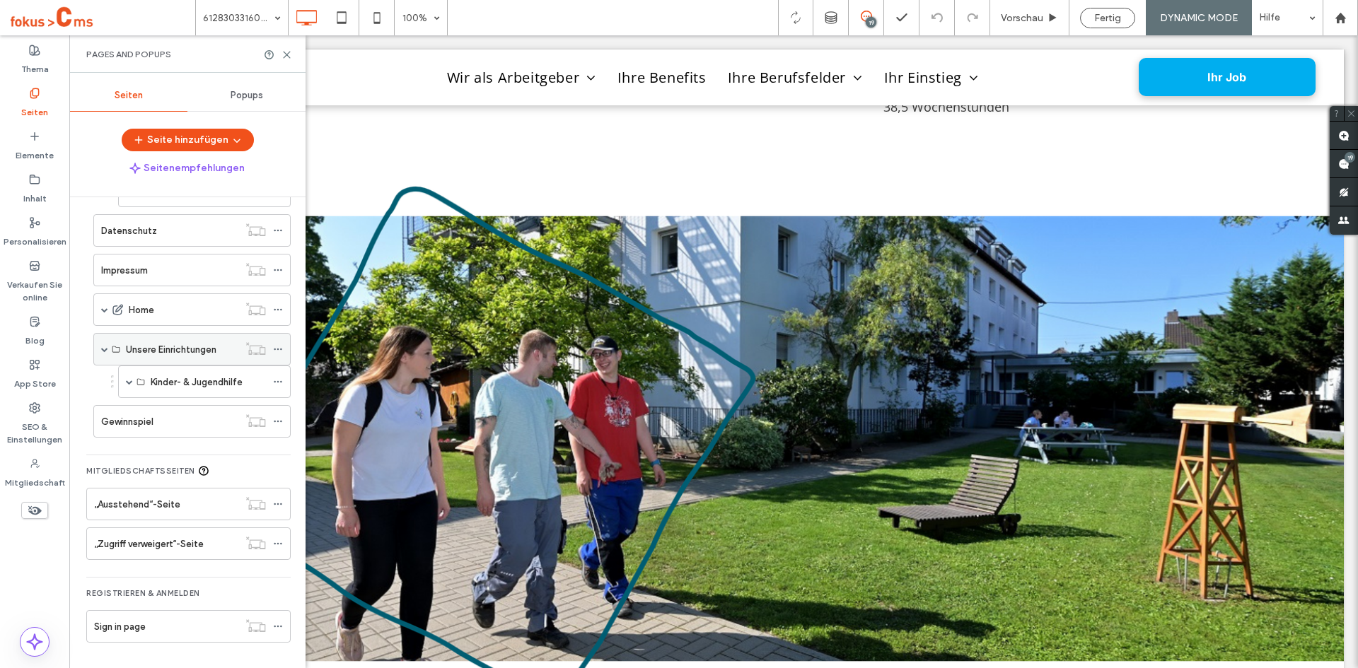
click at [100, 352] on div "Unsere Einrichtungen" at bounding box center [191, 349] width 197 height 33
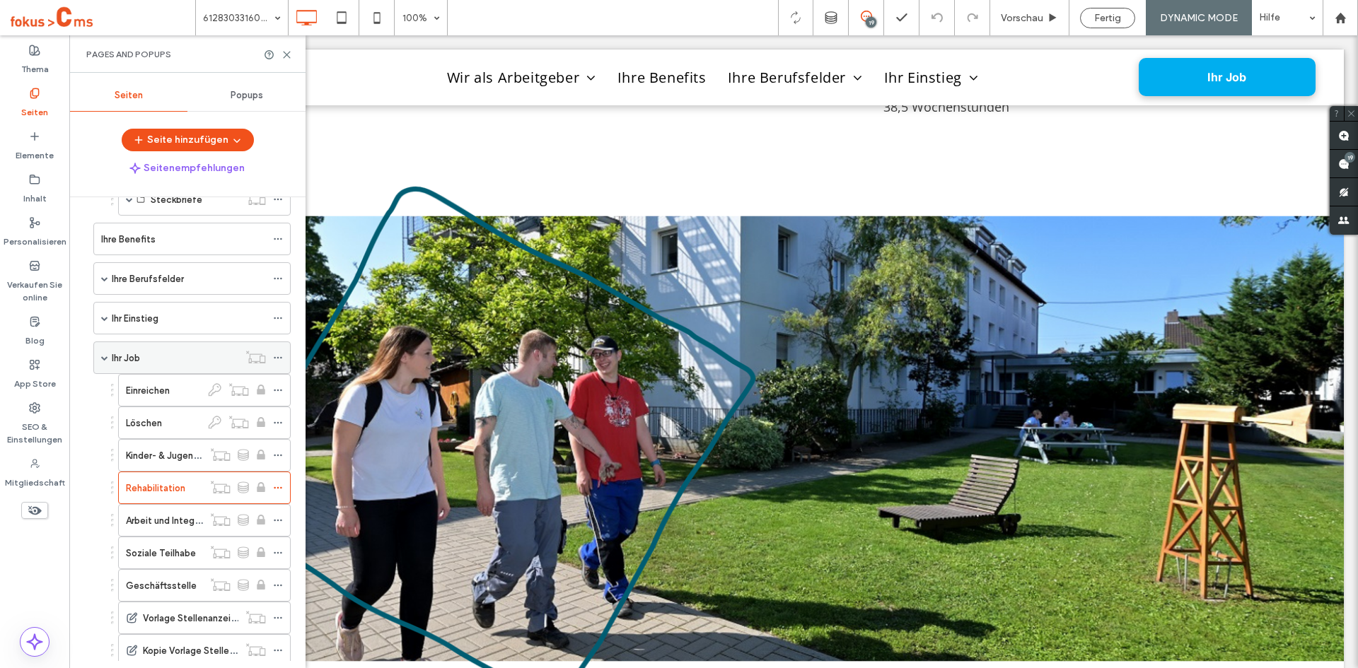
scroll to position [100, 0]
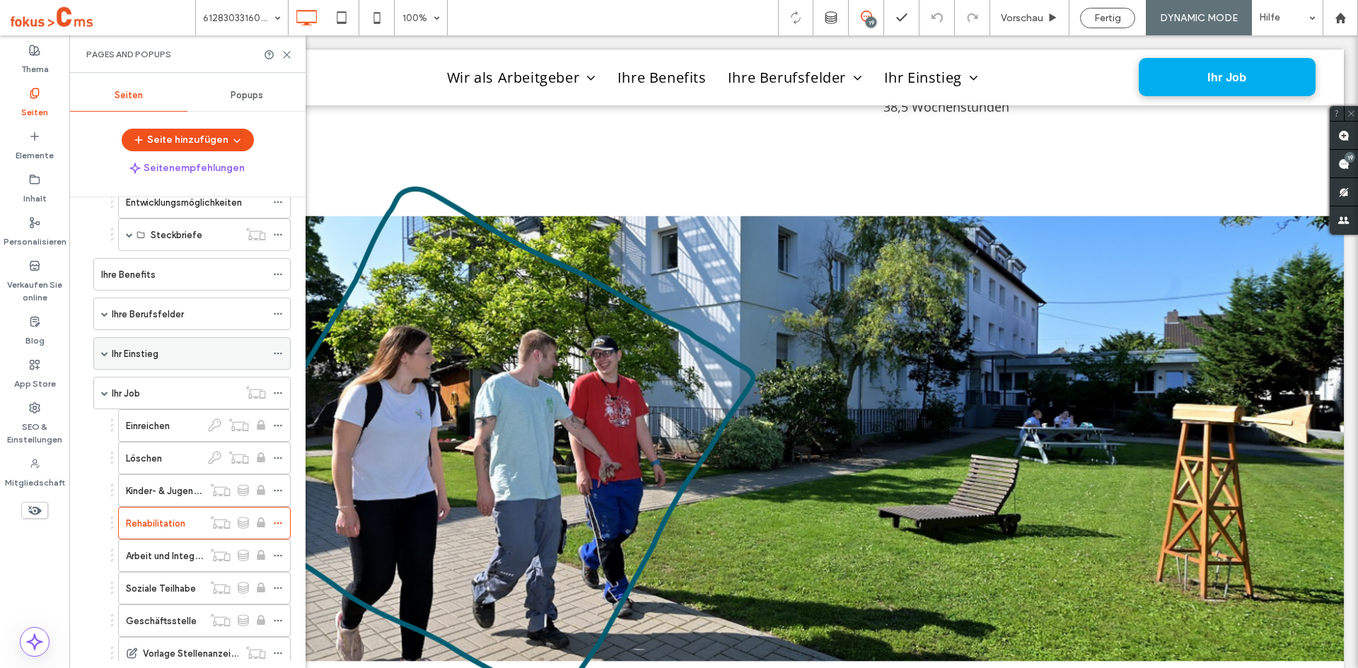
click at [108, 351] on span at bounding box center [104, 353] width 7 height 7
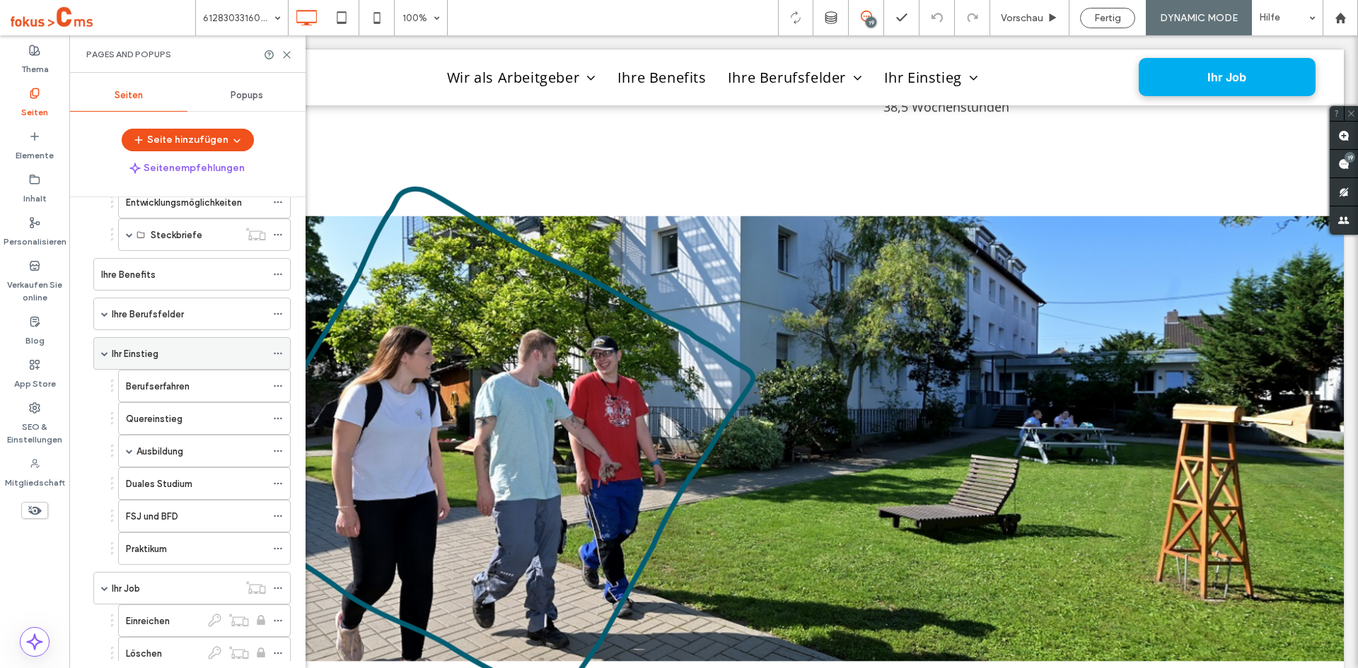
click at [106, 352] on span at bounding box center [104, 353] width 7 height 7
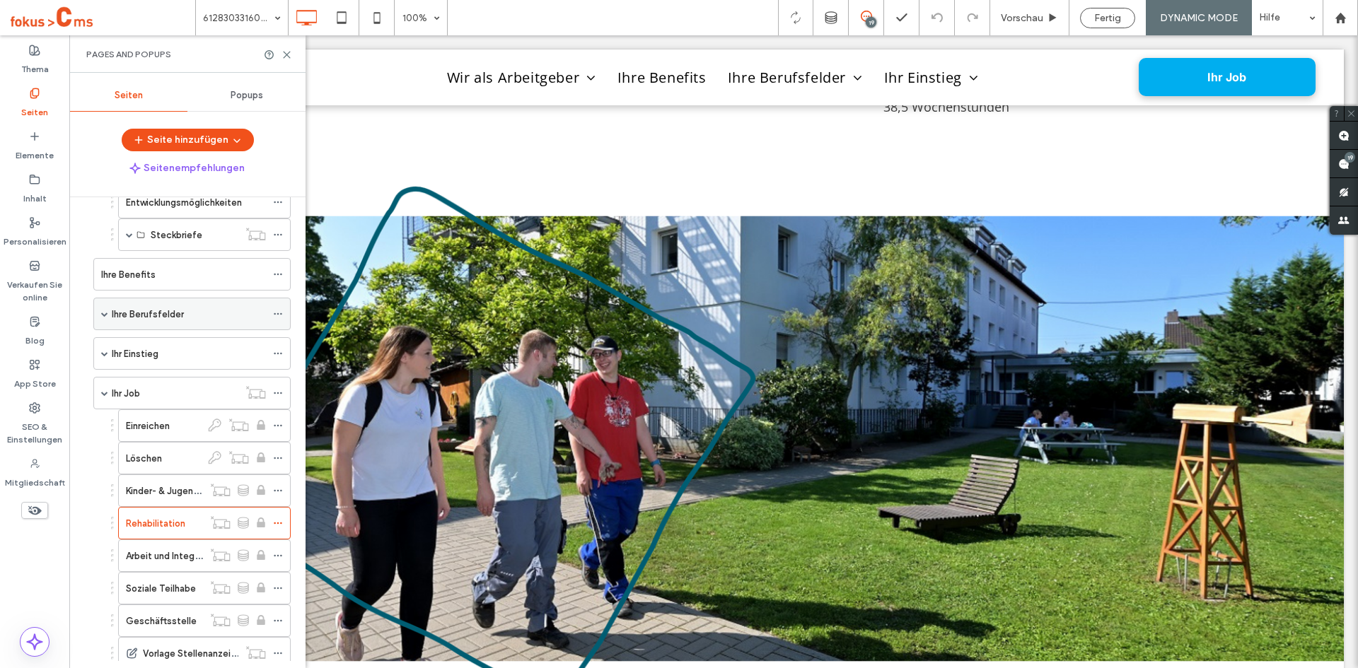
click at [103, 313] on span at bounding box center [104, 313] width 7 height 7
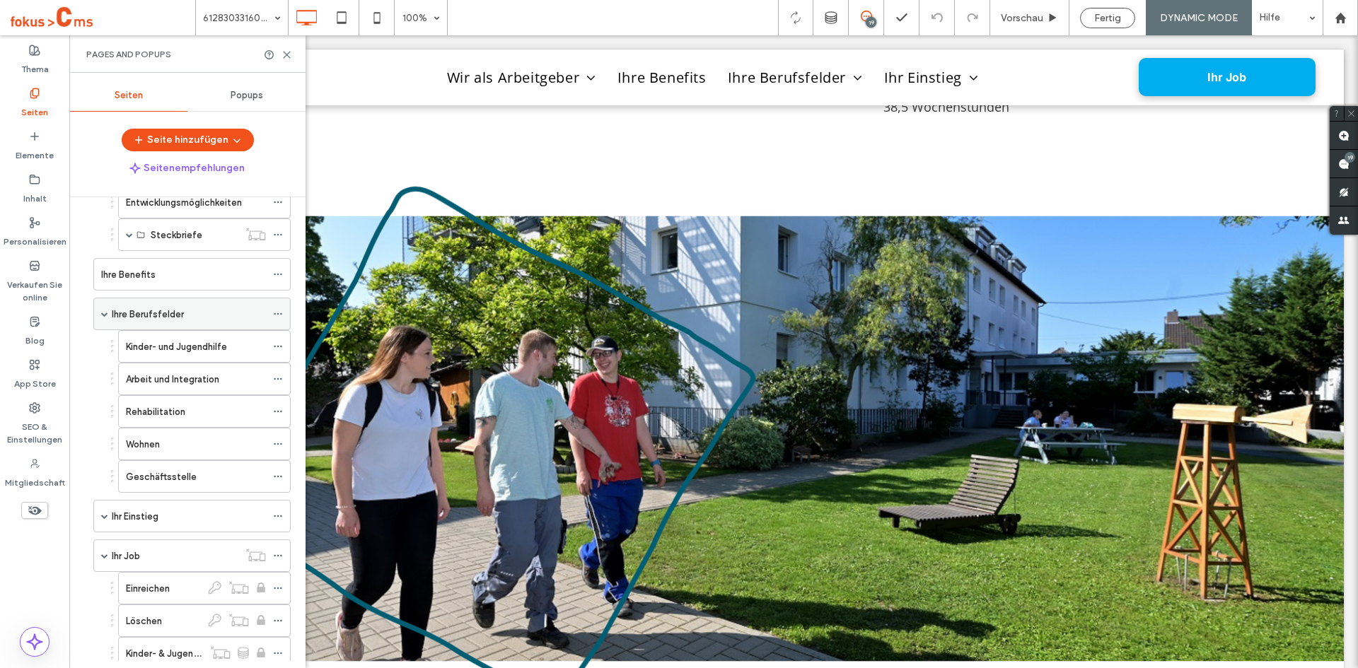
click at [103, 313] on span at bounding box center [104, 313] width 7 height 7
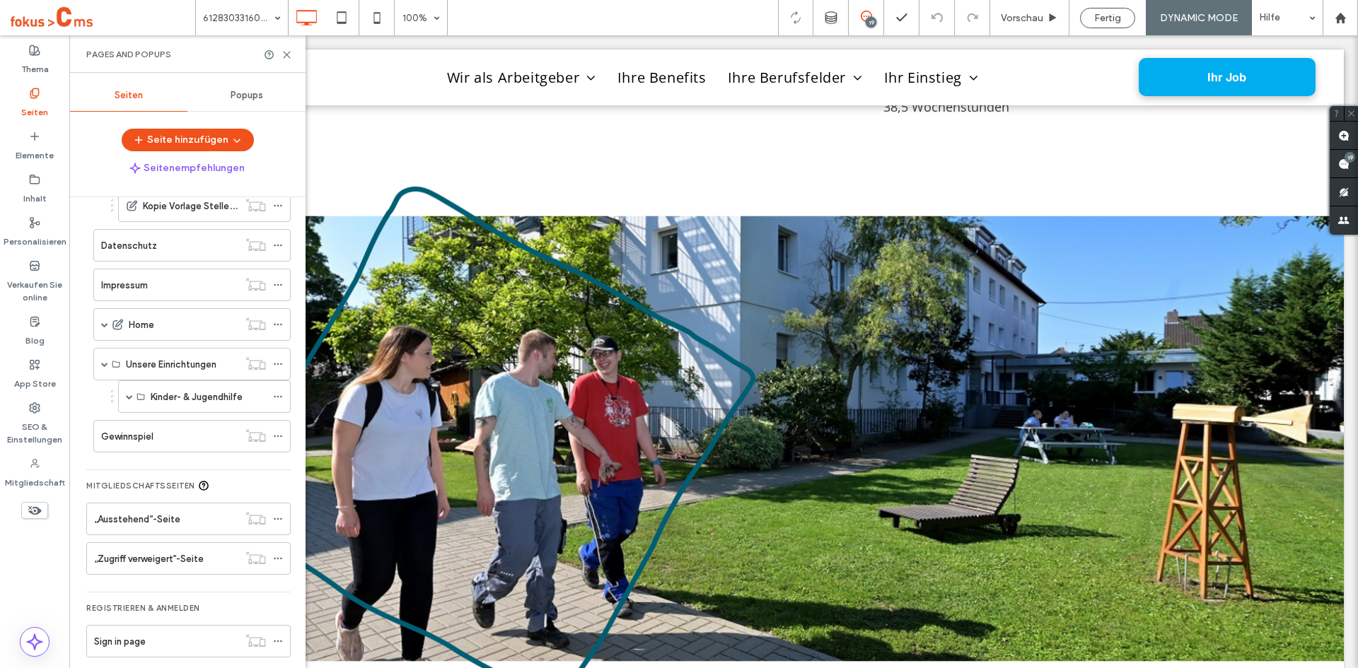
scroll to position [595, 0]
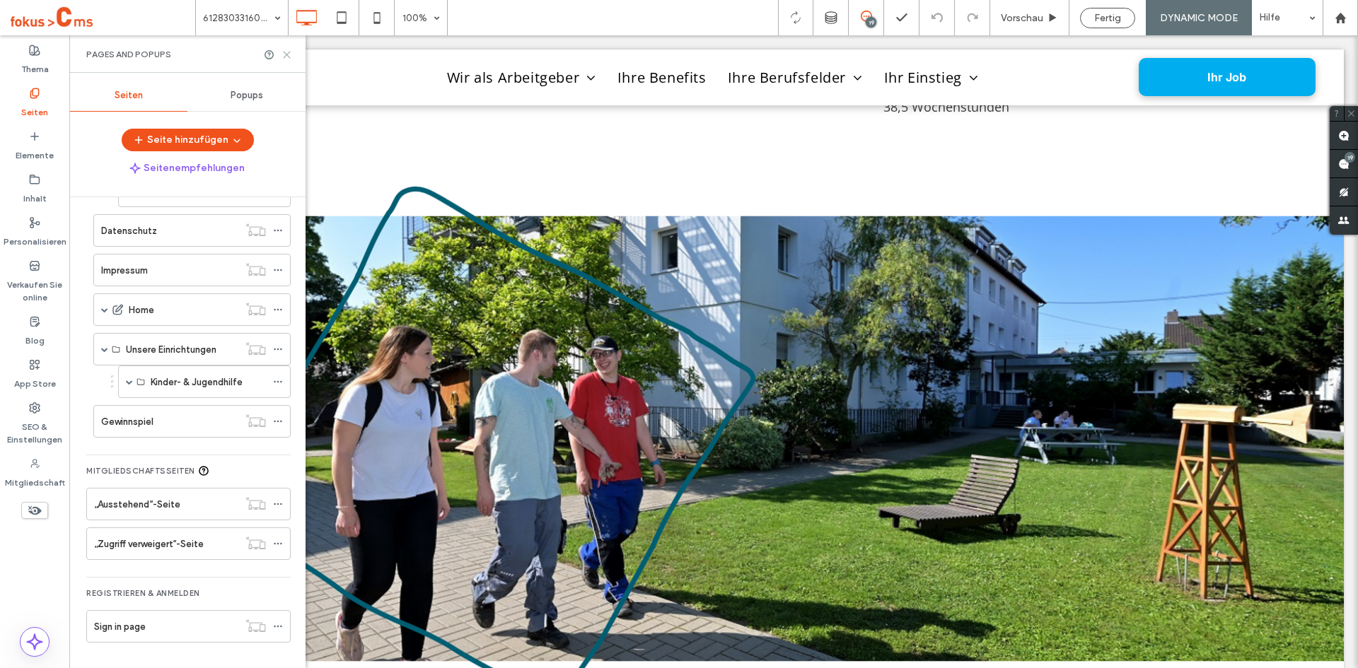
drag, startPoint x: 286, startPoint y: 53, endPoint x: 237, endPoint y: 73, distance: 52.7
click at [286, 53] on use at bounding box center [287, 55] width 6 height 6
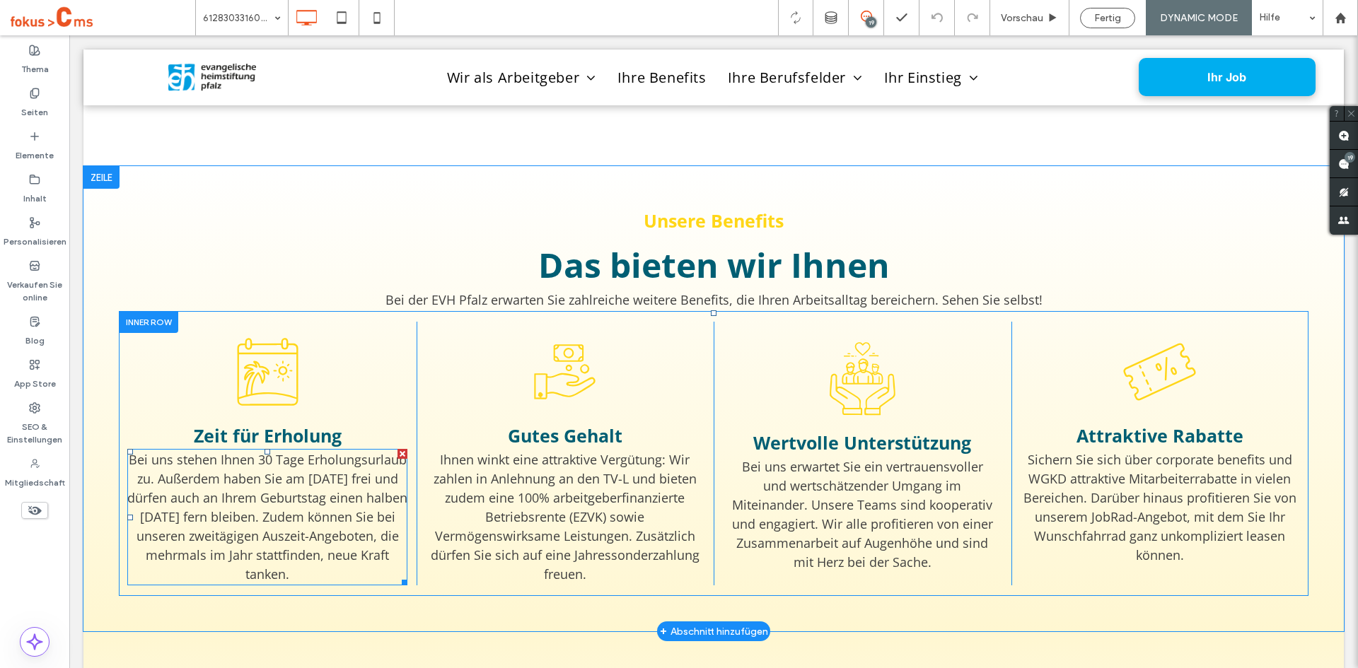
scroll to position [1556, 0]
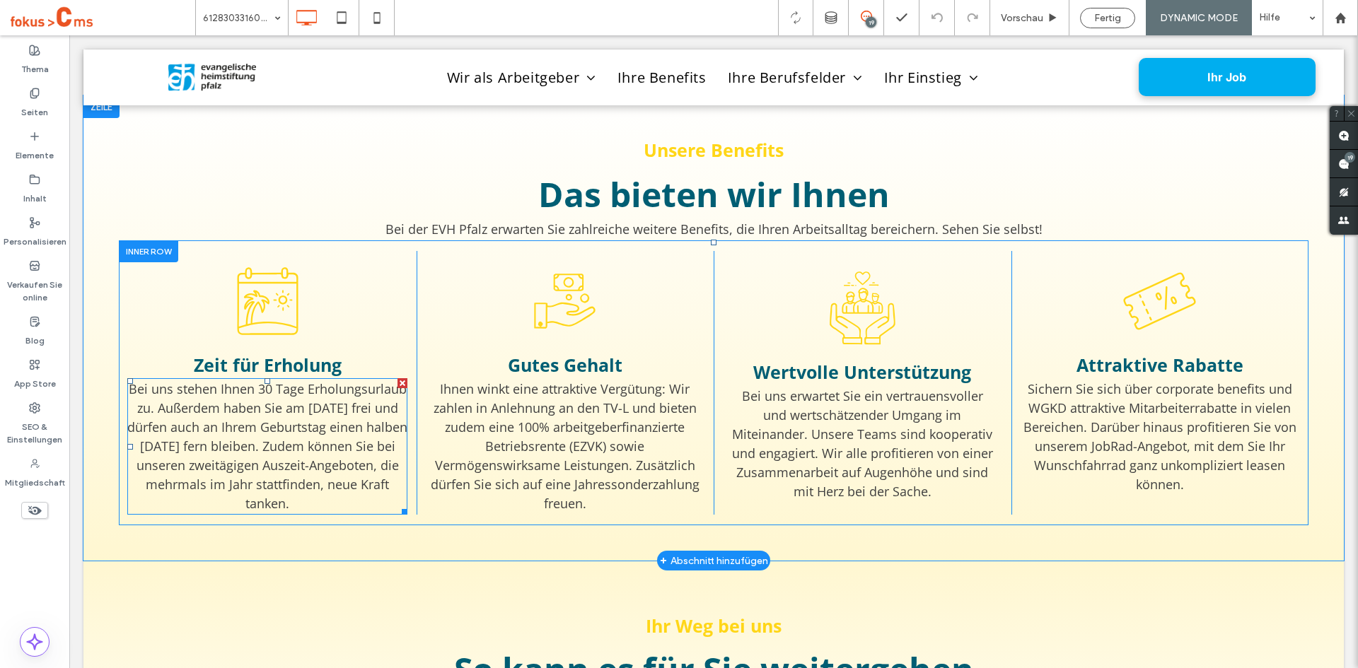
click at [229, 419] on span "Bei uns stehen Ihnen 30 Tage Erholungsurlaub zu. Außerdem haben Sie am Reformat…" at bounding box center [267, 446] width 280 height 132
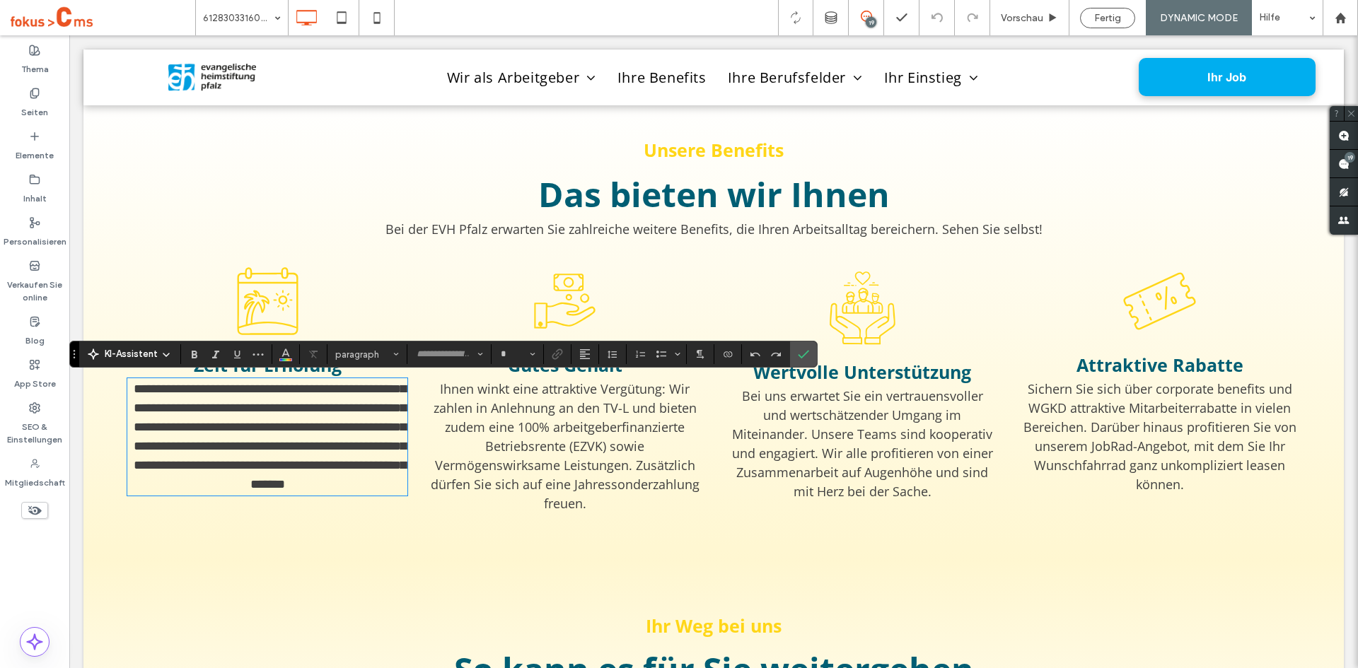
type input "*********"
type input "**"
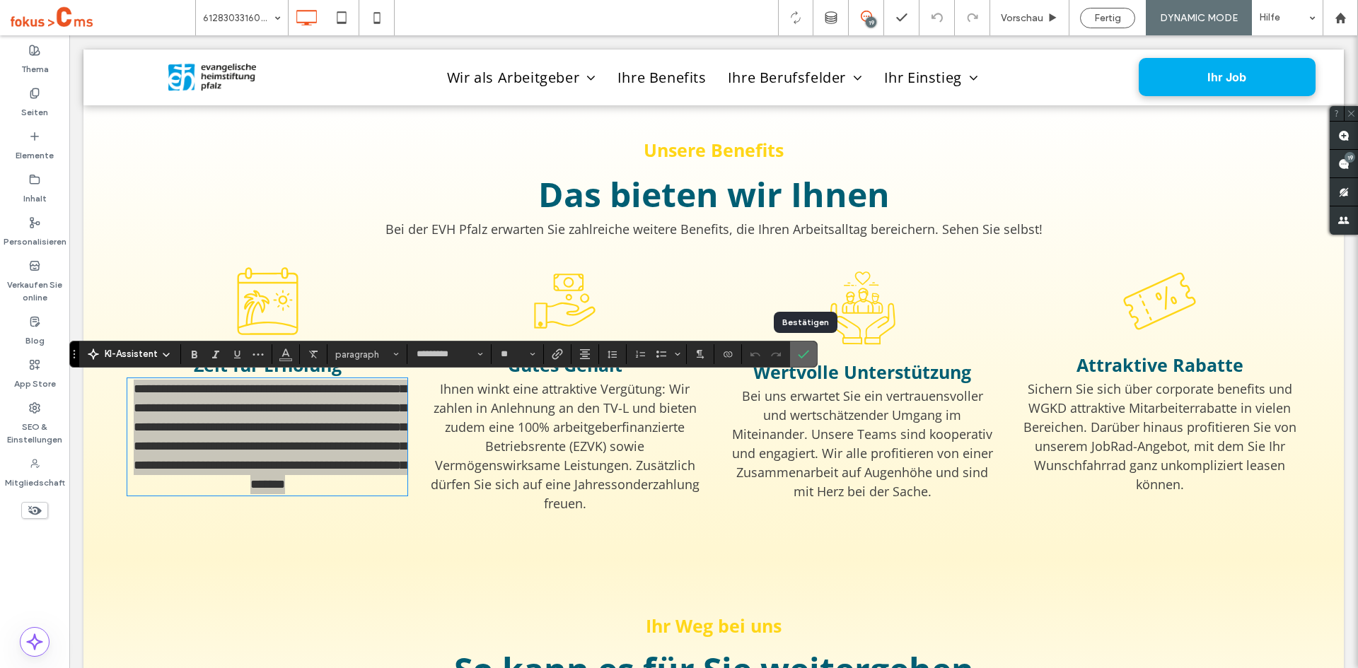
click at [807, 349] on icon "Bestätigen" at bounding box center [803, 354] width 11 height 11
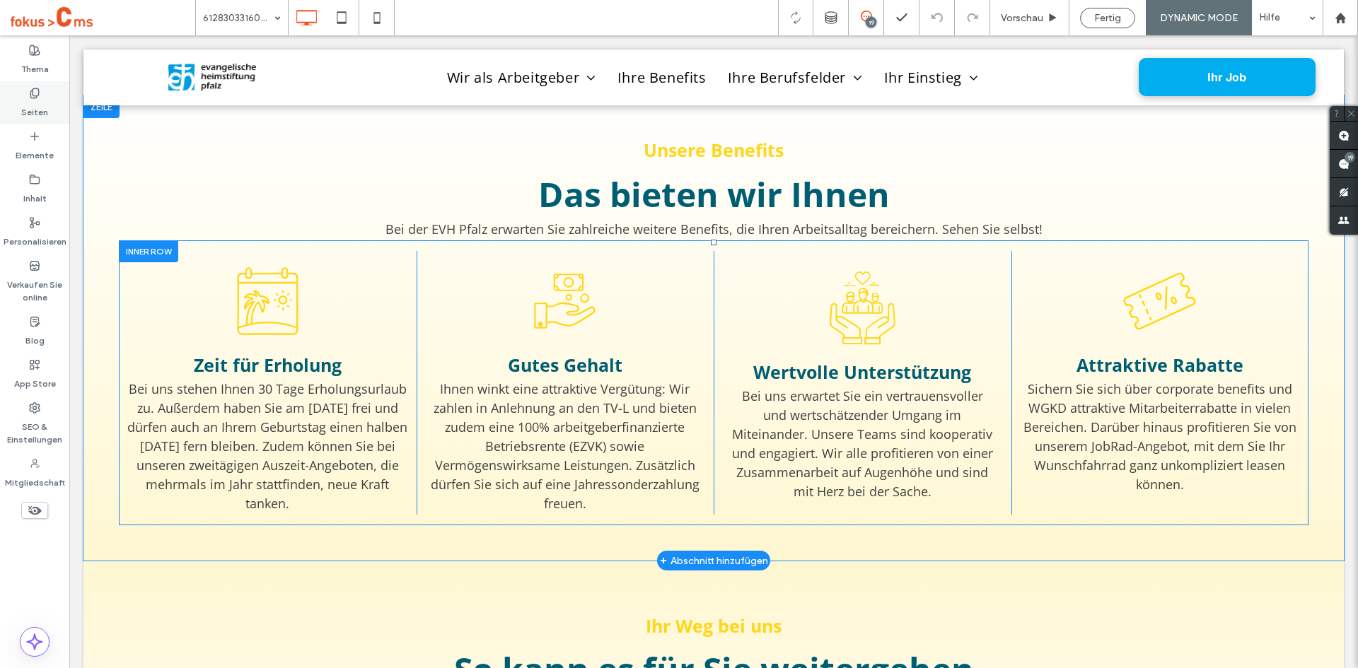
click at [33, 106] on label "Seiten" at bounding box center [34, 109] width 27 height 20
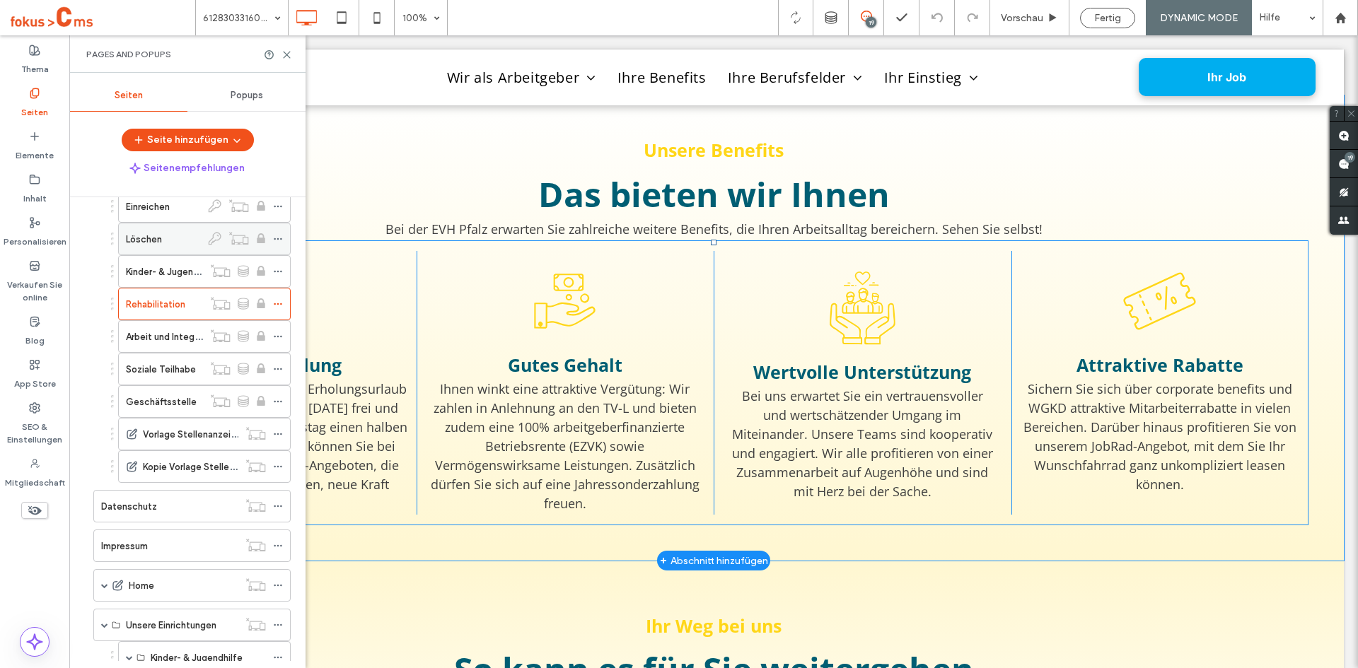
scroll to position [354, 0]
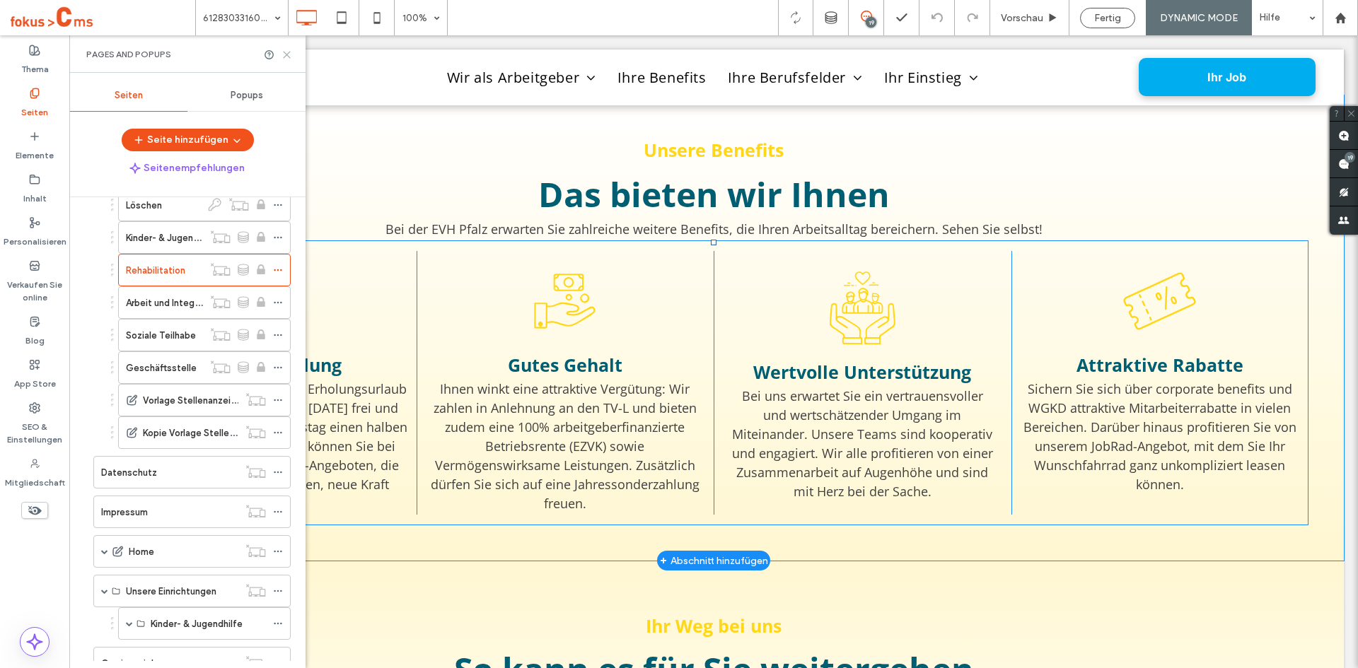
click at [289, 54] on icon at bounding box center [286, 55] width 11 height 11
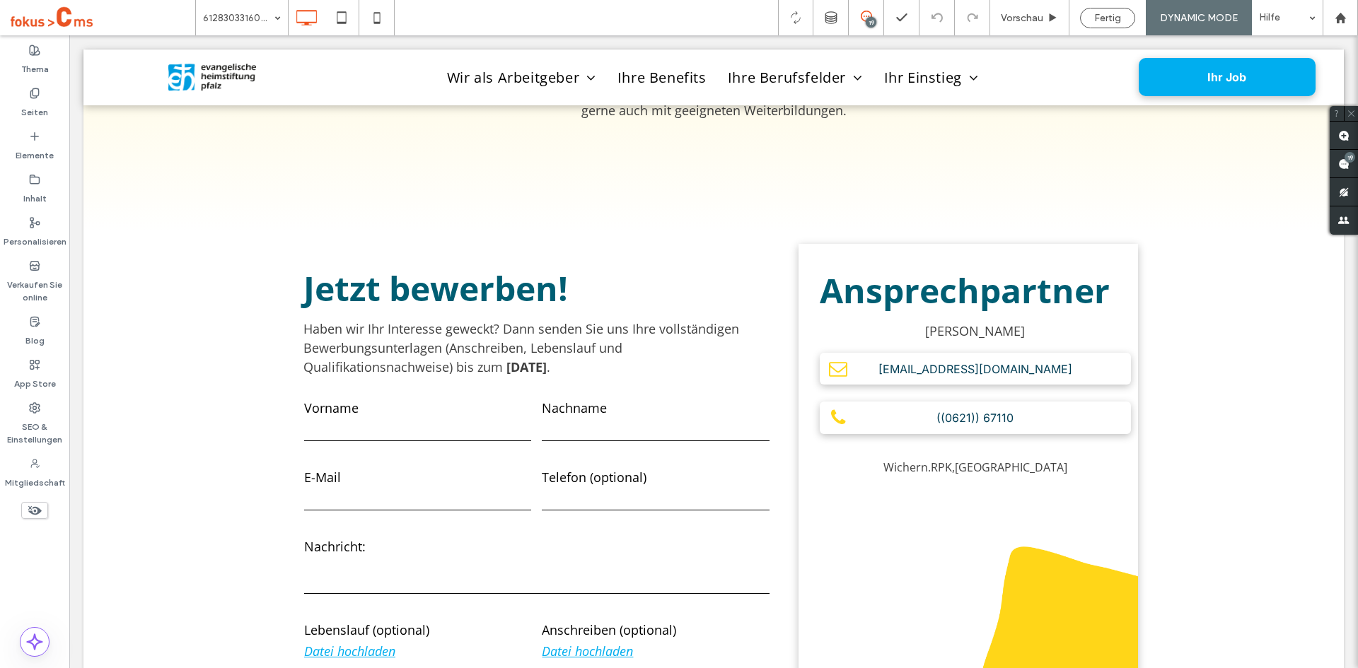
scroll to position [2192, 0]
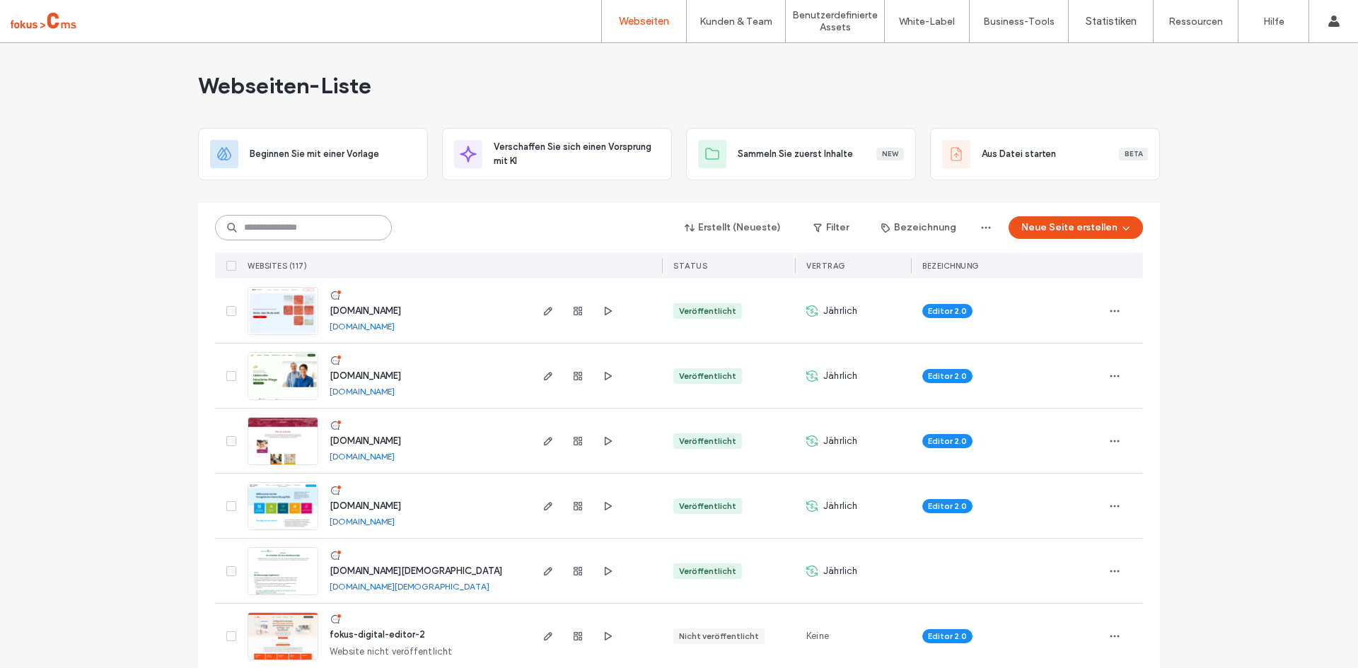
click at [271, 223] on input at bounding box center [303, 227] width 177 height 25
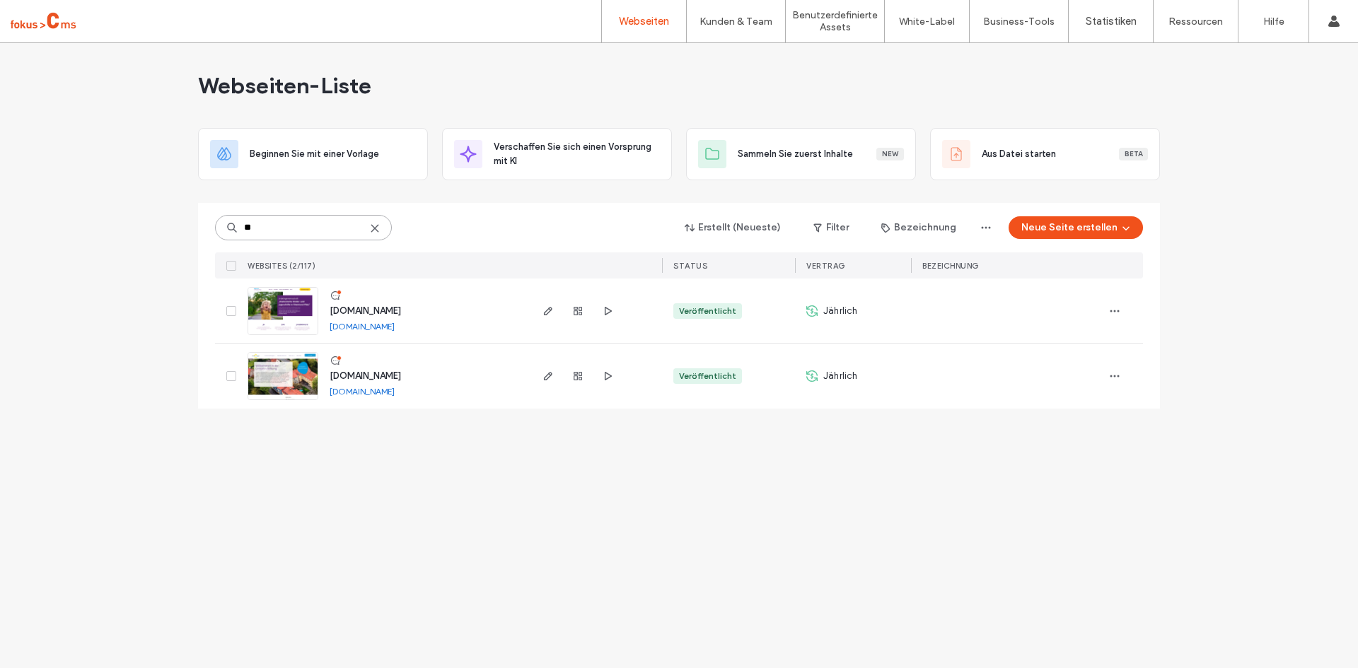
type input "**"
click at [401, 310] on span "[DOMAIN_NAME]" at bounding box center [365, 311] width 71 height 11
